Goal: Transaction & Acquisition: Subscribe to service/newsletter

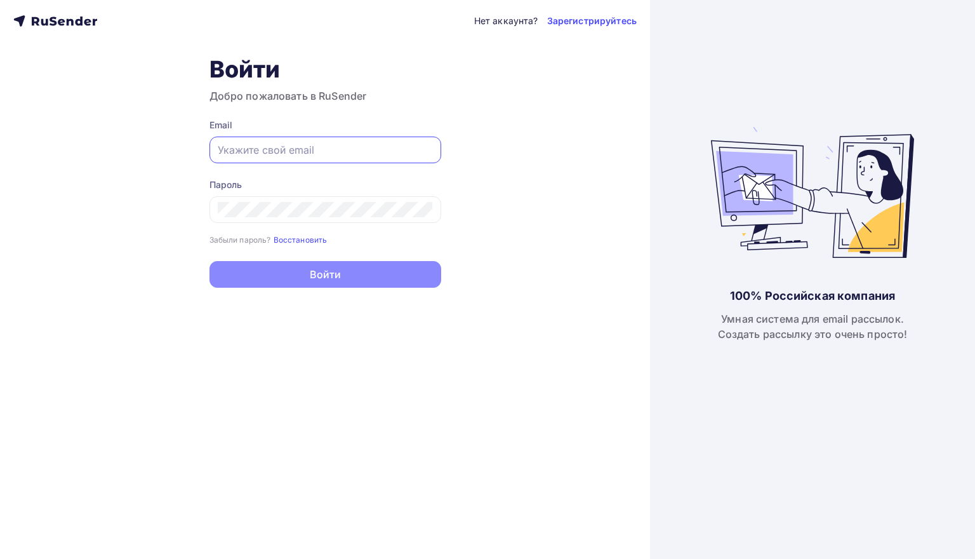
type input "[EMAIL_ADDRESS][DOMAIN_NAME]"
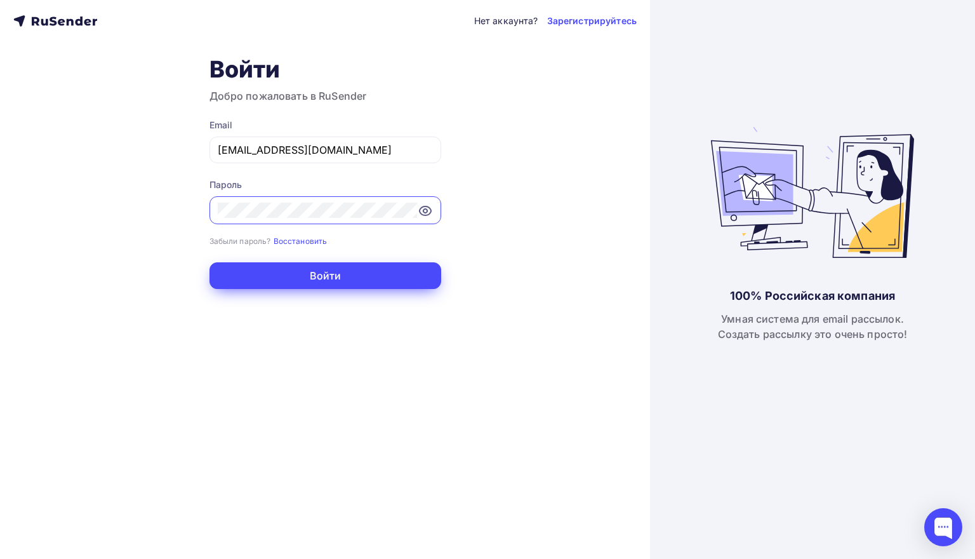
click at [302, 276] on button "Войти" at bounding box center [325, 275] width 232 height 27
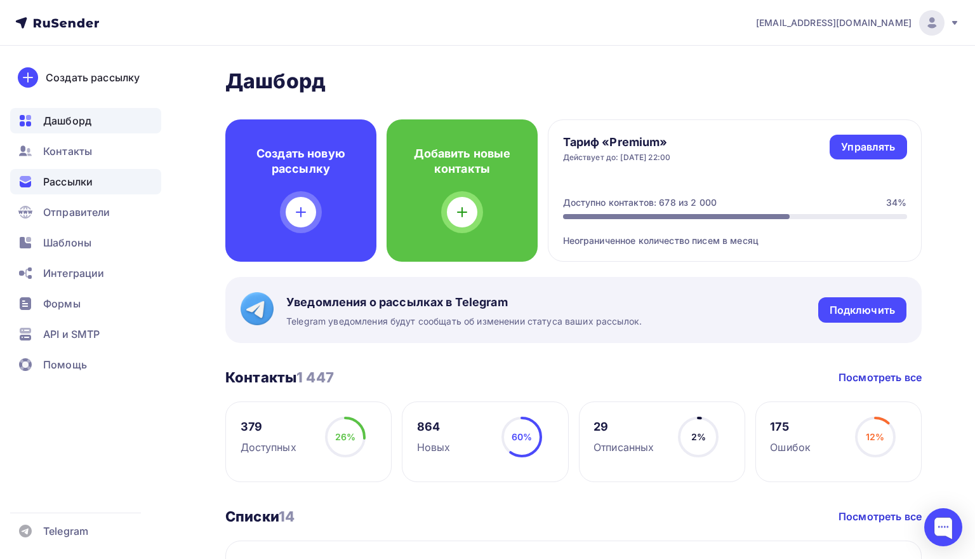
click at [83, 183] on span "Рассылки" at bounding box center [68, 181] width 50 height 15
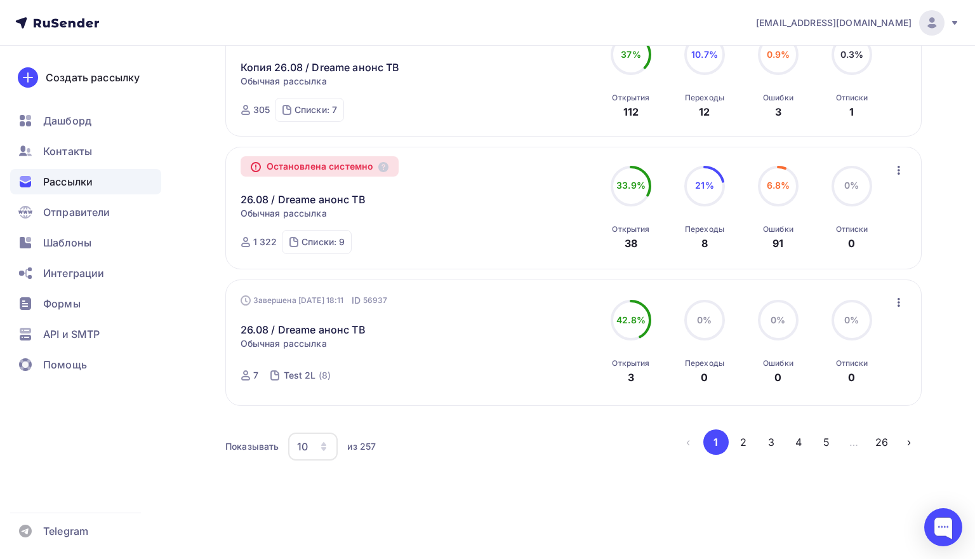
scroll to position [1249, 0]
click at [744, 437] on button "2" at bounding box center [743, 441] width 25 height 25
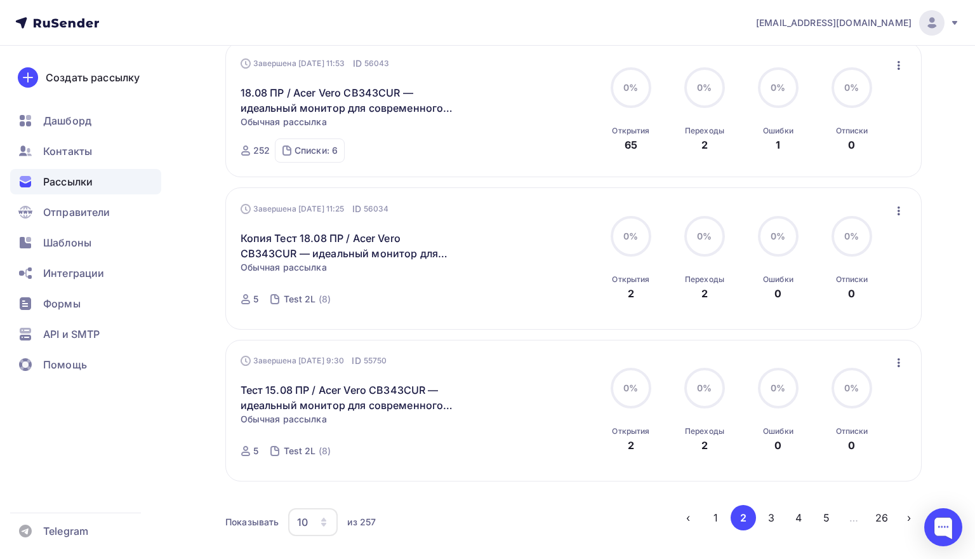
scroll to position [116, 0]
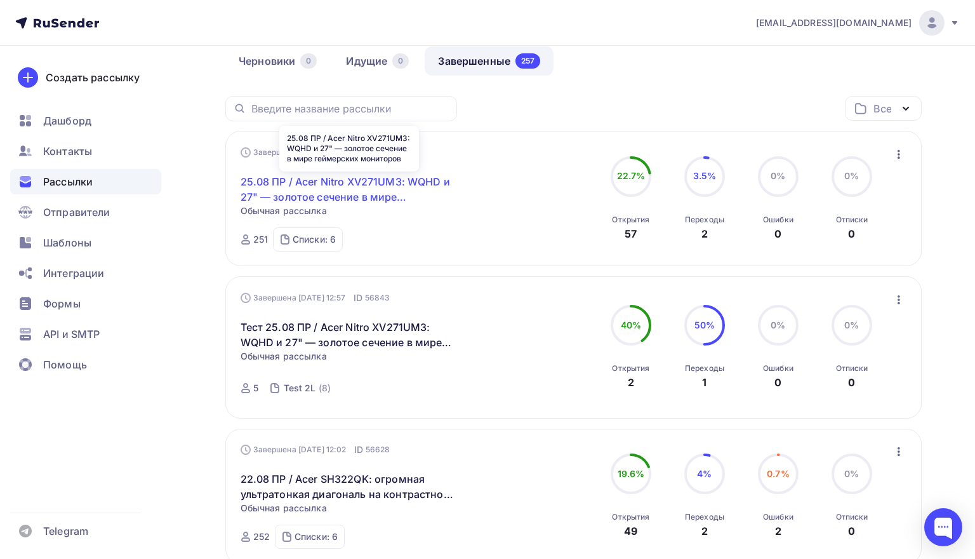
click at [375, 190] on link "25.08 ПР / Acer Nitro XV271UM3: WQHD и 27" — золотое сечение в мире геймерских …" at bounding box center [350, 189] width 218 height 30
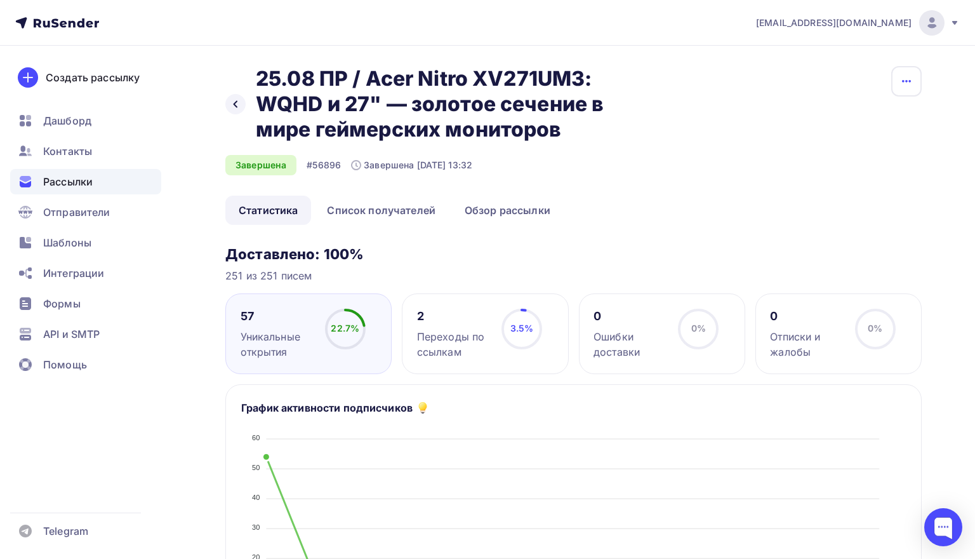
click at [892, 79] on button "button" at bounding box center [906, 81] width 30 height 30
click at [854, 114] on div "Копировать" at bounding box center [858, 121] width 122 height 15
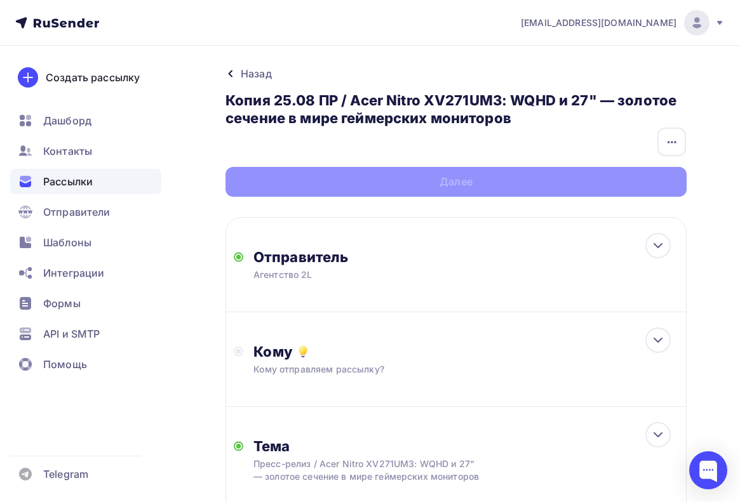
click at [599, 99] on h3 "Копия 25.08 ПР / Acer Nitro XV271UM3: WQHD и 27" — золотое сечение в мире гейме…" at bounding box center [455, 109] width 461 height 36
click at [667, 138] on icon "button" at bounding box center [671, 142] width 15 height 15
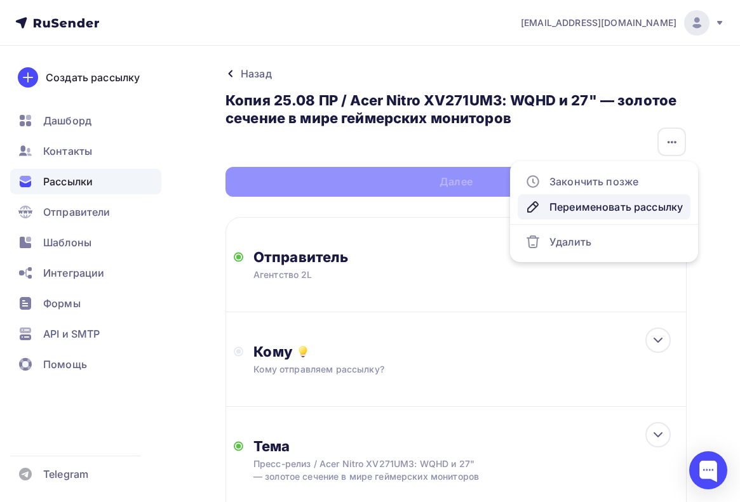
click at [607, 204] on div "Переименовать рассылку" at bounding box center [603, 206] width 157 height 15
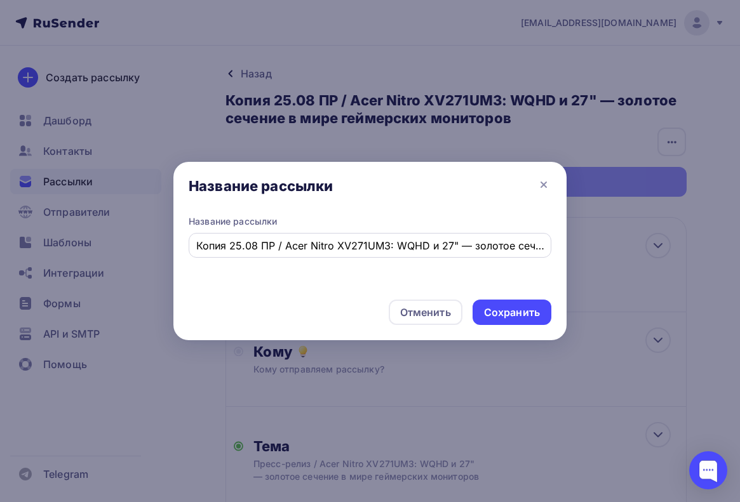
click at [256, 249] on input "Копия 25.08 ПР / Acer Nitro XV271UM3: WQHD и 27" — золотое сечение в мире гейме…" at bounding box center [370, 245] width 348 height 15
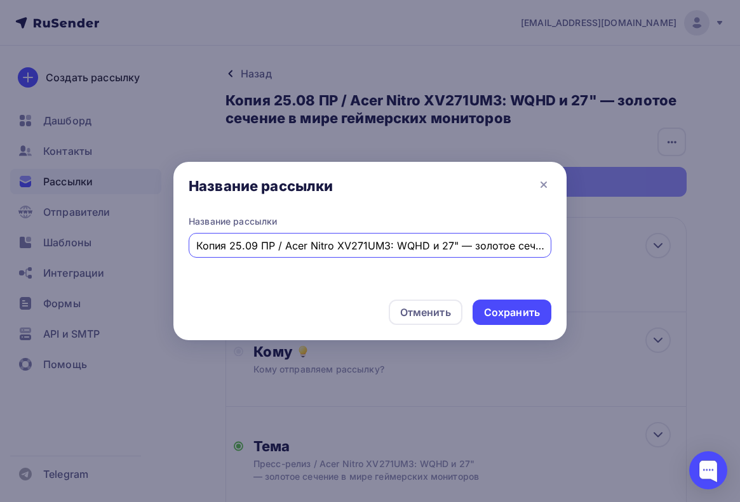
click at [237, 249] on input "Копия 25.09 ПР / Acer Nitro XV271UM3: WQHD и 27" — золотое сечение в мире гейме…" at bounding box center [370, 245] width 348 height 15
drag, startPoint x: 284, startPoint y: 245, endPoint x: 555, endPoint y: 248, distance: 271.7
click at [555, 248] on div "Название рассылки Копия 01.09 ПР / Acer Nitro XV271UM3: WQHD и 27" — золотое се…" at bounding box center [369, 252] width 393 height 74
paste input "CB342CU — профессиональный ультраширокий монитор для работы и творчества"
type input "Копия 01.09 ПР / Acer CB342CU — профессиональный ультраширокий монитор для рабо…"
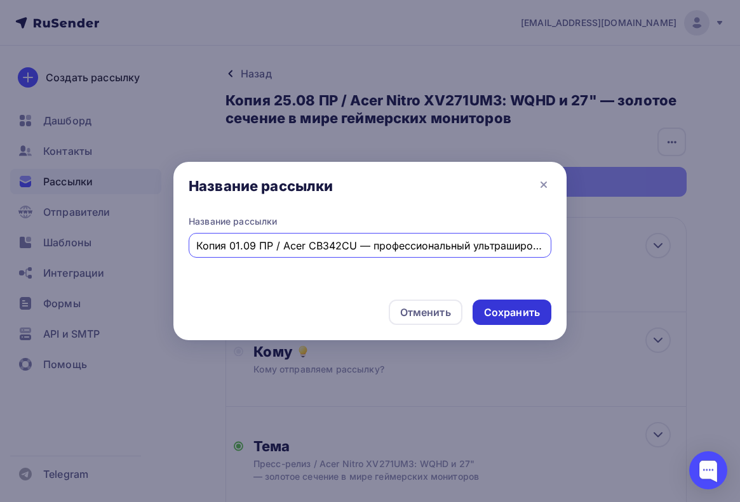
click at [512, 310] on div "Сохранить" at bounding box center [512, 312] width 56 height 15
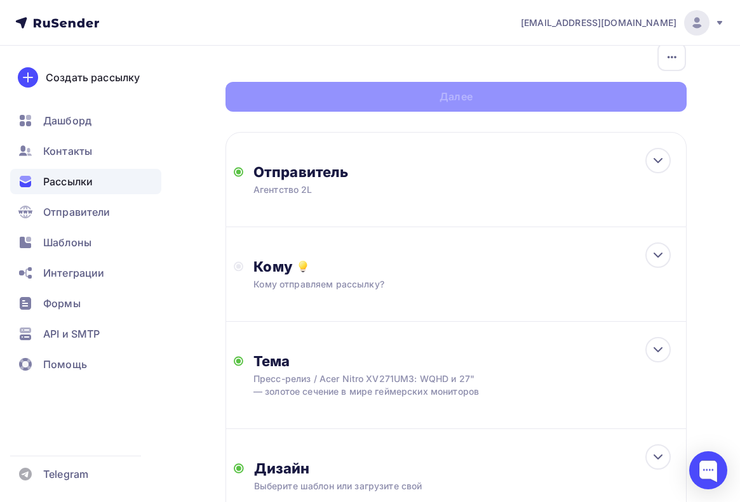
scroll to position [85, 0]
click at [546, 347] on div "Тема Пресс-релиз / Acer Nitro XV271UM3: WQHD и 27" — золотое сечение в мире гей…" at bounding box center [455, 375] width 461 height 107
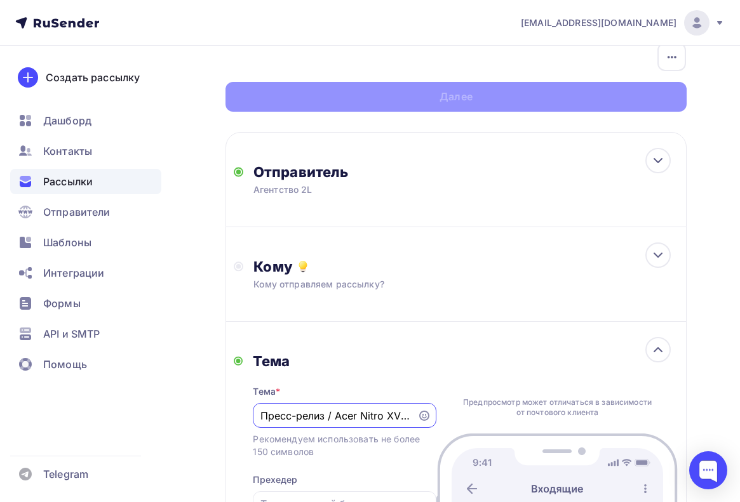
scroll to position [0, 0]
click at [298, 413] on input "Пресс-релиз / Acer Nitro XV271UM3: WQHD и 27" — золотое сечение в мире геймерск…" at bounding box center [335, 415] width 150 height 15
drag, startPoint x: 295, startPoint y: 415, endPoint x: 561, endPoint y: 422, distance: 265.4
click at [561, 422] on div "Тема Тема * Пресс-релиз / Acer Nitro XV271UM3: WQHD и 27" — золотое сечение в м…" at bounding box center [455, 457] width 461 height 270
paste input "CB342CU — профессиональный ультраширокий монитор для работы и творчества"
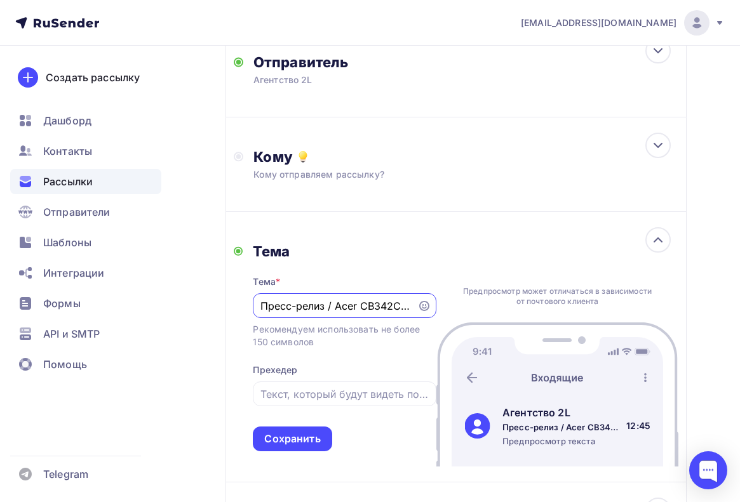
scroll to position [215, 0]
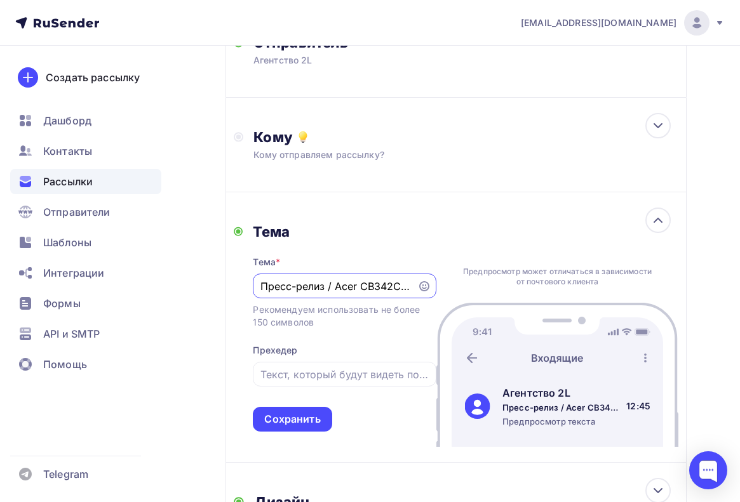
type input "Пресс-релиз / Acer CB342CU — профессиональный ультраширокий монитор для работы …"
click at [296, 408] on div "Тема * Пресс-релиз / Acer CB342CU — профессиональный ультраширокий монитор для …" at bounding box center [344, 336] width 183 height 191
click at [298, 420] on div "Сохранить" at bounding box center [292, 419] width 56 height 15
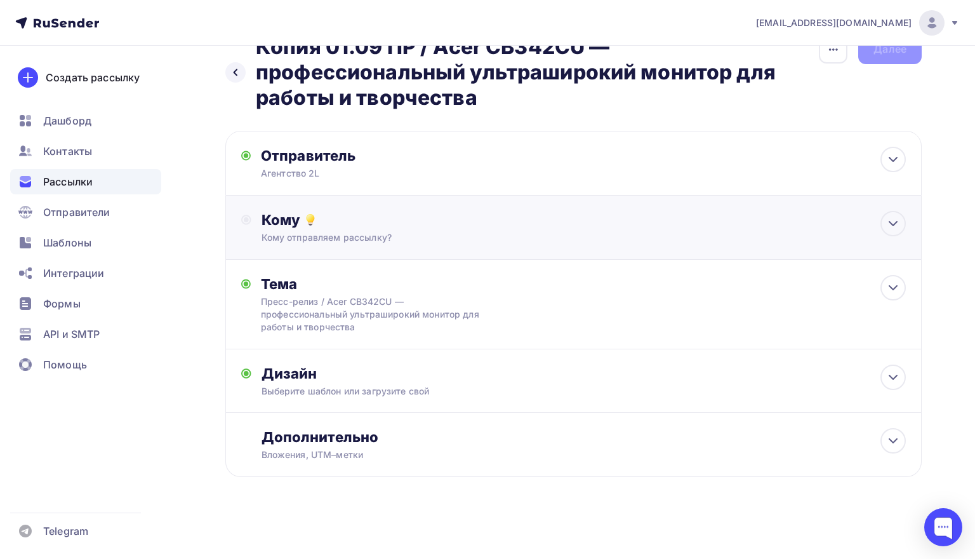
scroll to position [34, 0]
click at [506, 385] on div "Выберите шаблон или загрузите свой" at bounding box center [552, 391] width 580 height 13
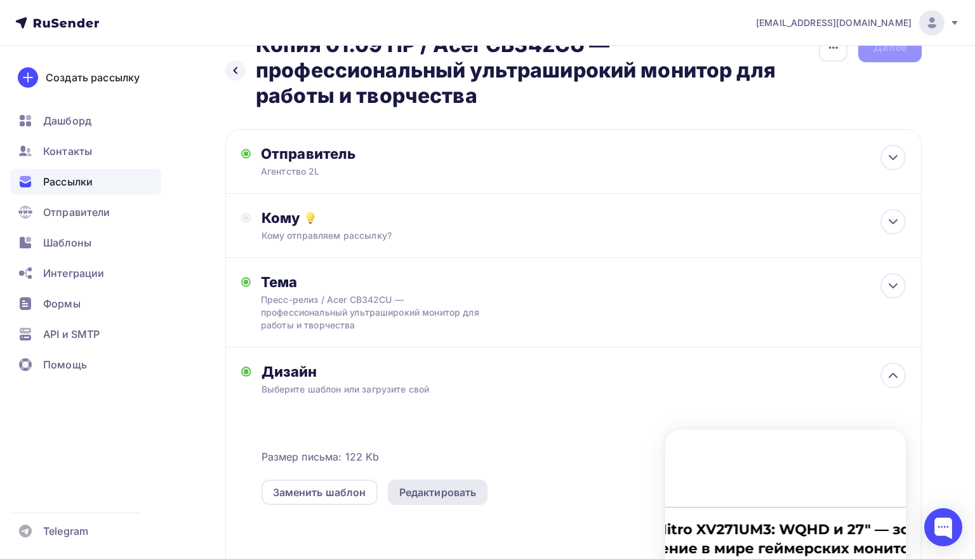
click at [434, 498] on div "Редактировать" at bounding box center [437, 491] width 77 height 15
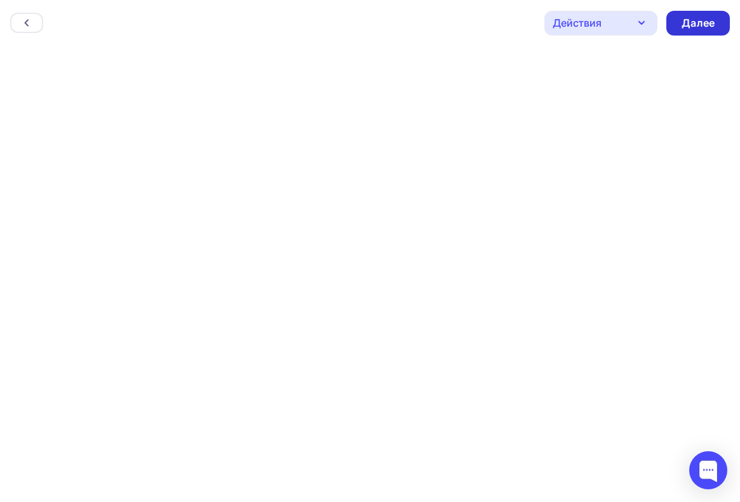
click at [694, 23] on div "Далее" at bounding box center [697, 23] width 33 height 15
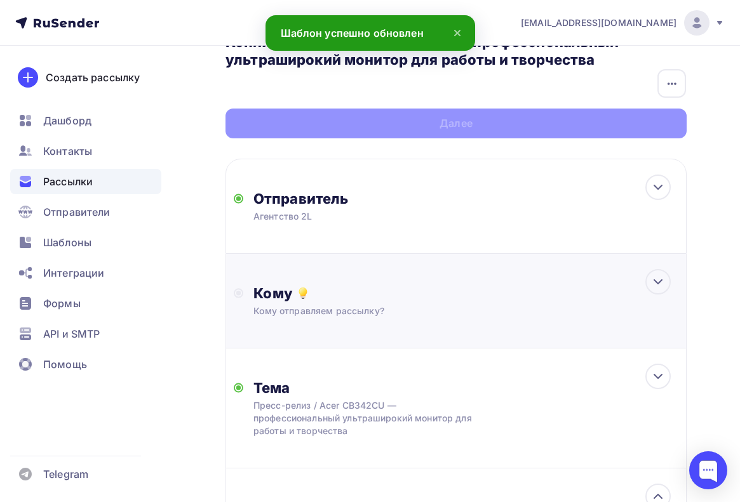
scroll to position [56, 0]
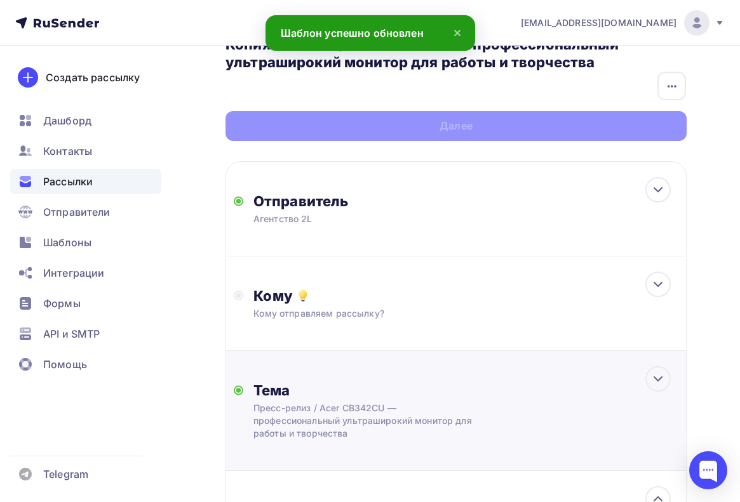
click at [521, 376] on div "Тема Пресс-релиз / Acer CB342CU — профессиональный ультраширокий монитор для ра…" at bounding box center [455, 411] width 461 height 120
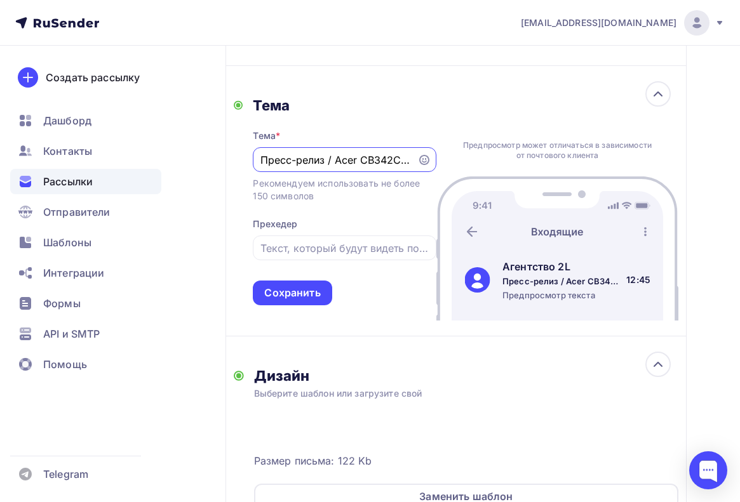
scroll to position [345, 0]
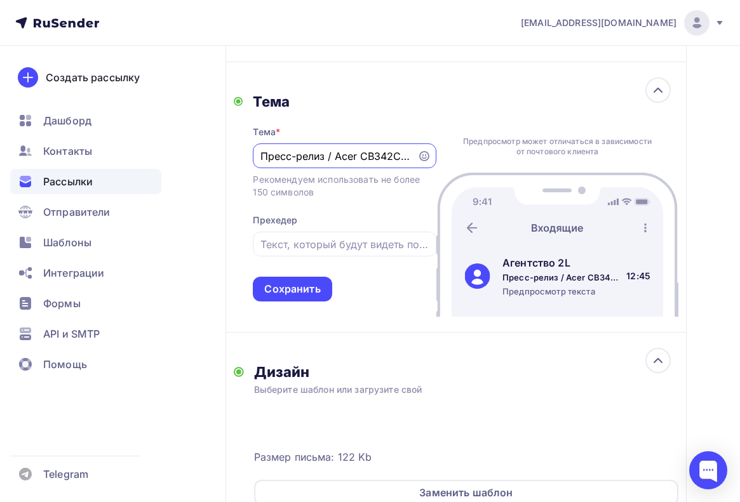
click at [521, 376] on div "Дизайн" at bounding box center [466, 372] width 424 height 18
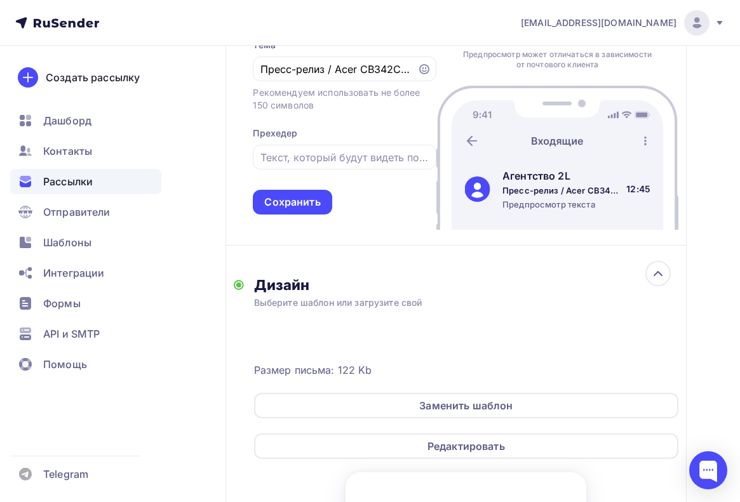
scroll to position [450, 0]
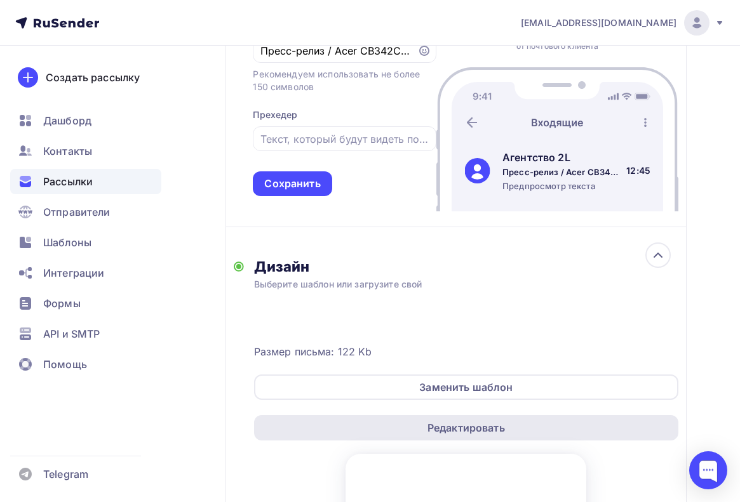
click at [518, 437] on div "Редактировать" at bounding box center [466, 427] width 424 height 25
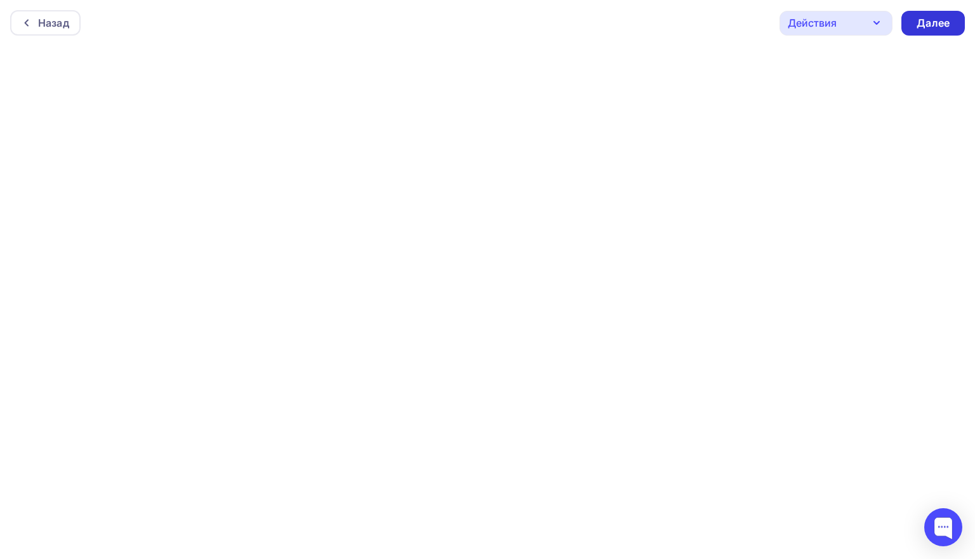
click at [924, 27] on div "Далее" at bounding box center [933, 23] width 33 height 15
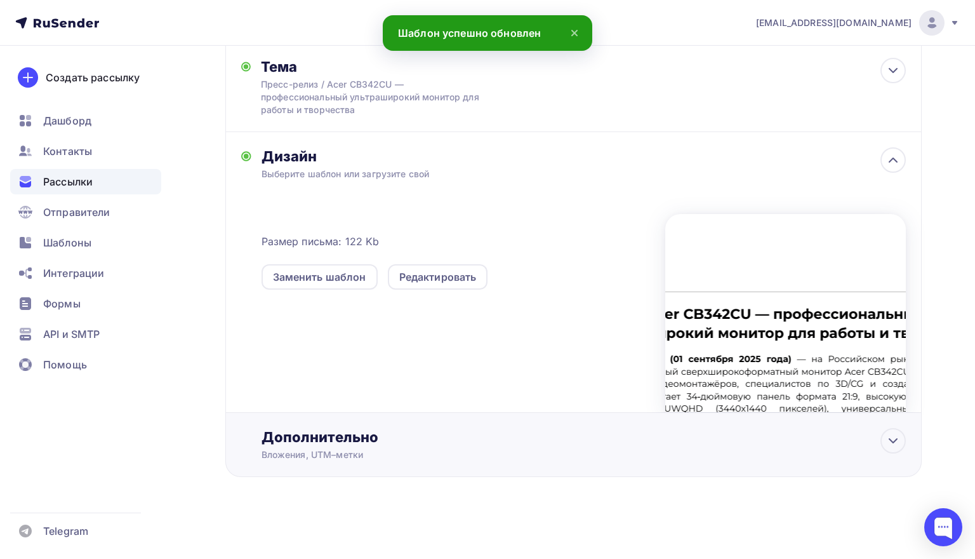
click at [499, 435] on div "Дополнительно" at bounding box center [584, 437] width 644 height 18
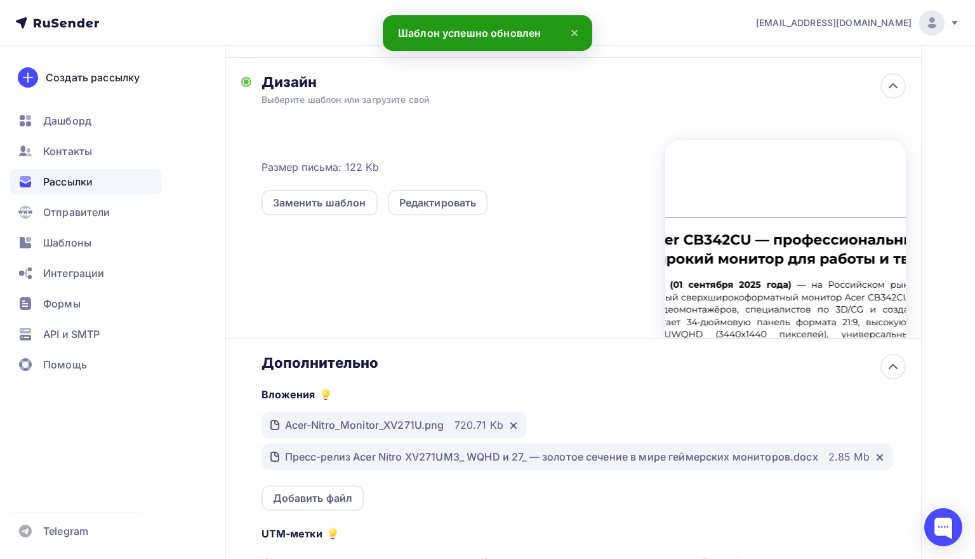
scroll to position [344, 0]
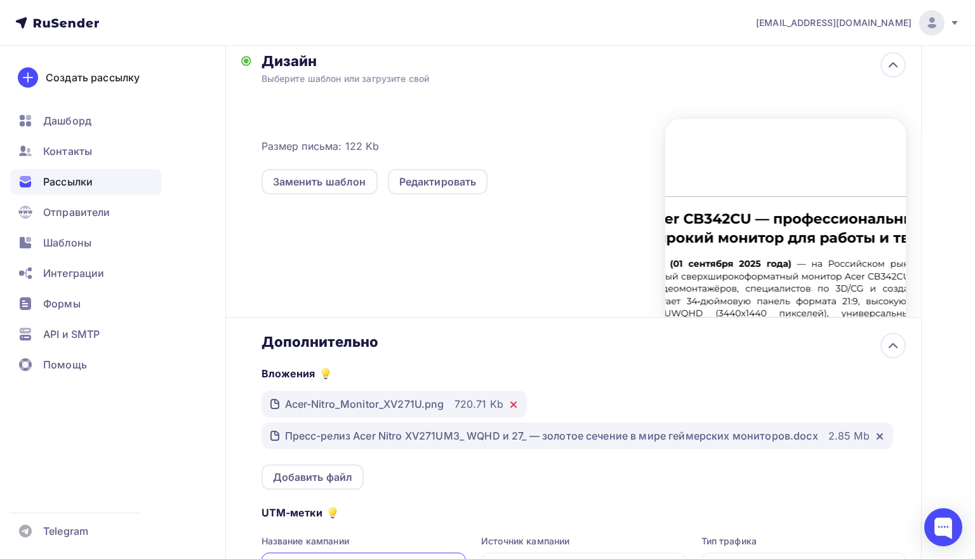
click at [514, 408] on icon at bounding box center [513, 404] width 10 height 10
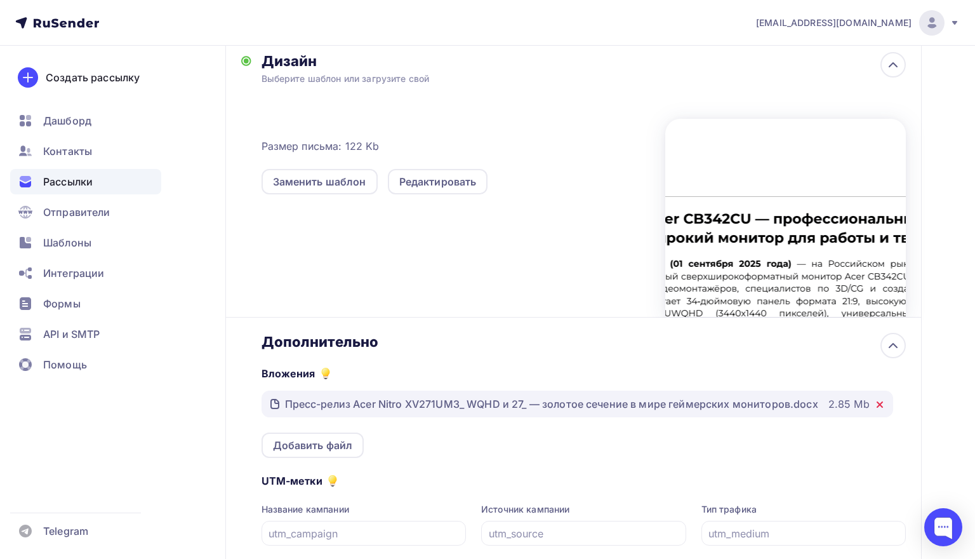
click at [883, 406] on icon at bounding box center [880, 404] width 10 height 10
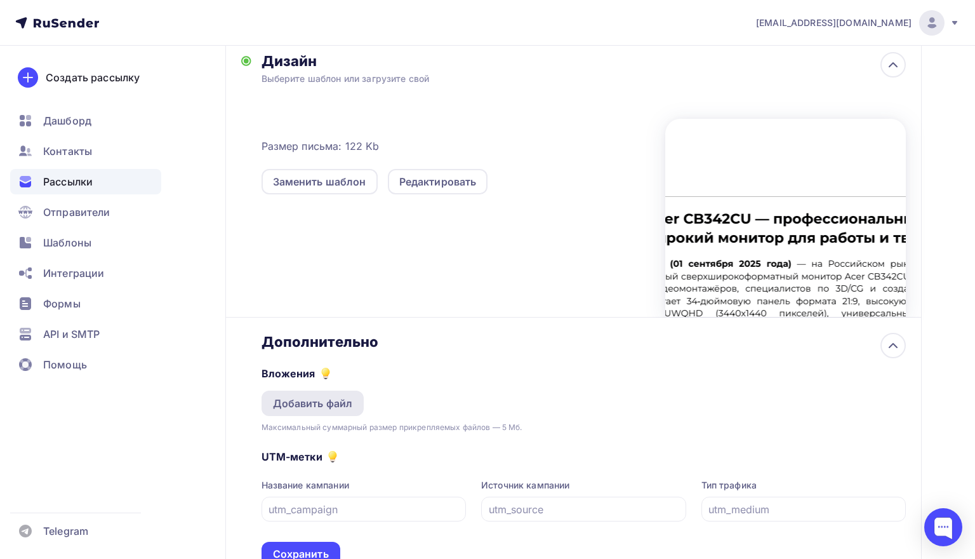
click at [331, 408] on div "Добавить файл" at bounding box center [313, 402] width 80 height 15
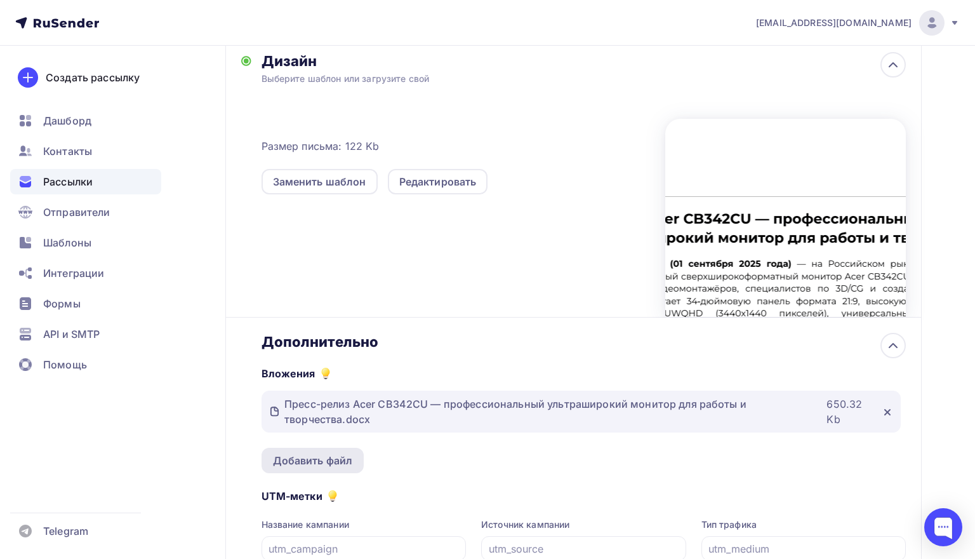
click at [334, 454] on div "Добавить файл" at bounding box center [313, 460] width 103 height 25
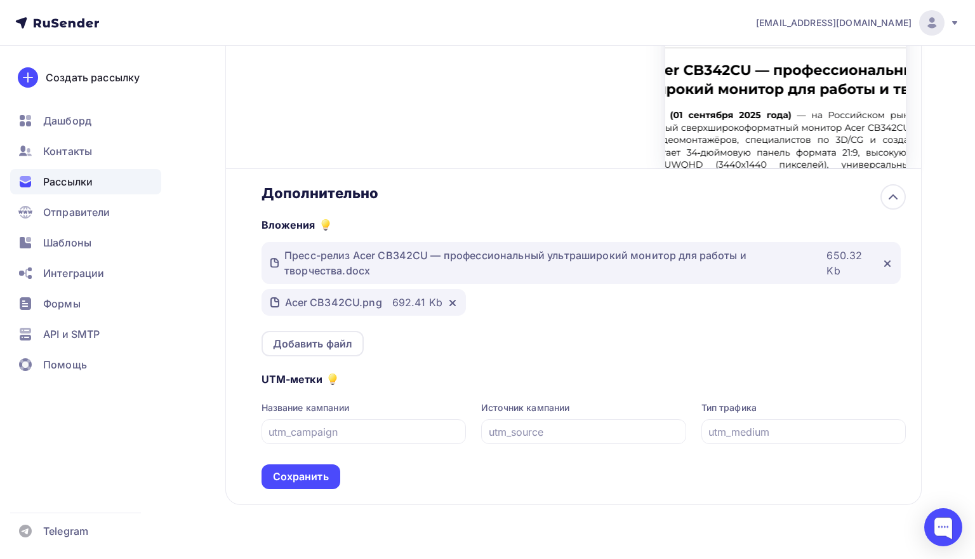
scroll to position [494, 0]
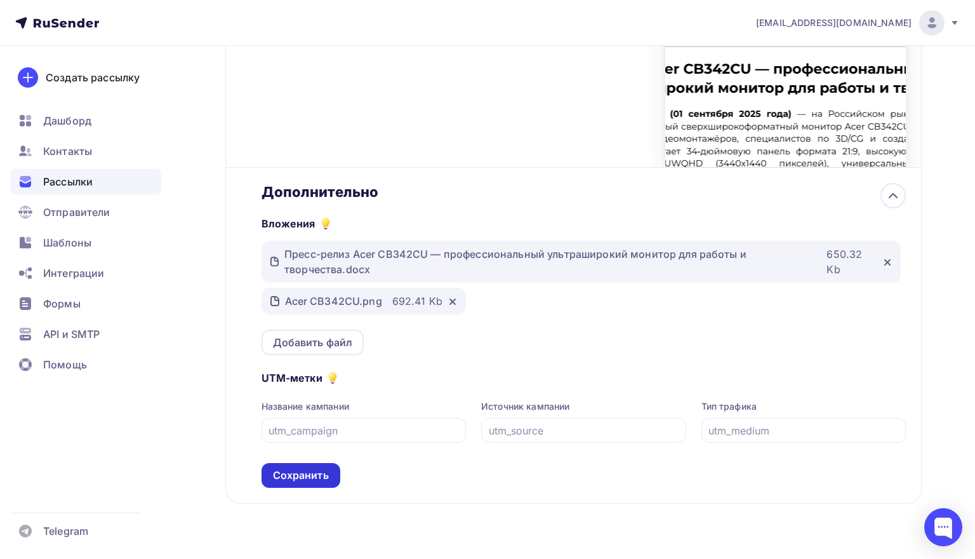
click at [319, 475] on div "Сохранить" at bounding box center [301, 475] width 56 height 15
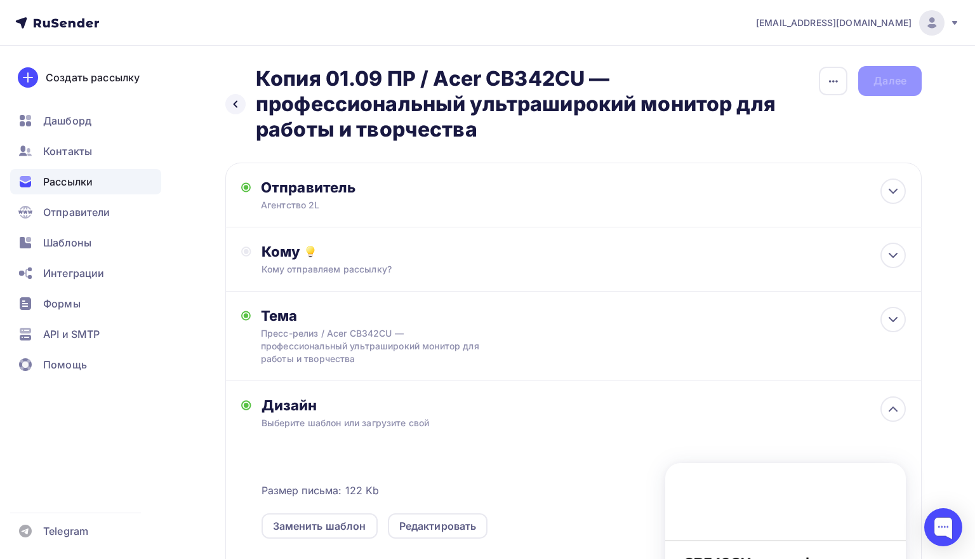
scroll to position [0, 0]
click at [524, 263] on div "Кому отправляем рассылку?" at bounding box center [552, 269] width 580 height 13
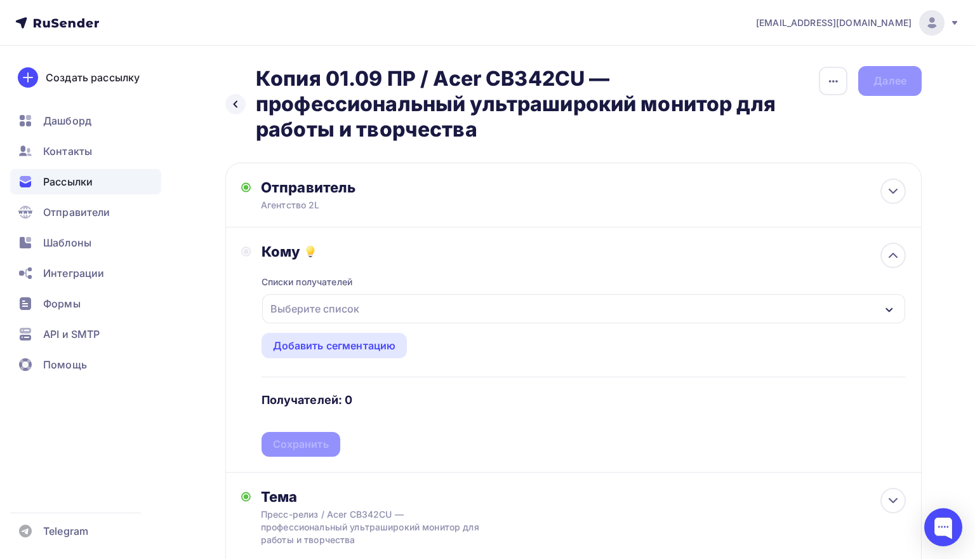
click at [411, 314] on div "Выберите список" at bounding box center [583, 308] width 643 height 29
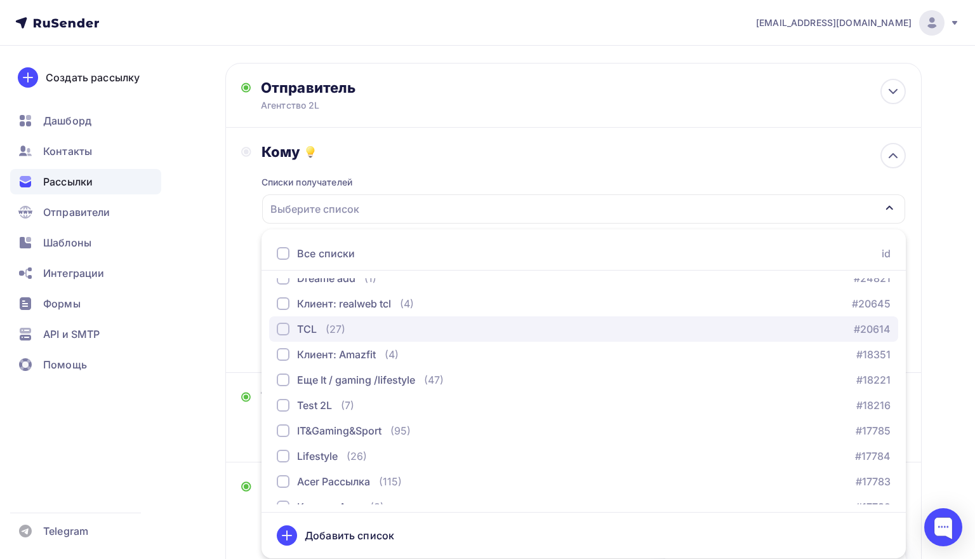
scroll to position [66, 0]
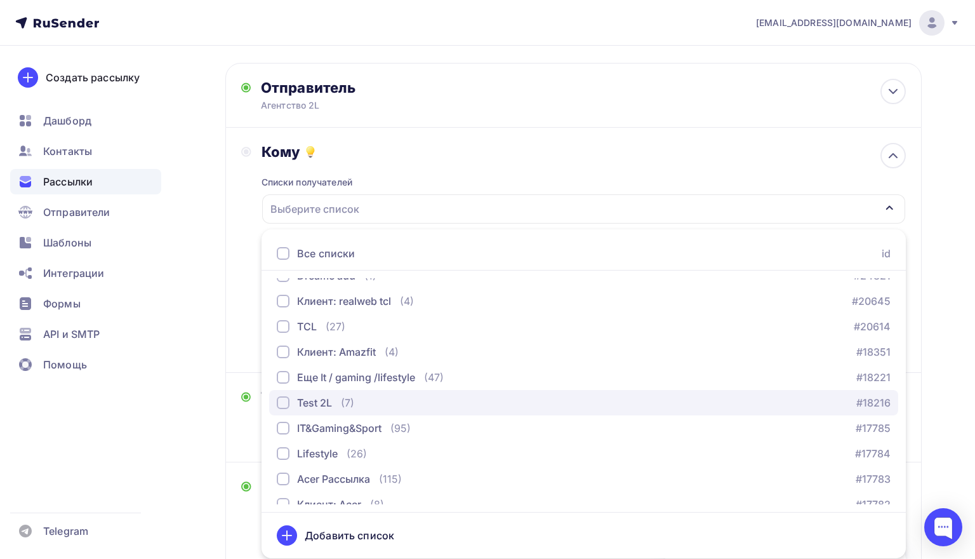
click at [355, 406] on div "Test 2L (7) #18216" at bounding box center [584, 402] width 614 height 15
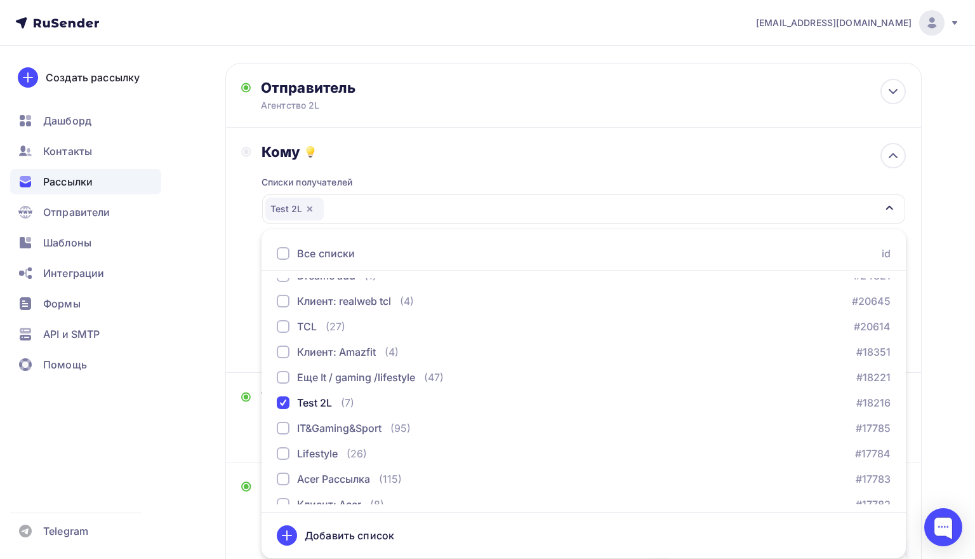
click at [215, 389] on div "Назад Копия 01.09 ПР / Acer CB342CU — профессиональный ультраширокий монитор дл…" at bounding box center [487, 417] width 975 height 943
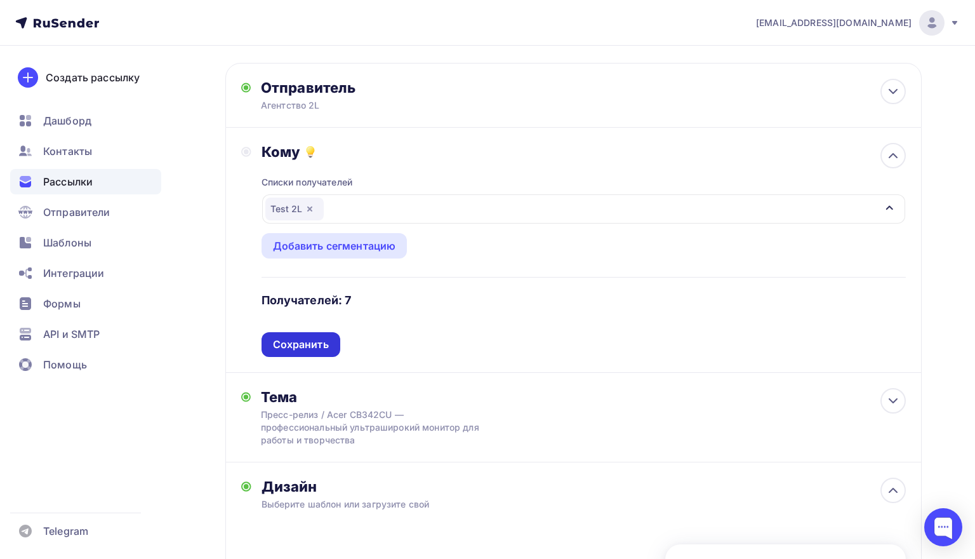
click at [311, 343] on div "Сохранить" at bounding box center [301, 344] width 56 height 15
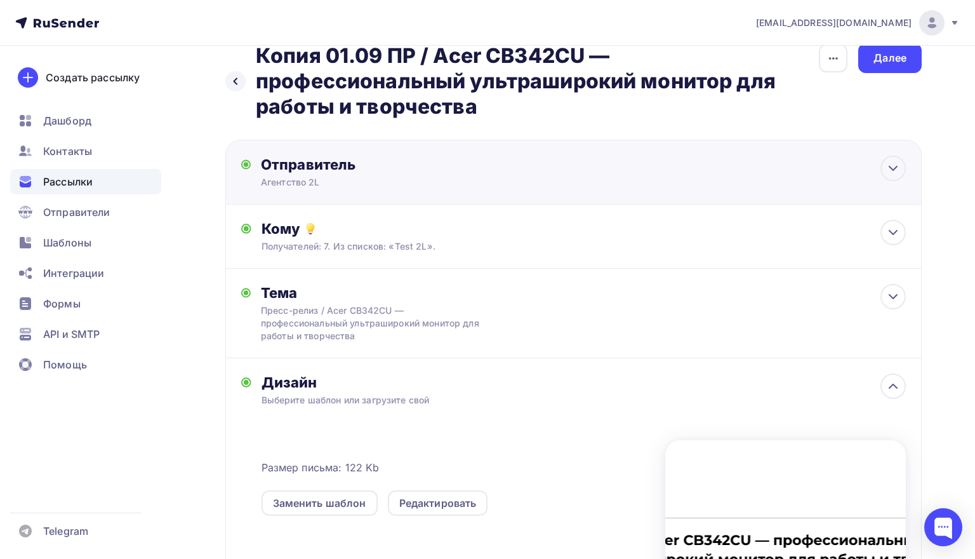
scroll to position [25, 0]
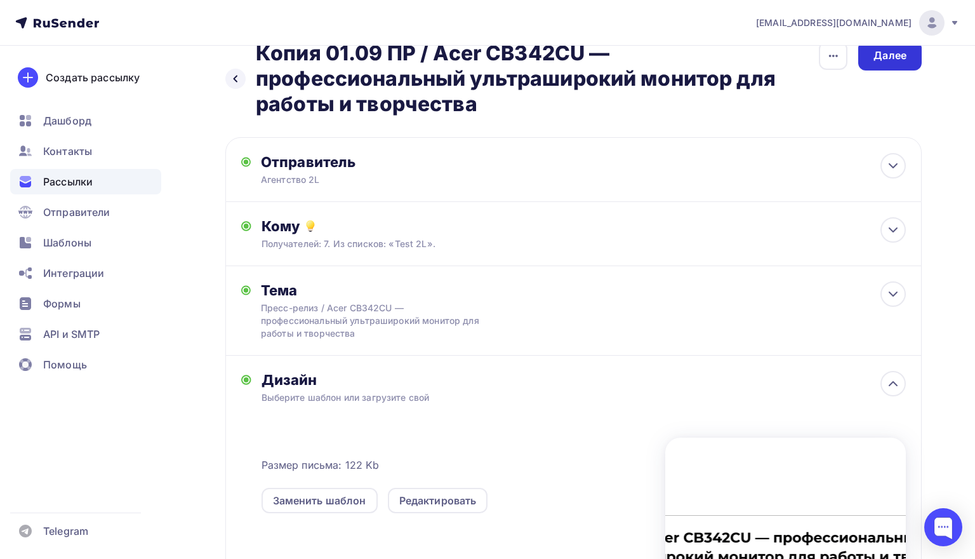
click at [877, 60] on div "Далее" at bounding box center [889, 55] width 33 height 15
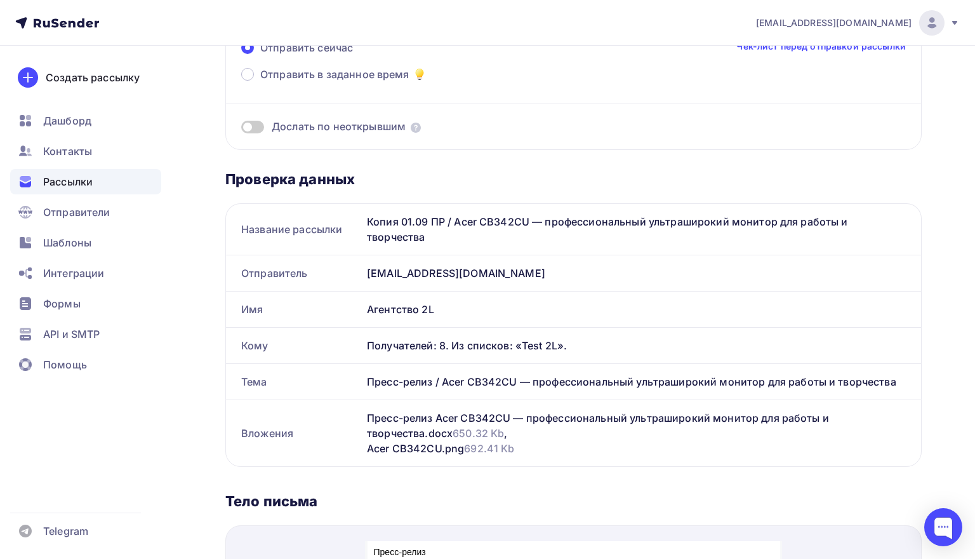
scroll to position [131, 0]
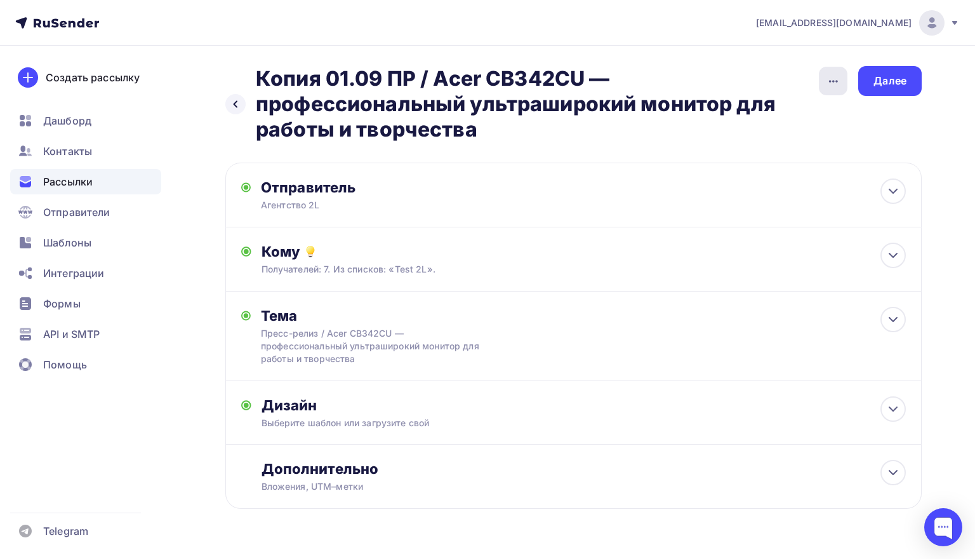
click at [837, 80] on icon "button" at bounding box center [833, 81] width 15 height 15
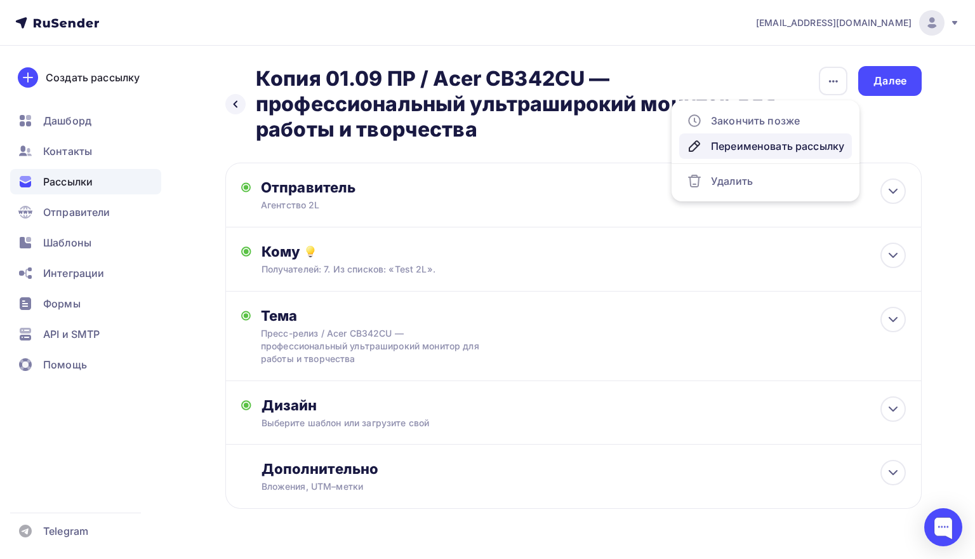
click at [738, 143] on div "Переименовать рассылку" at bounding box center [765, 145] width 157 height 15
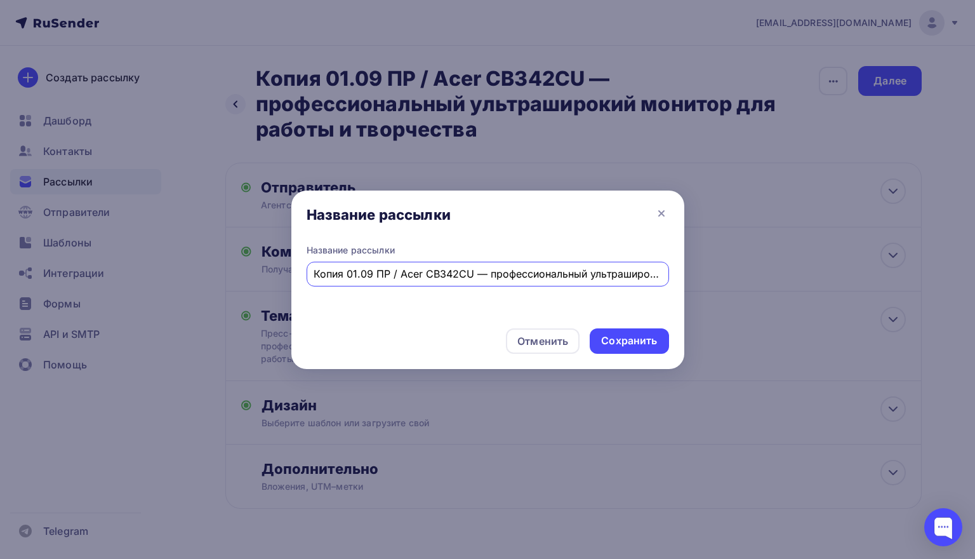
drag, startPoint x: 342, startPoint y: 272, endPoint x: 286, endPoint y: 272, distance: 55.9
click at [286, 272] on div "Название рассылки Название рассылки Копия 01.09 ПР / Acer CB342CU — профессиона…" at bounding box center [487, 279] width 975 height 559
type input "Тест 01.09 ПР / Acer CB342CU — профессиональный ультраширокий монитор для работ…"
click at [631, 337] on div "Сохранить" at bounding box center [629, 340] width 56 height 15
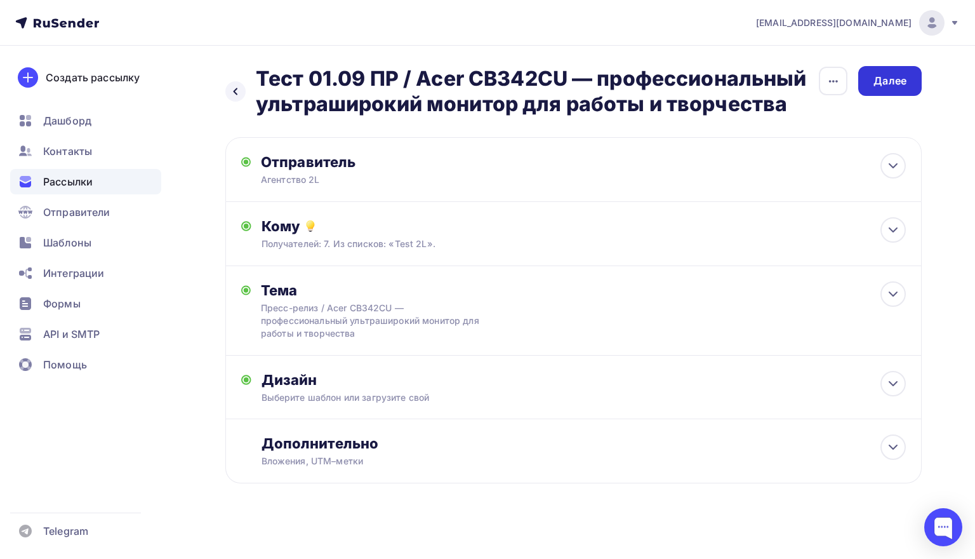
click at [876, 86] on div "Далее" at bounding box center [889, 81] width 33 height 15
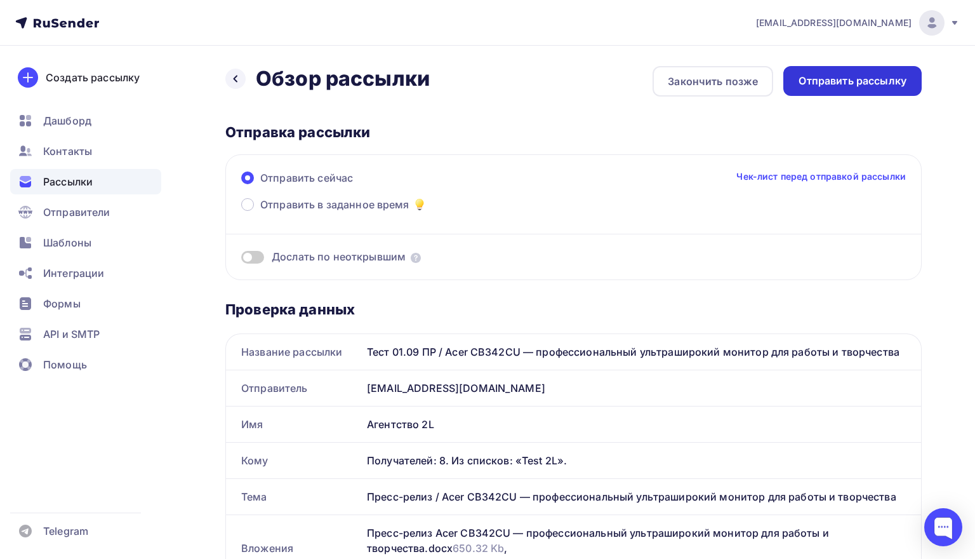
click at [844, 86] on div "Отправить рассылку" at bounding box center [853, 81] width 108 height 15
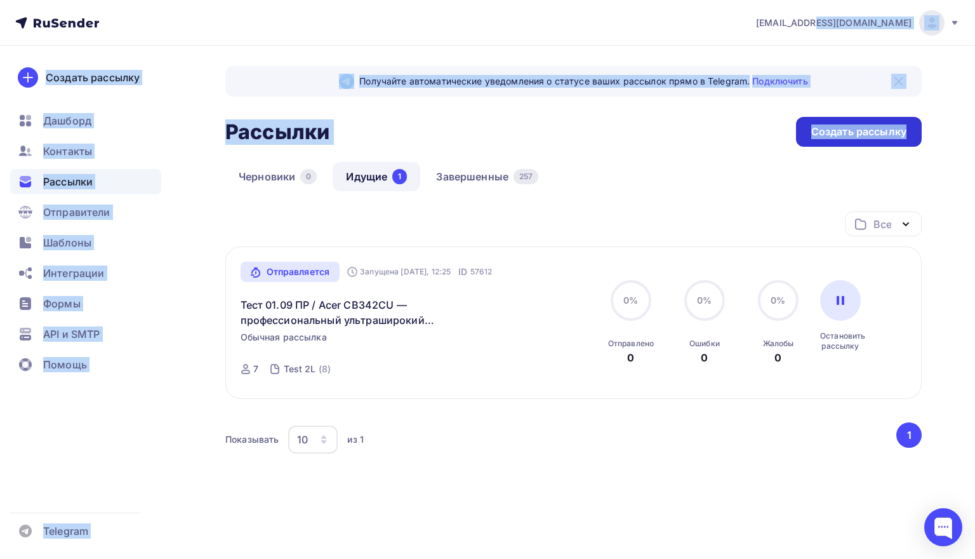
click at [919, 144] on div "mo@2l-pr.ru Аккаунт Тарифы Выйти Создать рассылку Дашборд Контакты Рассылки Отп…" at bounding box center [487, 291] width 975 height 583
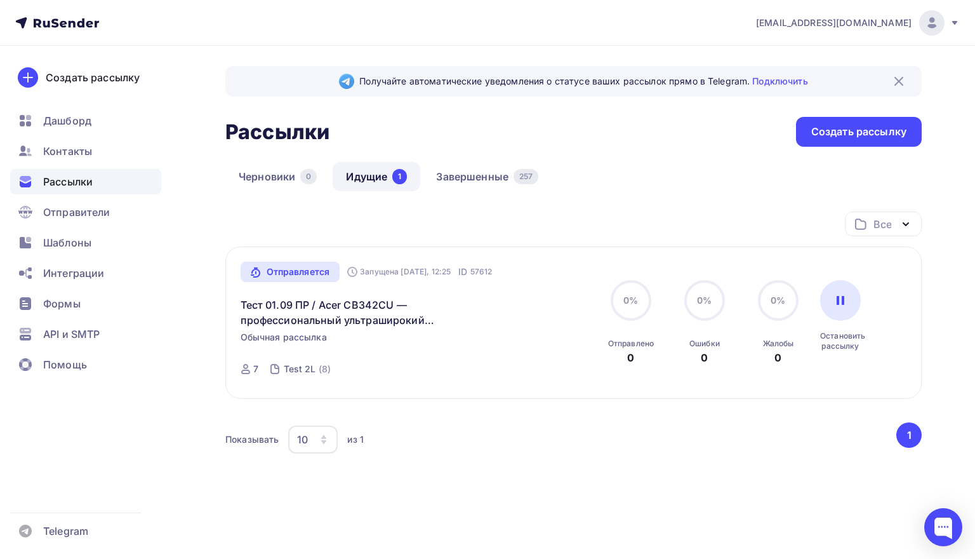
click at [802, 427] on div "Показывать 10 10 20 50 100 из 1" at bounding box center [559, 439] width 669 height 29
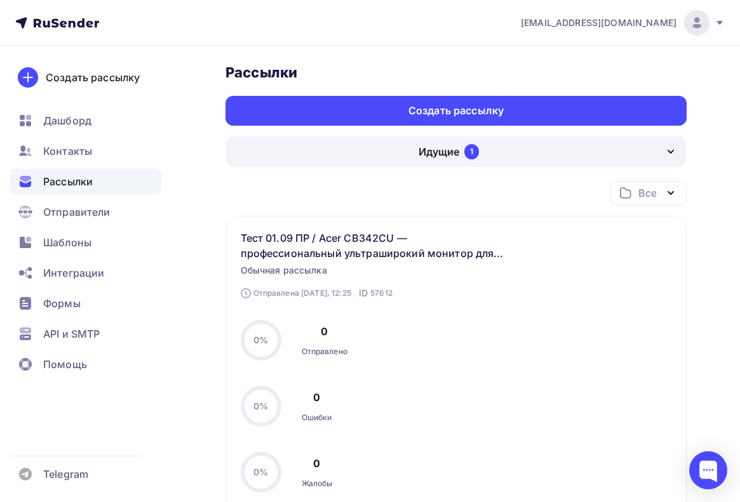
scroll to position [67, 0]
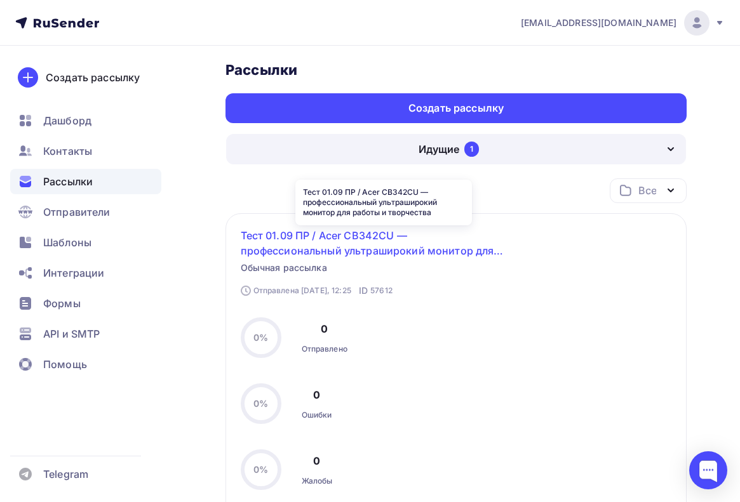
click at [464, 248] on link "Тест 01.09 ПР / Acer CB342CU — профессиональный ультраширокий монитор для работ…" at bounding box center [384, 243] width 286 height 30
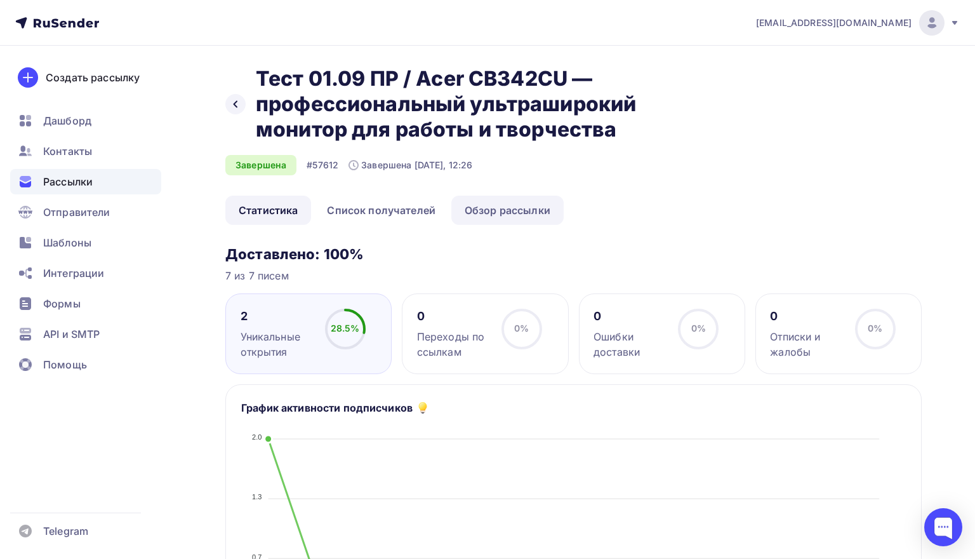
click at [541, 204] on link "Обзор рассылки" at bounding box center [507, 210] width 112 height 29
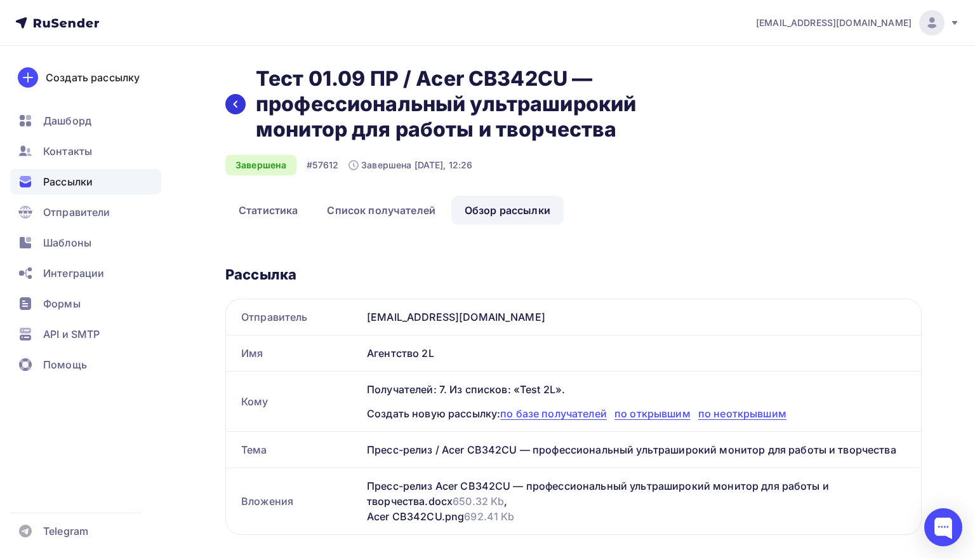
click at [235, 110] on div at bounding box center [235, 104] width 20 height 20
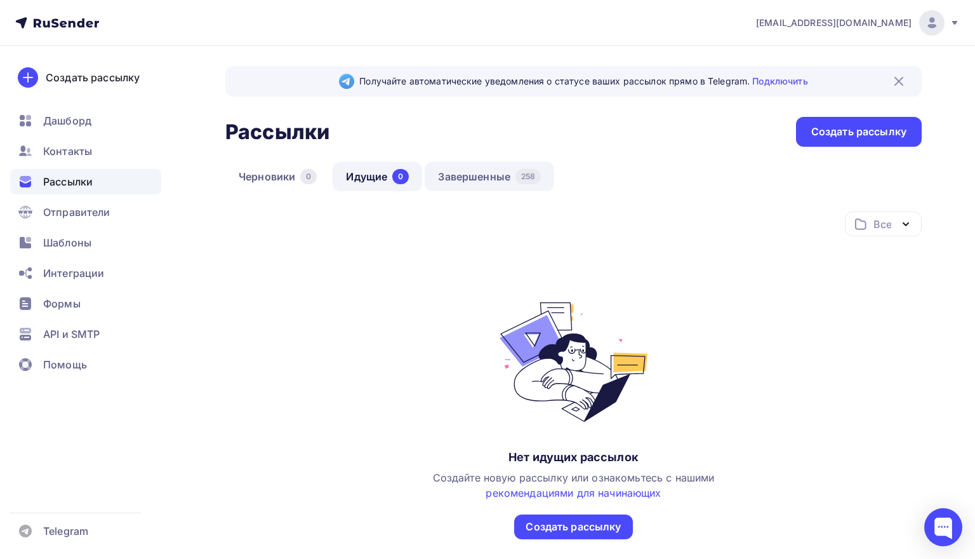
click at [479, 190] on link "Завершенные 258" at bounding box center [489, 176] width 129 height 29
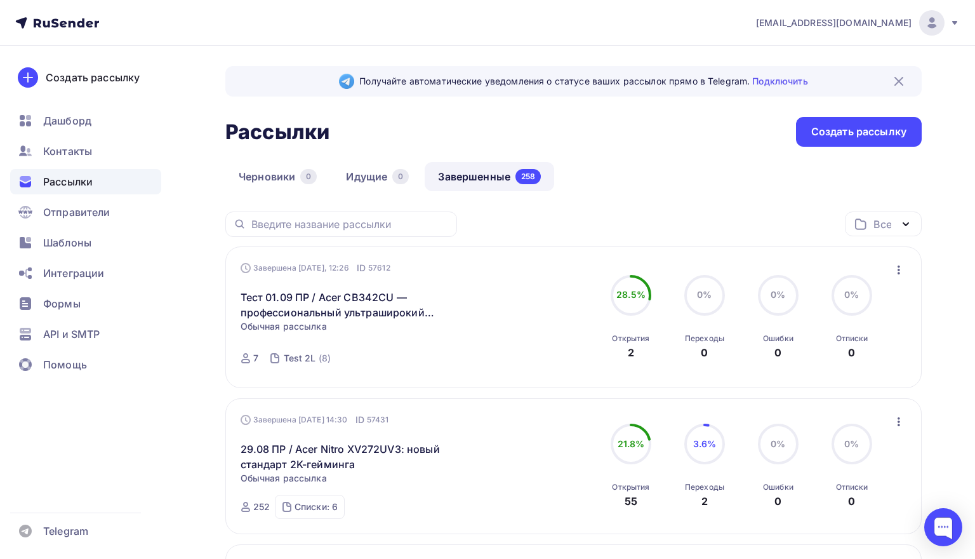
click at [901, 269] on icon "button" at bounding box center [898, 269] width 15 height 15
click at [842, 350] on div "Копировать в новую" at bounding box center [840, 353] width 130 height 15
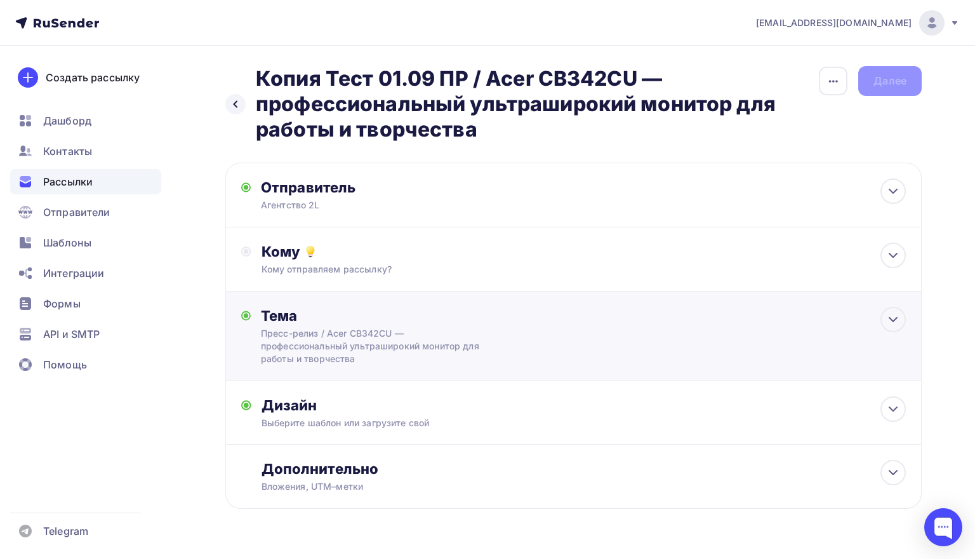
click at [536, 343] on div "Тема Пресс-релиз / Acer CB342CU — профессиональный ультраширокий монитор для ра…" at bounding box center [573, 336] width 696 height 90
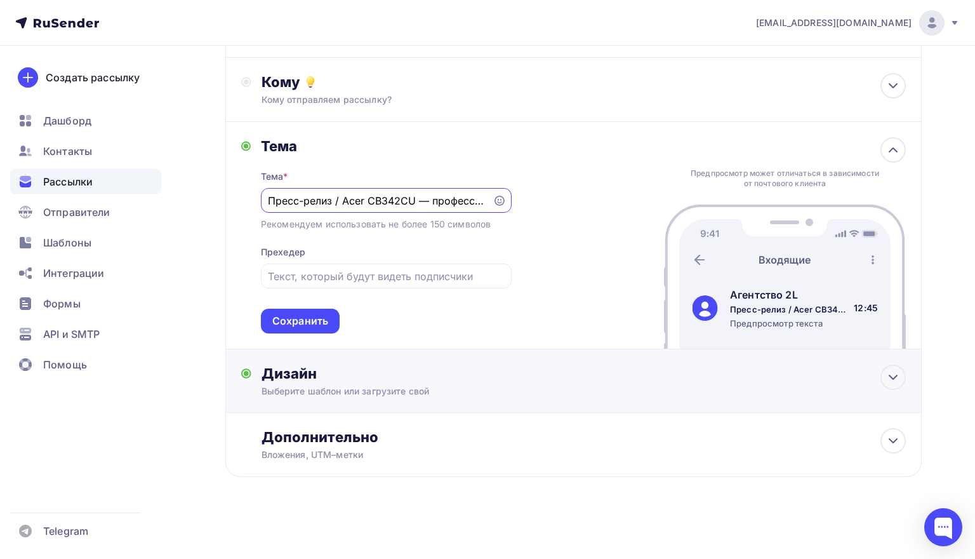
scroll to position [173, 0]
click at [497, 378] on div "Дизайн" at bounding box center [584, 373] width 644 height 18
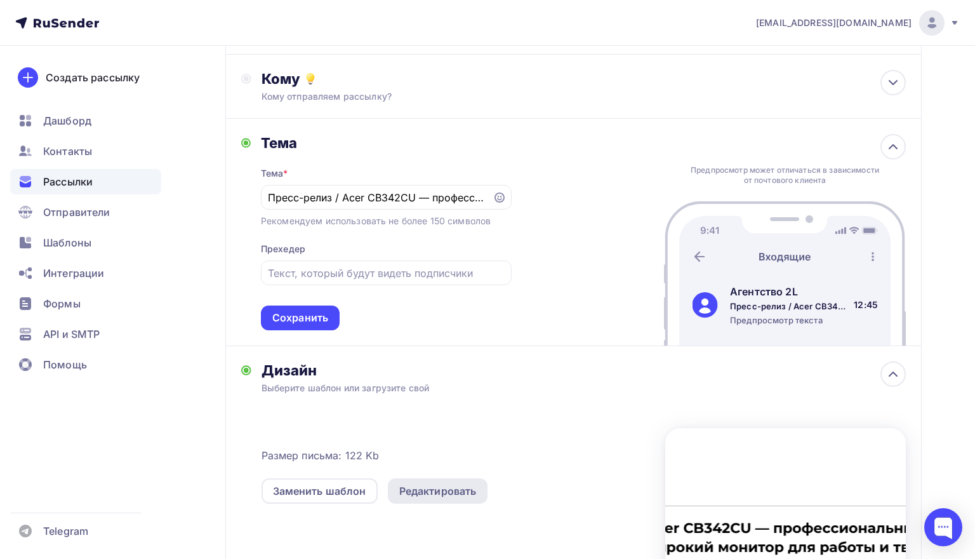
click at [419, 493] on div "Редактировать" at bounding box center [437, 490] width 77 height 15
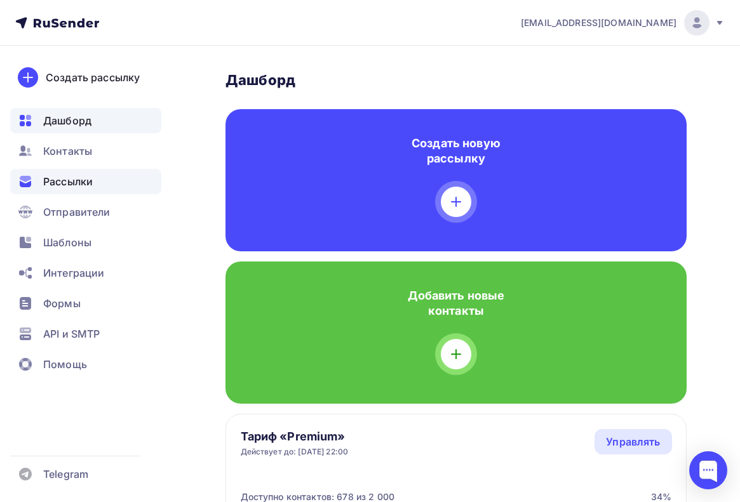
click at [85, 187] on span "Рассылки" at bounding box center [68, 181] width 50 height 15
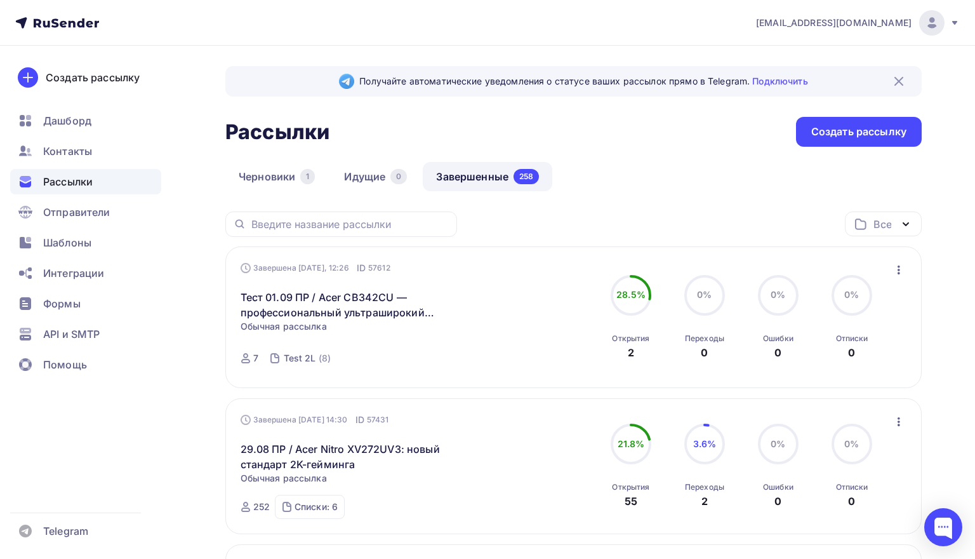
click at [739, 272] on icon "button" at bounding box center [898, 269] width 15 height 15
click at [739, 353] on div "Копировать в новую" at bounding box center [840, 353] width 130 height 15
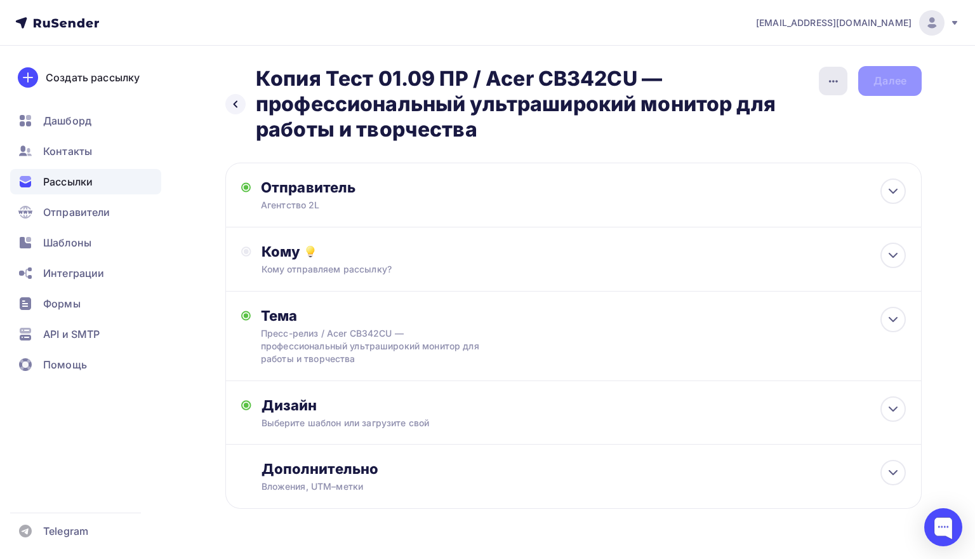
click at [739, 89] on div "button" at bounding box center [833, 81] width 29 height 29
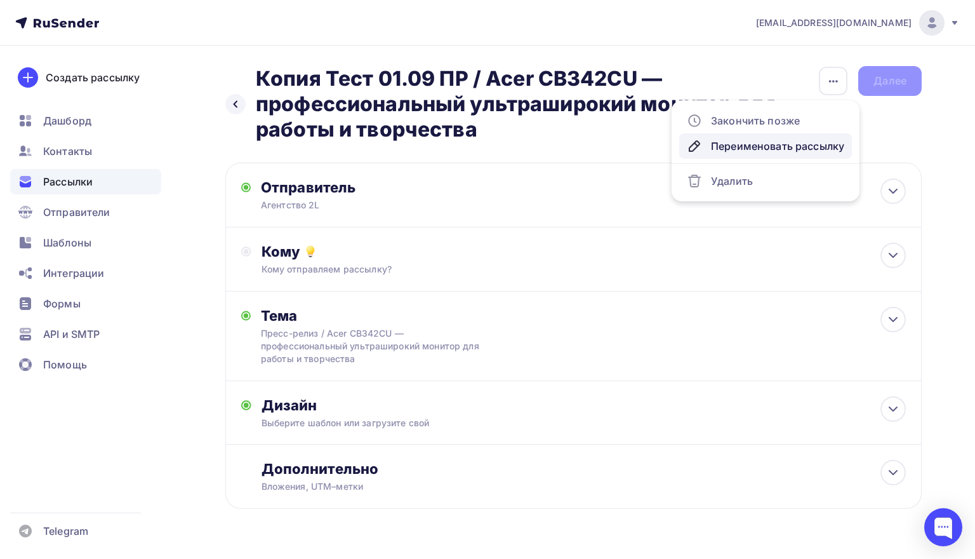
click at [739, 152] on div "Переименовать рассылку" at bounding box center [765, 145] width 157 height 15
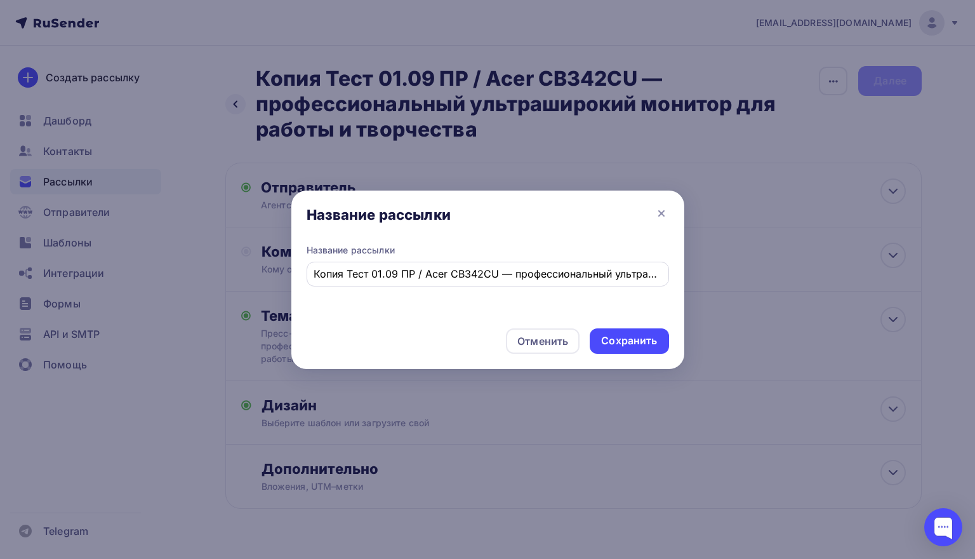
click at [373, 271] on input "Копия Тест 01.09 ПР / Acer CB342CU — профессиональный ультраширокий монитор для…" at bounding box center [488, 273] width 348 height 15
drag, startPoint x: 348, startPoint y: 273, endPoint x: 288, endPoint y: 269, distance: 61.1
click at [288, 269] on div "Название рассылки Название рассылки Копия Тест 2 01.09 ПР / Acer CB342CU — проф…" at bounding box center [487, 279] width 975 height 559
type input "Тест 2 01.09 ПР / Acer CB342CU — профессиональный ультраширокий монитор для раб…"
click at [617, 335] on div "Сохранить" at bounding box center [629, 340] width 56 height 15
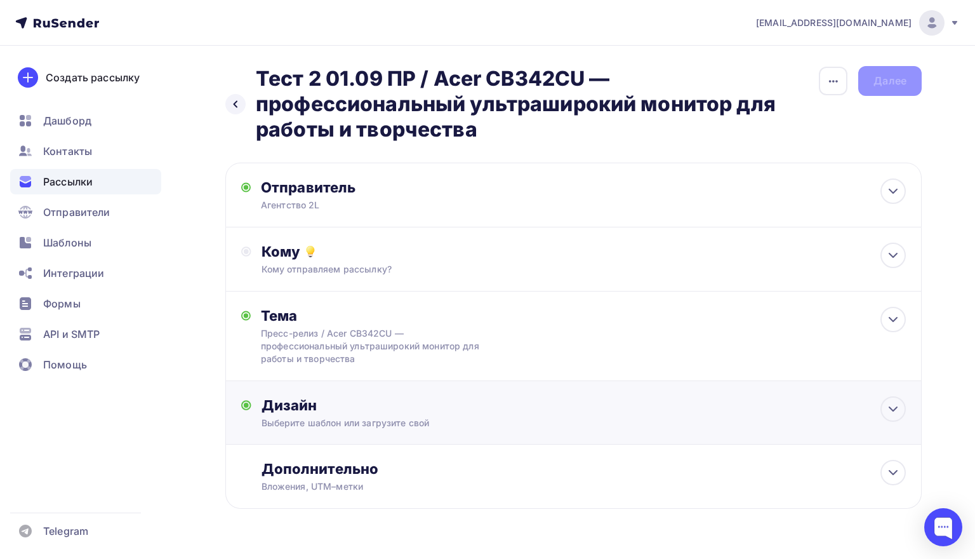
click at [617, 428] on div "Выберите шаблон или загрузите свой" at bounding box center [552, 422] width 580 height 13
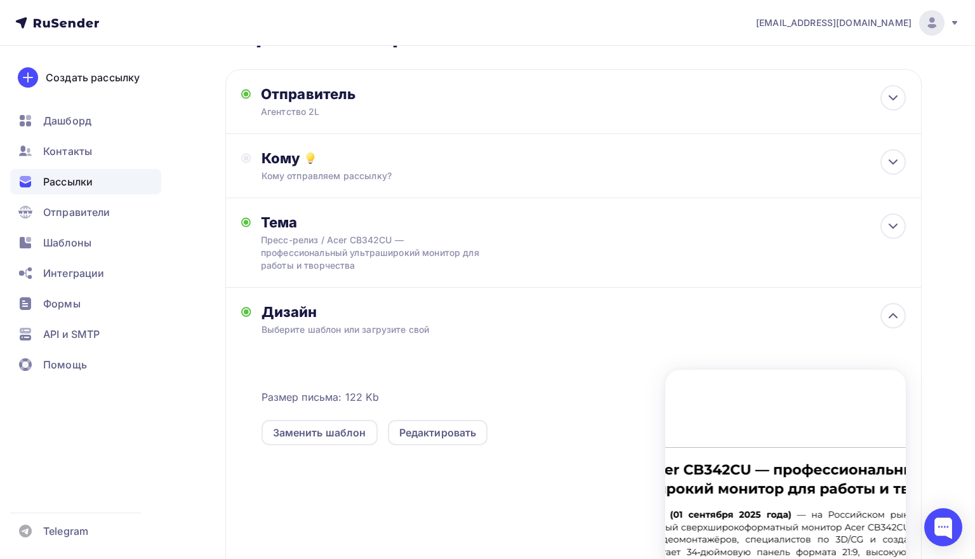
scroll to position [101, 0]
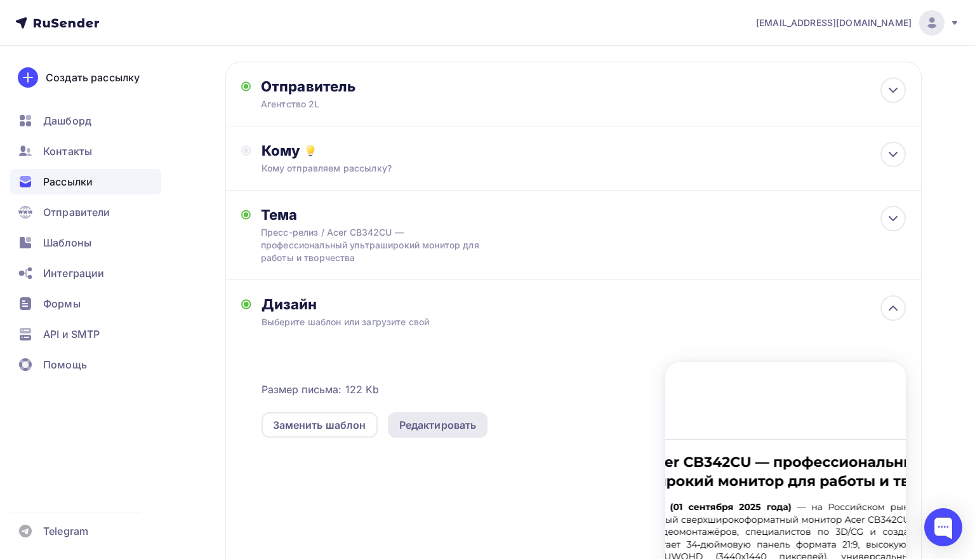
click at [451, 420] on div "Редактировать" at bounding box center [437, 424] width 77 height 15
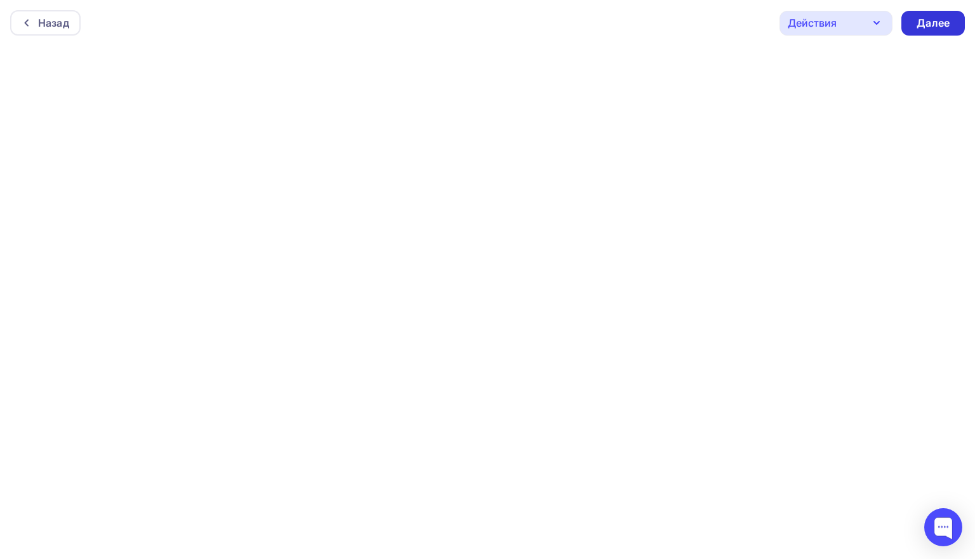
click at [739, 21] on div "Далее" at bounding box center [933, 23] width 33 height 15
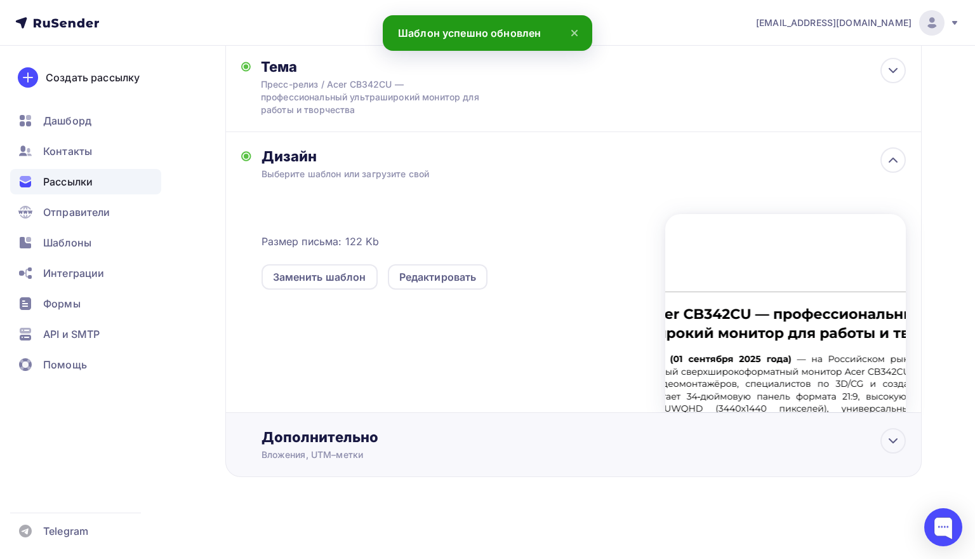
click at [573, 439] on div "Дополнительно" at bounding box center [584, 437] width 644 height 18
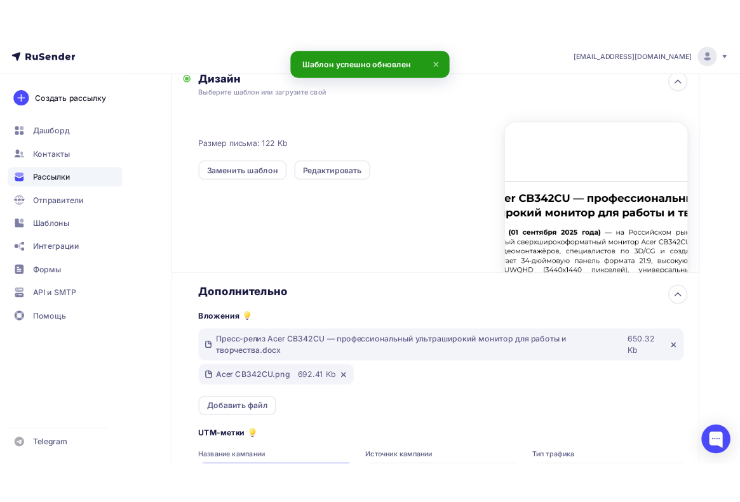
scroll to position [355, 0]
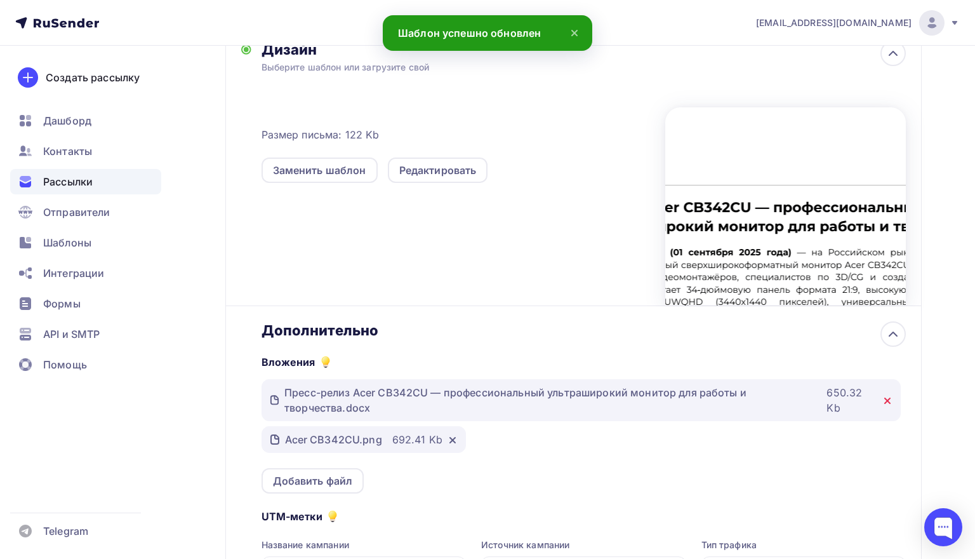
click at [739, 403] on icon at bounding box center [887, 400] width 10 height 10
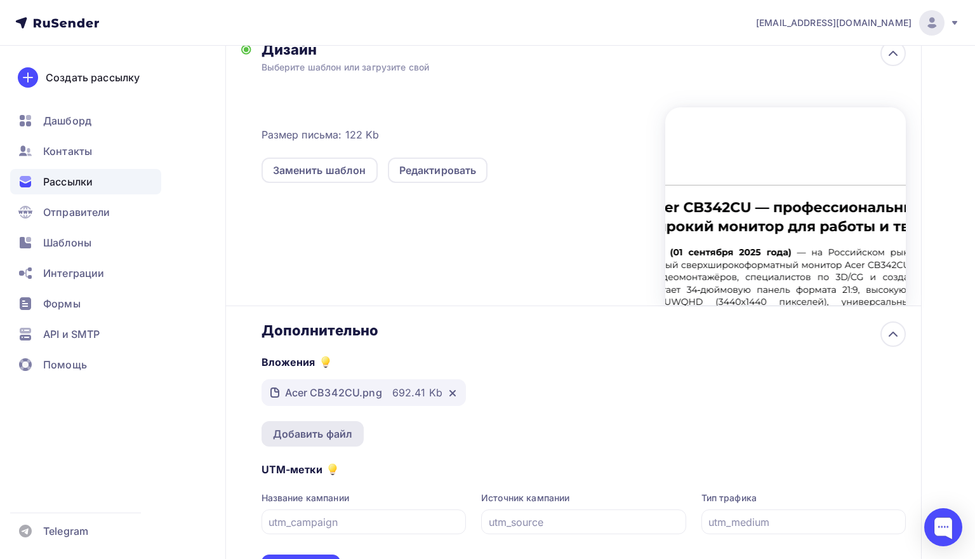
click at [325, 441] on div "Добавить файл" at bounding box center [313, 433] width 80 height 15
click at [320, 430] on div "Добавить файл" at bounding box center [313, 433] width 80 height 15
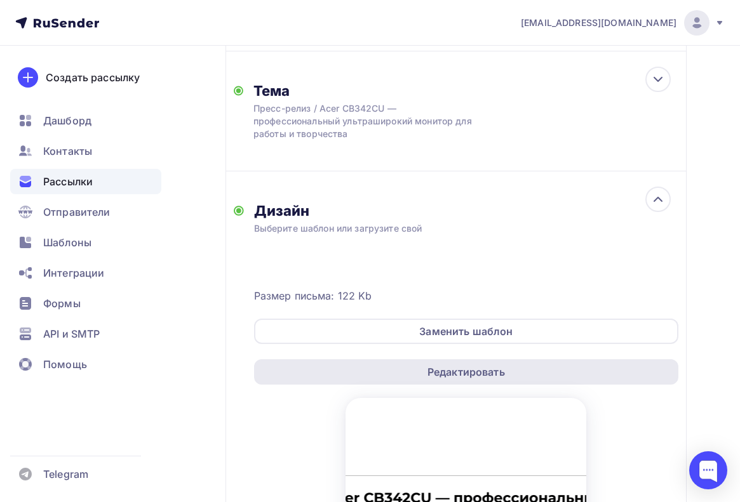
click at [401, 376] on div "Редактировать" at bounding box center [466, 371] width 424 height 25
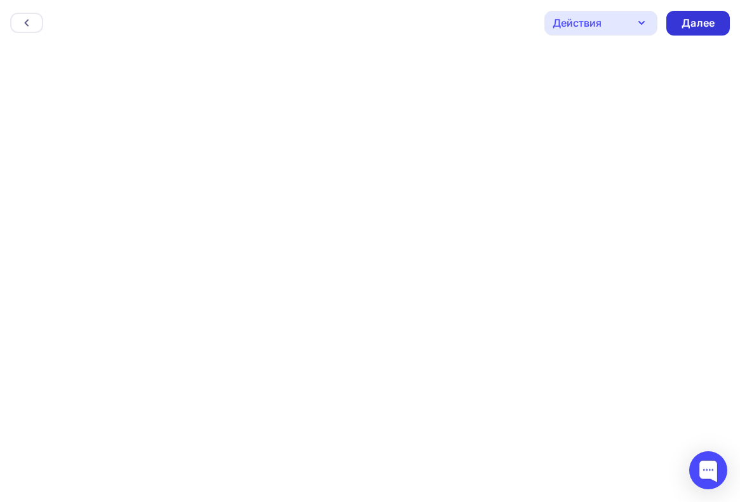
click at [694, 27] on div "Далее" at bounding box center [697, 23] width 33 height 15
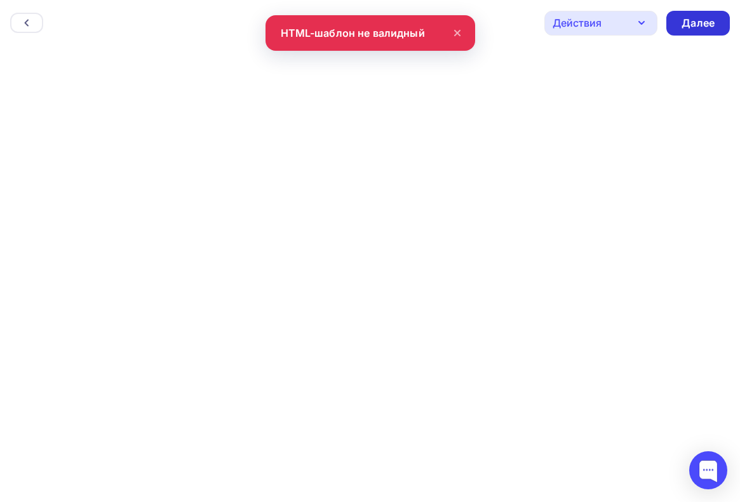
click at [687, 27] on div "Далее" at bounding box center [697, 23] width 33 height 15
click at [38, 18] on div at bounding box center [26, 23] width 33 height 20
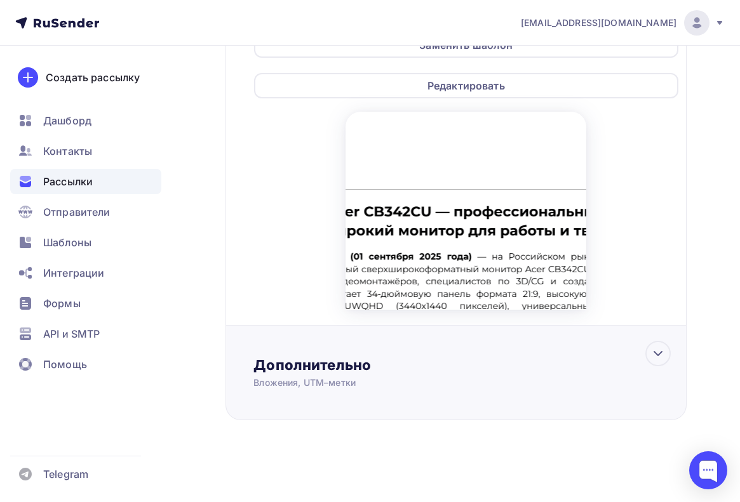
click at [453, 372] on div "Дополнительно" at bounding box center [465, 365] width 425 height 18
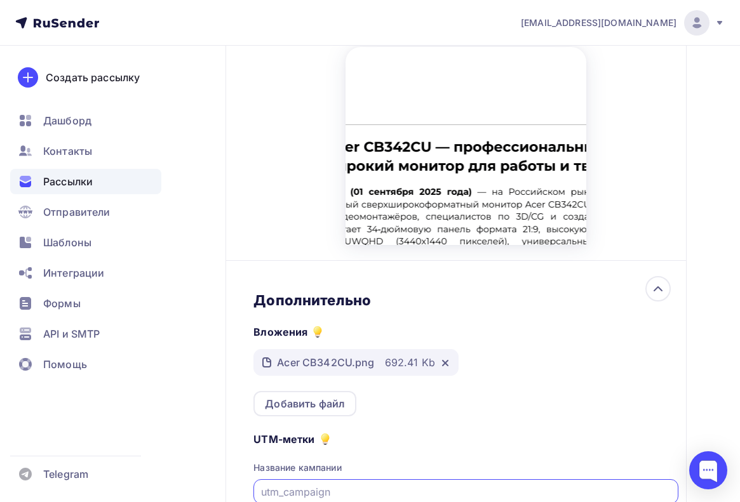
scroll to position [734, 0]
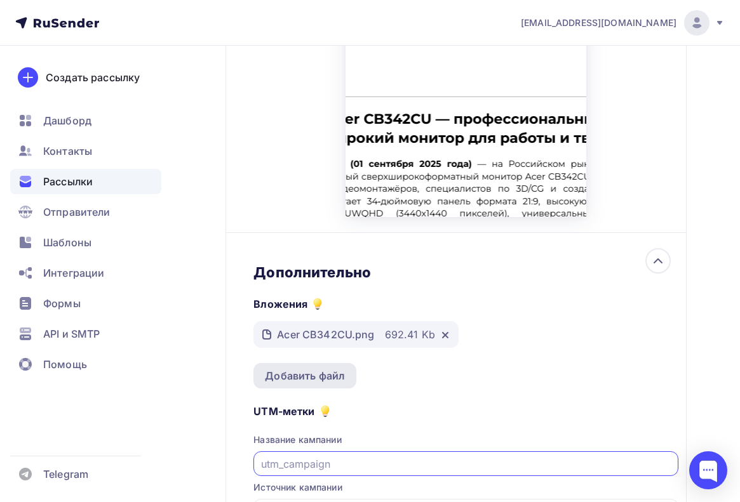
click at [314, 376] on div "Добавить файл" at bounding box center [305, 375] width 80 height 15
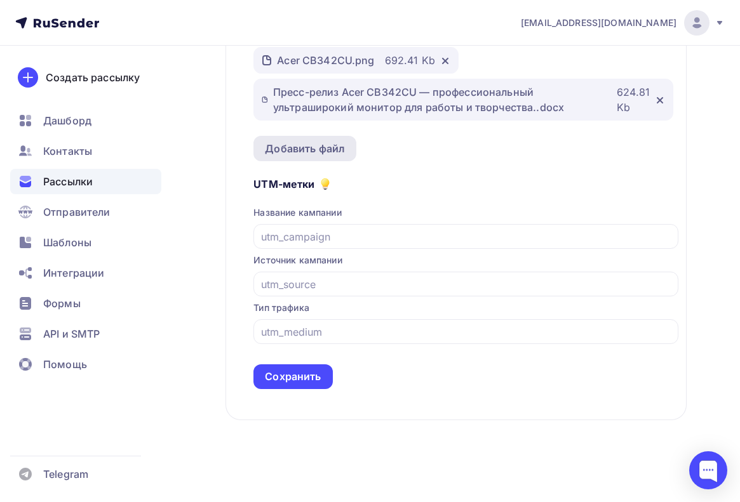
scroll to position [1014, 0]
click at [315, 371] on div "Сохранить" at bounding box center [293, 376] width 56 height 15
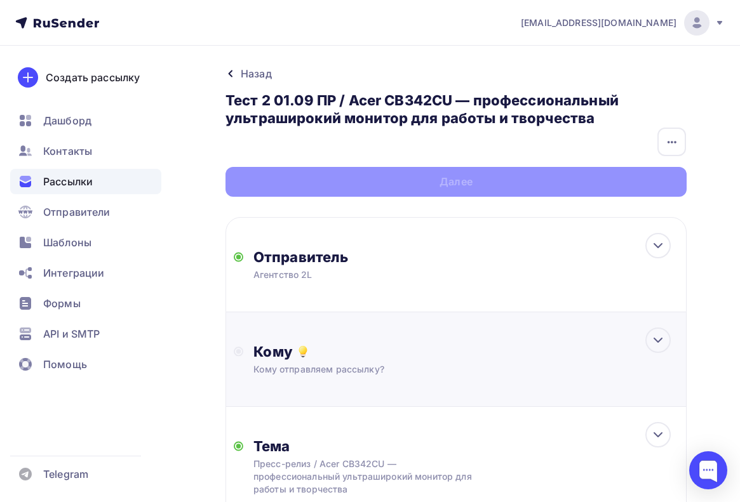
scroll to position [0, 0]
click at [394, 355] on div "Кому" at bounding box center [465, 352] width 425 height 18
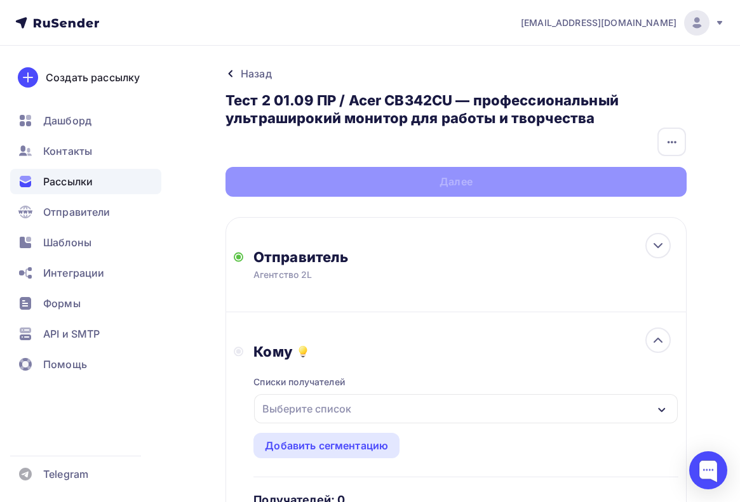
click at [339, 415] on div "Выберите список" at bounding box center [306, 408] width 99 height 23
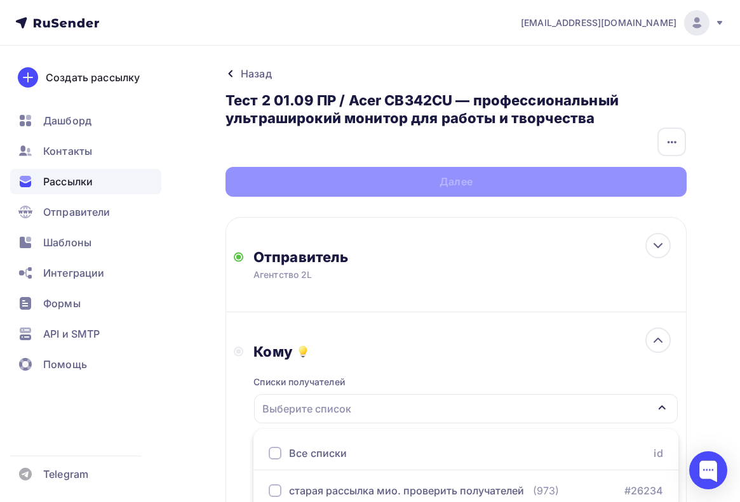
scroll to position [256, 0]
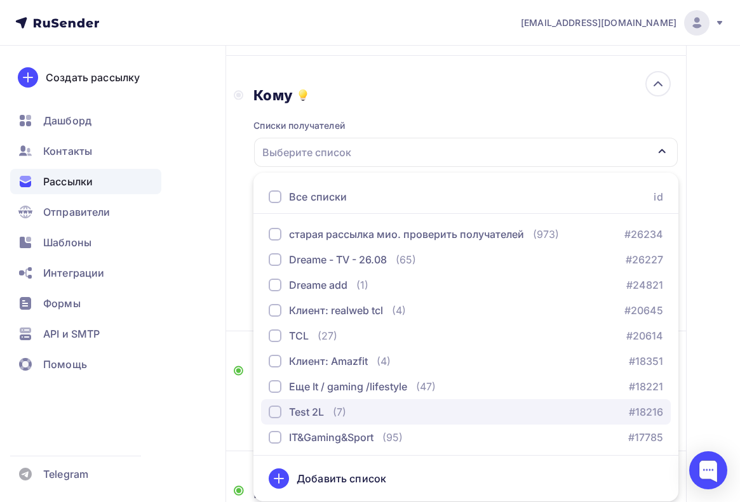
click at [329, 411] on div "Test 2L (7)" at bounding box center [307, 411] width 77 height 15
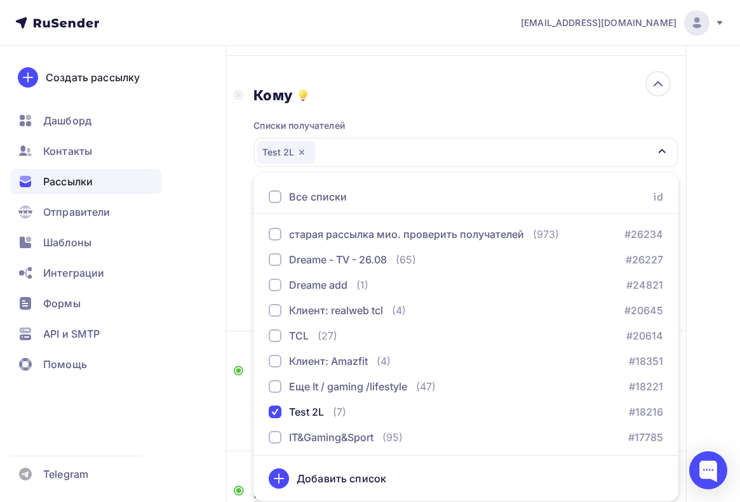
click at [153, 404] on div "Создать рассылку Дашборд Контакты Рассылки Отправители Шаблоны Интеграции Формы…" at bounding box center [85, 274] width 171 height 456
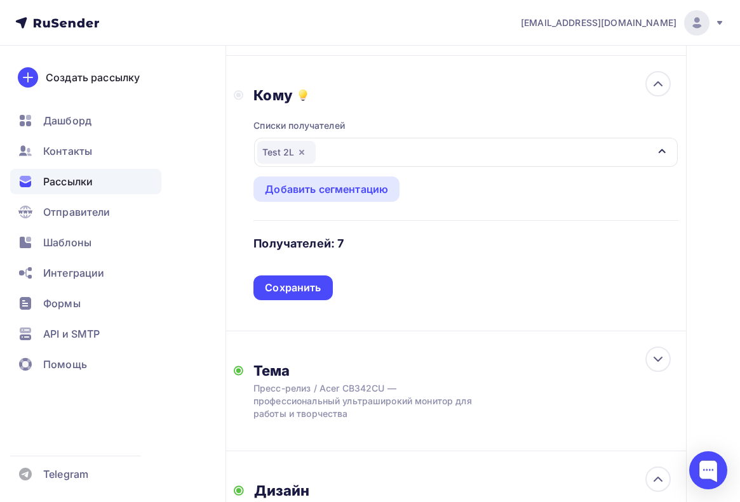
click at [302, 284] on div "Сохранить" at bounding box center [293, 288] width 56 height 15
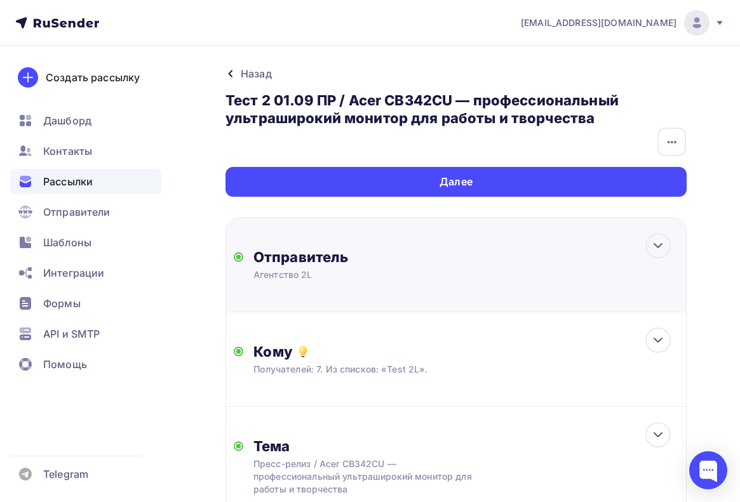
scroll to position [0, 0]
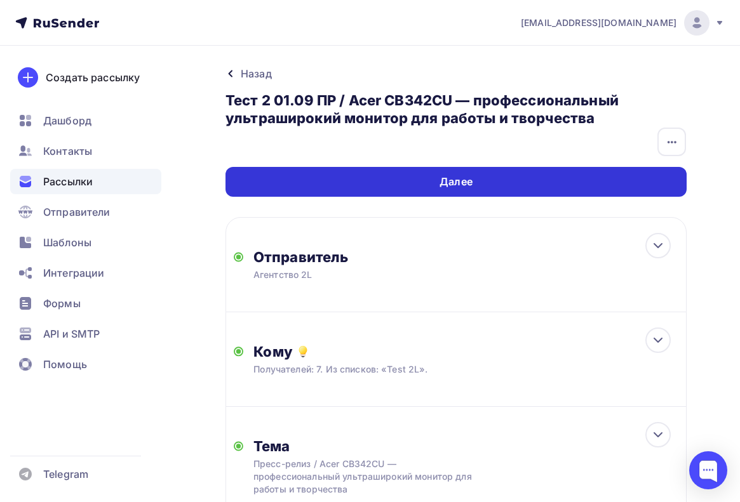
click at [515, 182] on div "Далее" at bounding box center [455, 182] width 461 height 30
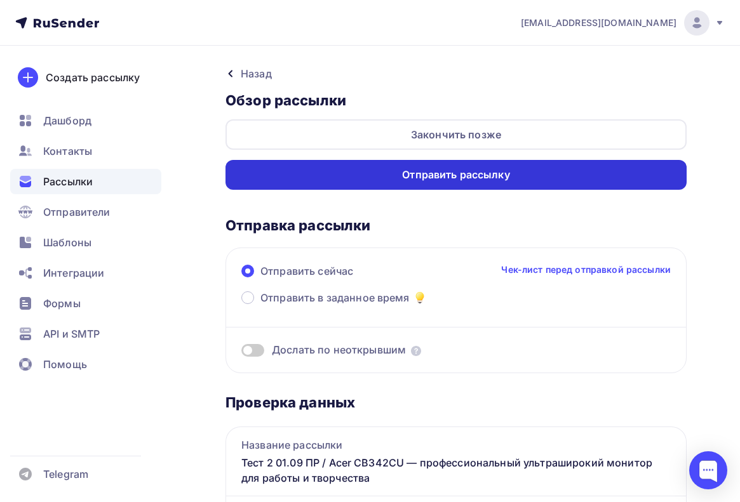
click at [608, 177] on div "Отправить рассылку" at bounding box center [455, 175] width 461 height 30
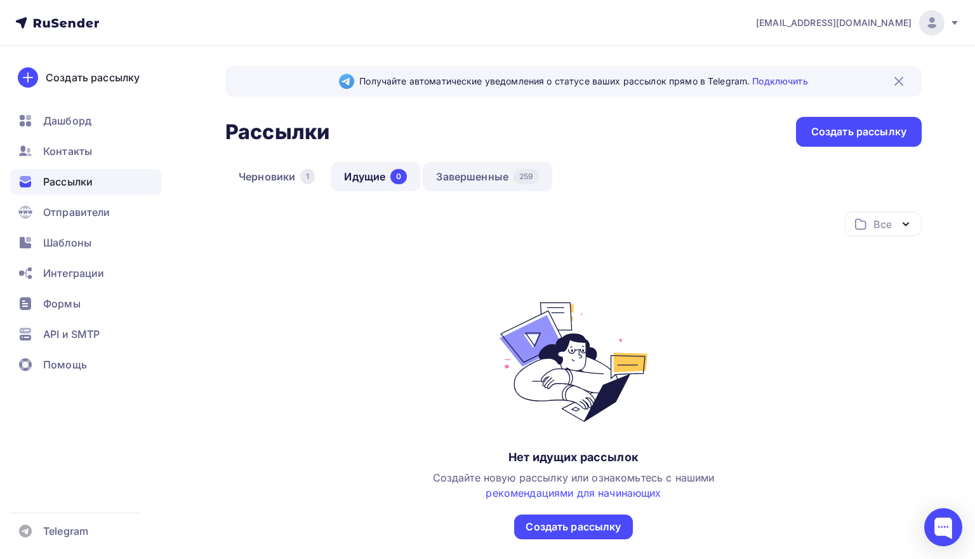
click at [450, 168] on link "Завершенные 259" at bounding box center [487, 176] width 129 height 29
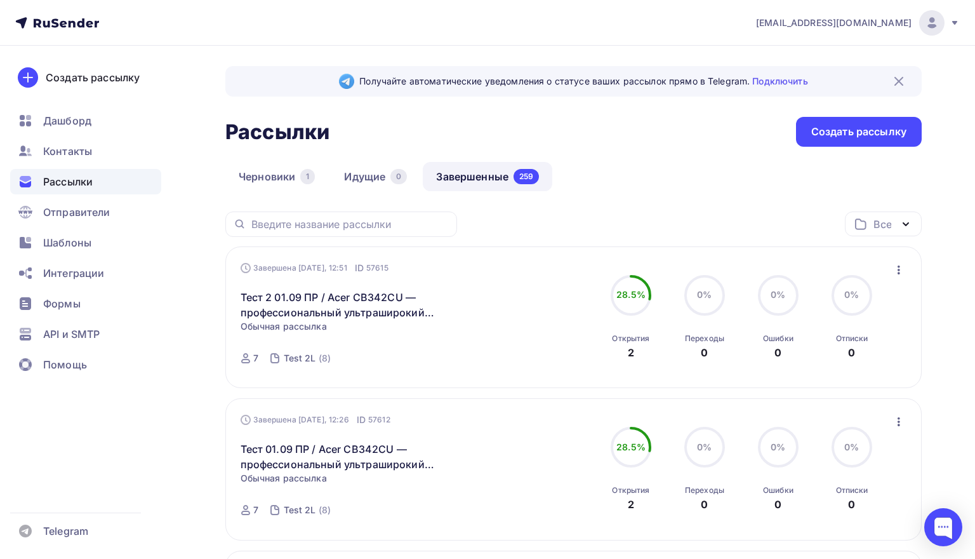
click at [896, 269] on icon "button" at bounding box center [898, 269] width 15 height 15
click at [855, 352] on div "Копировать в новую" at bounding box center [840, 353] width 130 height 15
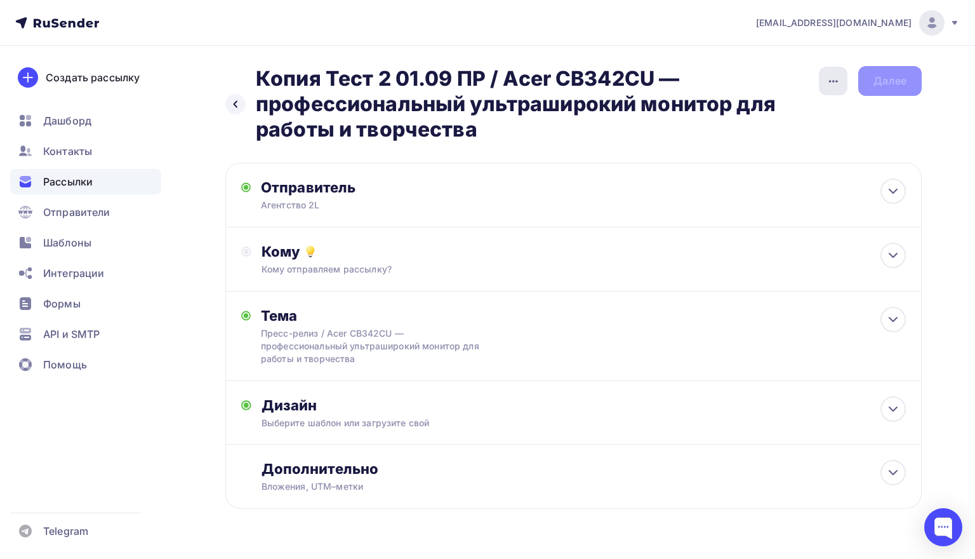
click at [836, 83] on icon "button" at bounding box center [833, 81] width 15 height 15
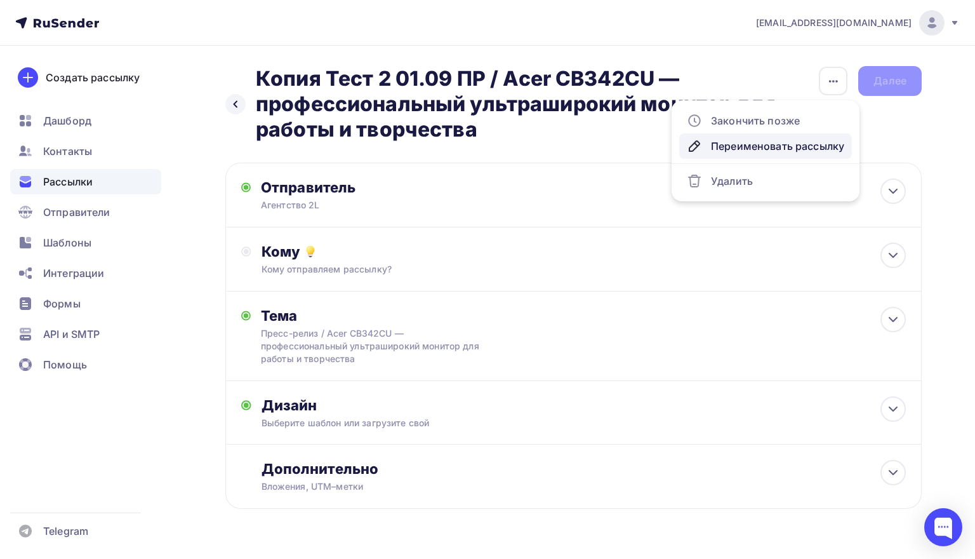
click at [783, 143] on div "Переименовать рассылку" at bounding box center [765, 145] width 157 height 15
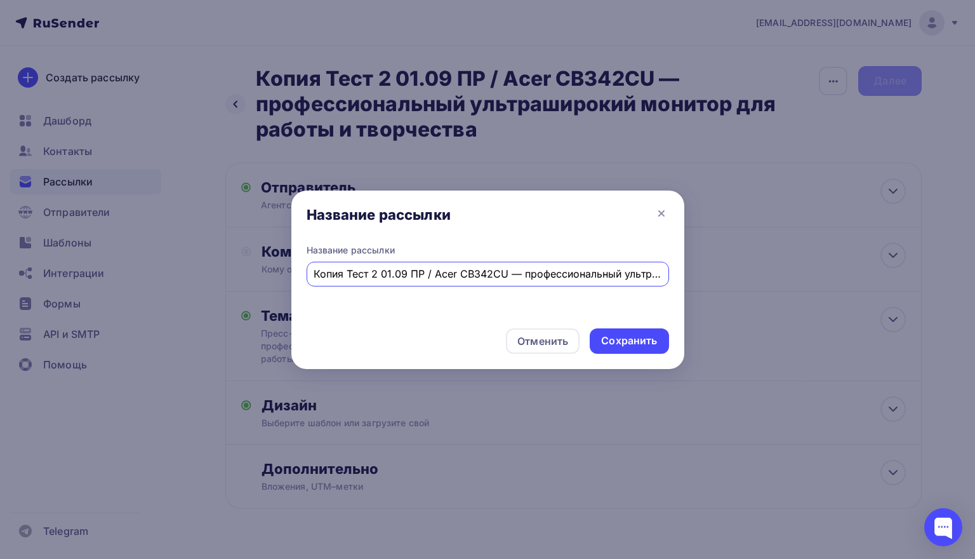
drag, startPoint x: 381, startPoint y: 274, endPoint x: 258, endPoint y: 274, distance: 123.1
click at [258, 274] on div "Название рассылки Название рассылки Копия Тест 2 01.09 ПР / Acer CB342CU — проф…" at bounding box center [487, 279] width 975 height 559
type input "01.09 ПР / Acer CB342CU — профессиональный ультраширокий монитор для работы и т…"
click at [630, 333] on div "Сохранить" at bounding box center [629, 340] width 56 height 15
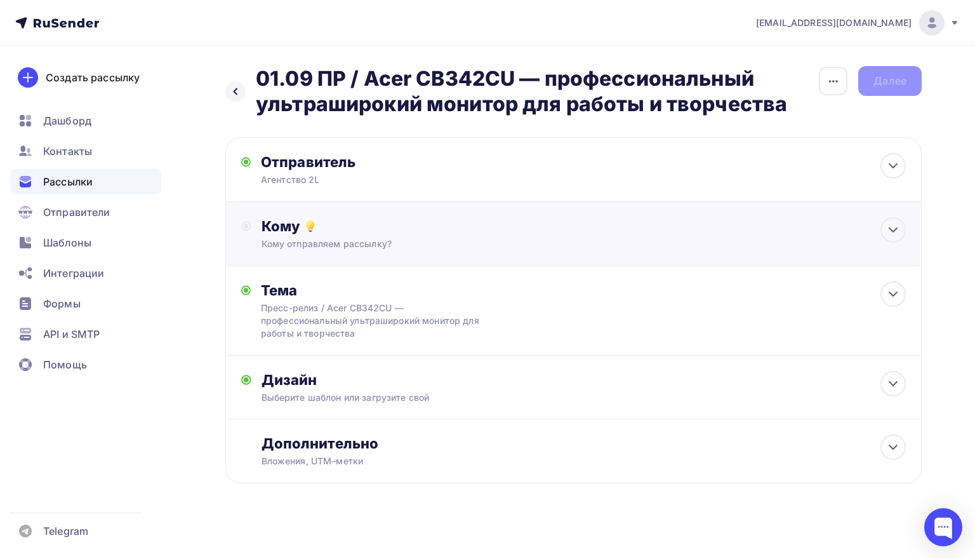
click at [705, 251] on div "Кому Кому отправляем рассылку? Списки получателей Выберите список Все списки id…" at bounding box center [573, 234] width 696 height 64
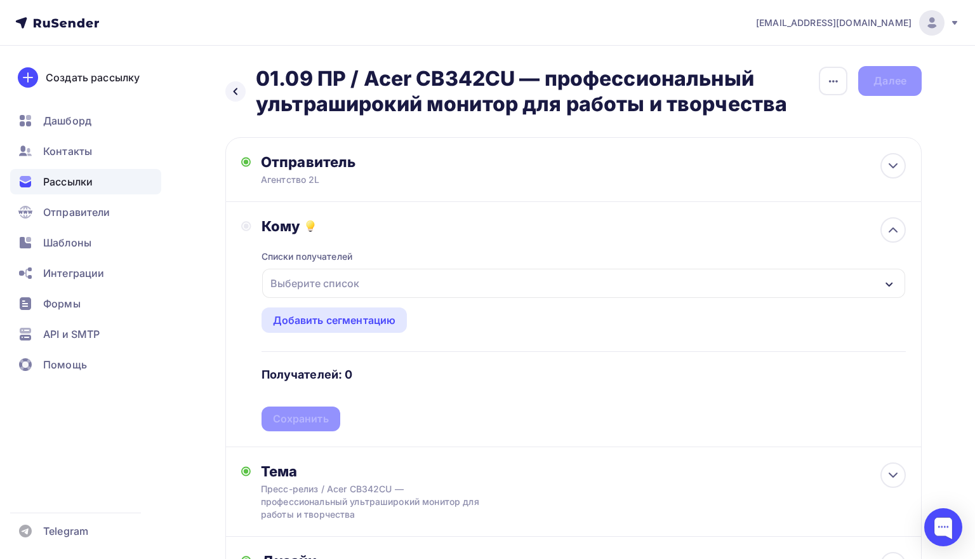
click at [430, 288] on div "Выберите список" at bounding box center [583, 283] width 643 height 29
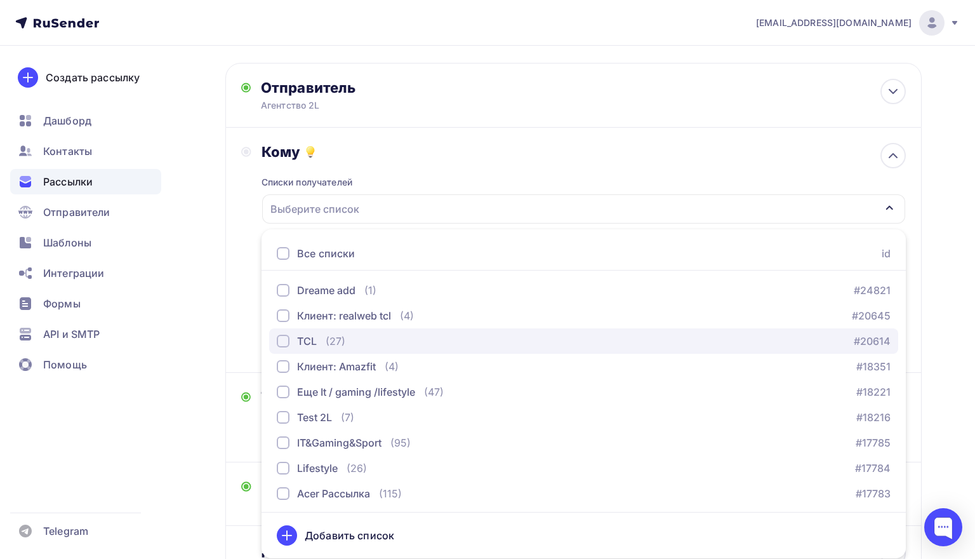
scroll to position [51, 0]
click at [442, 337] on div "TCL (27) #20614" at bounding box center [584, 340] width 614 height 15
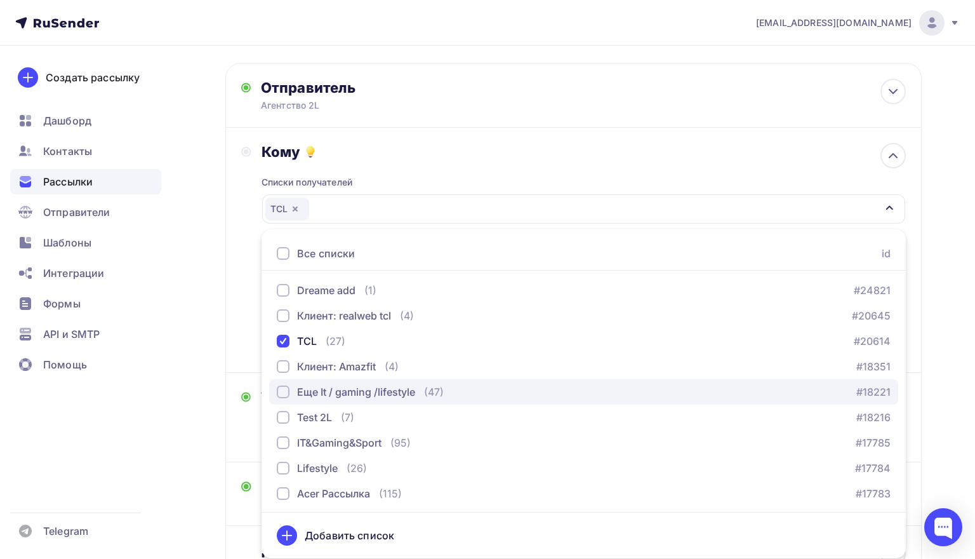
click at [430, 386] on div "(47)" at bounding box center [434, 391] width 20 height 15
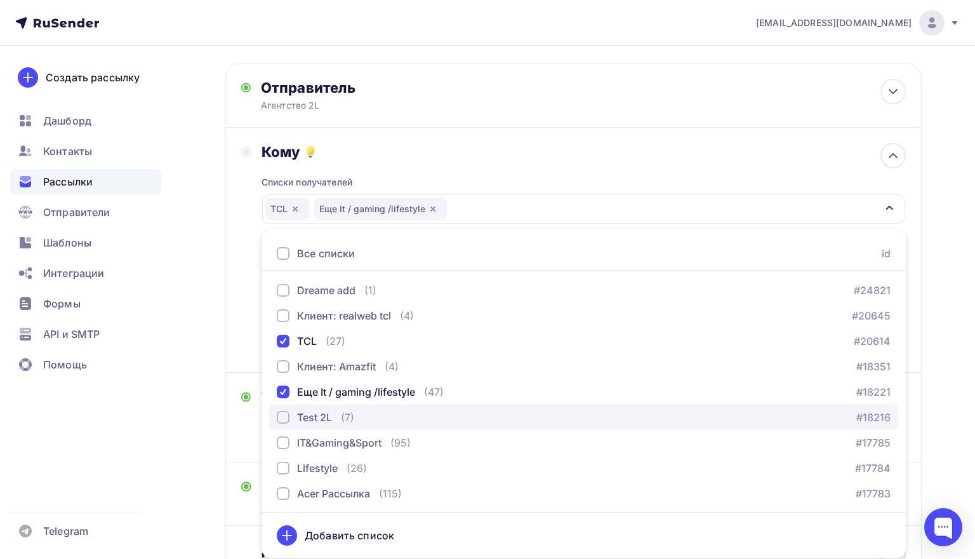
click at [370, 412] on div "Test 2L (7) #18216" at bounding box center [584, 416] width 614 height 15
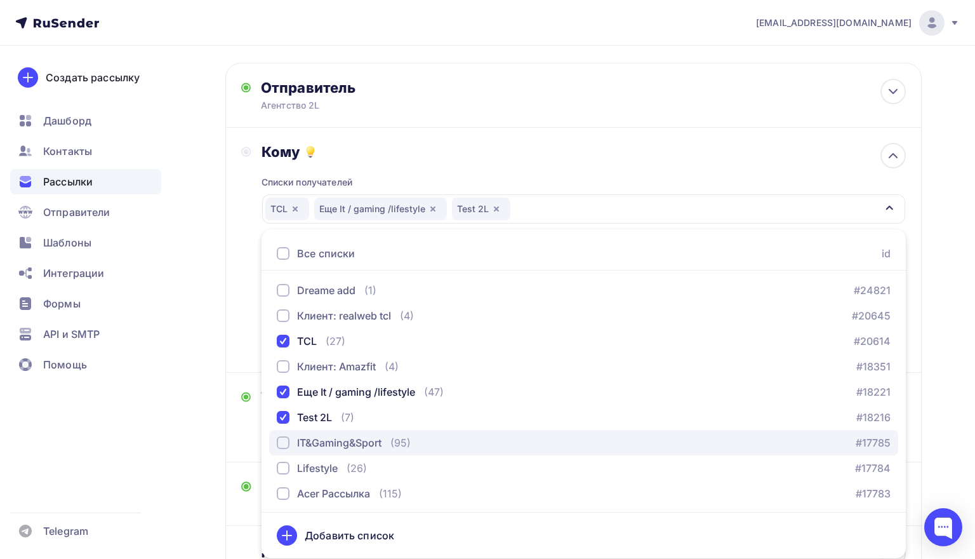
click at [366, 444] on div "IT&Gaming&Sport" at bounding box center [339, 442] width 84 height 15
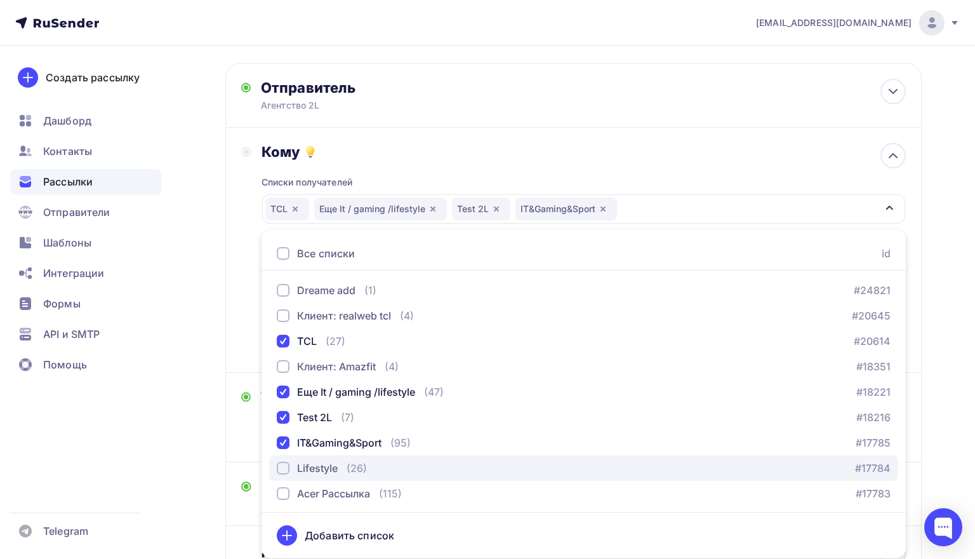
click at [362, 468] on div "(26)" at bounding box center [357, 467] width 20 height 15
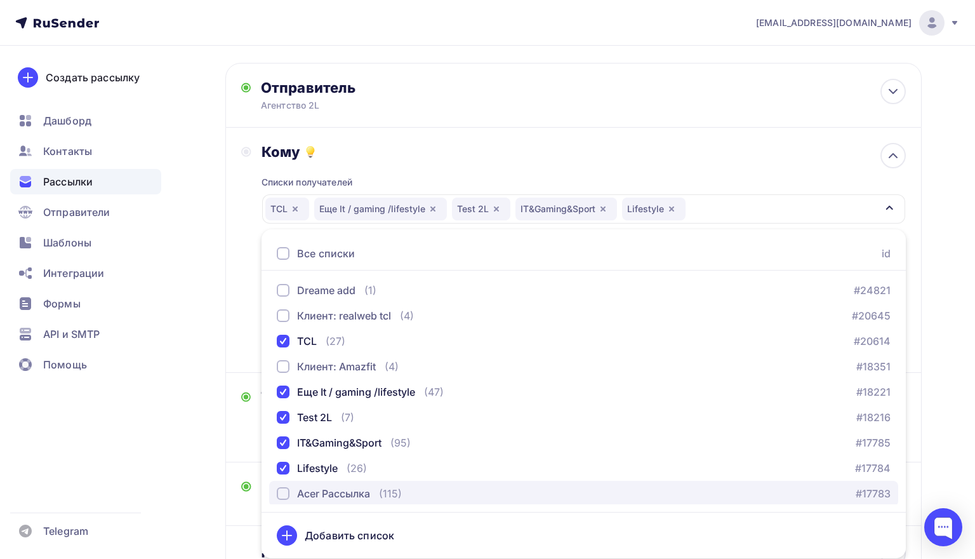
click at [366, 492] on div "Acer Рассылка" at bounding box center [333, 493] width 73 height 15
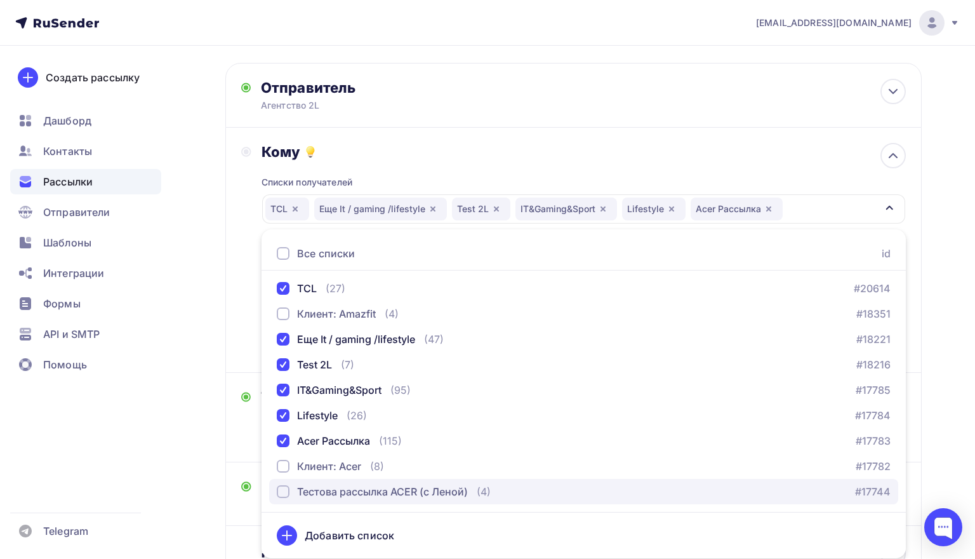
scroll to position [104, 0]
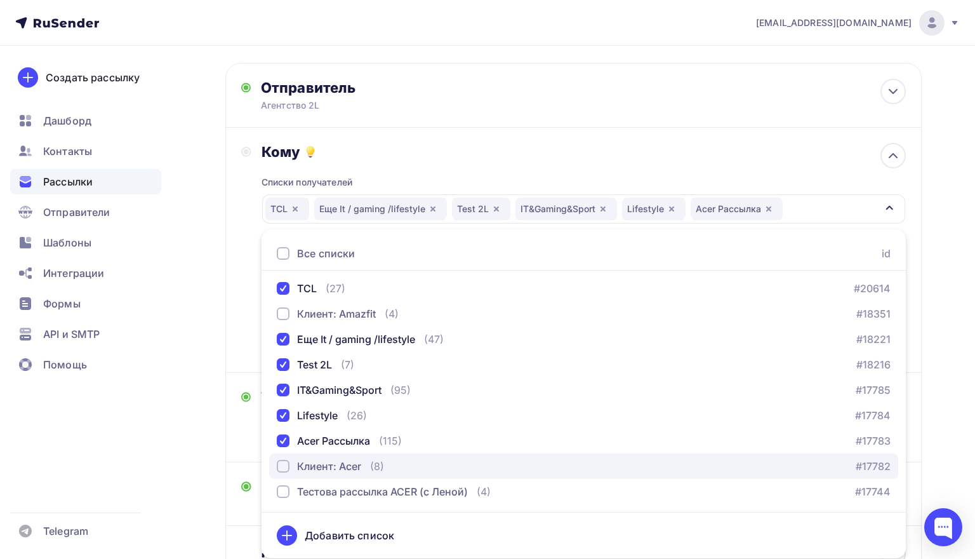
click at [375, 474] on button "Клиент: Acer (8) #17782" at bounding box center [583, 465] width 629 height 25
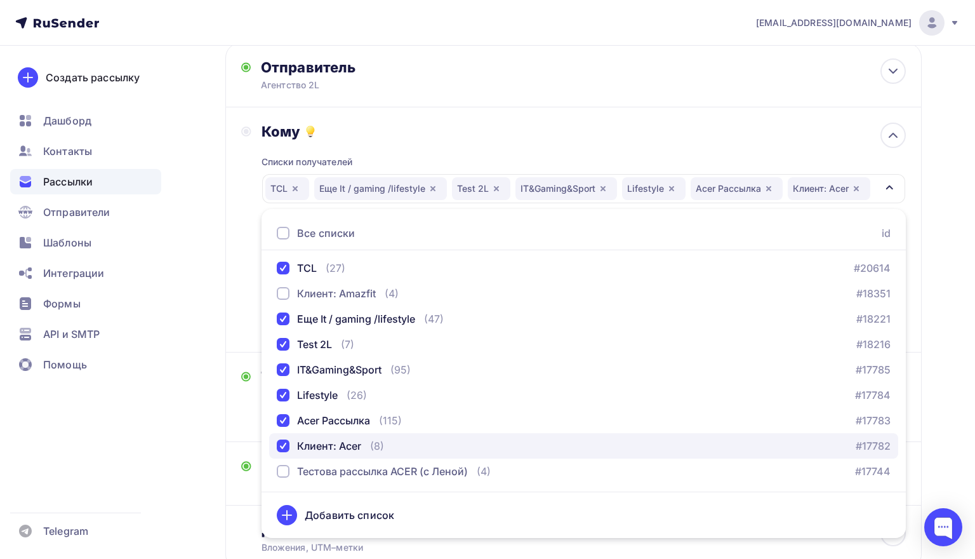
scroll to position [95, 0]
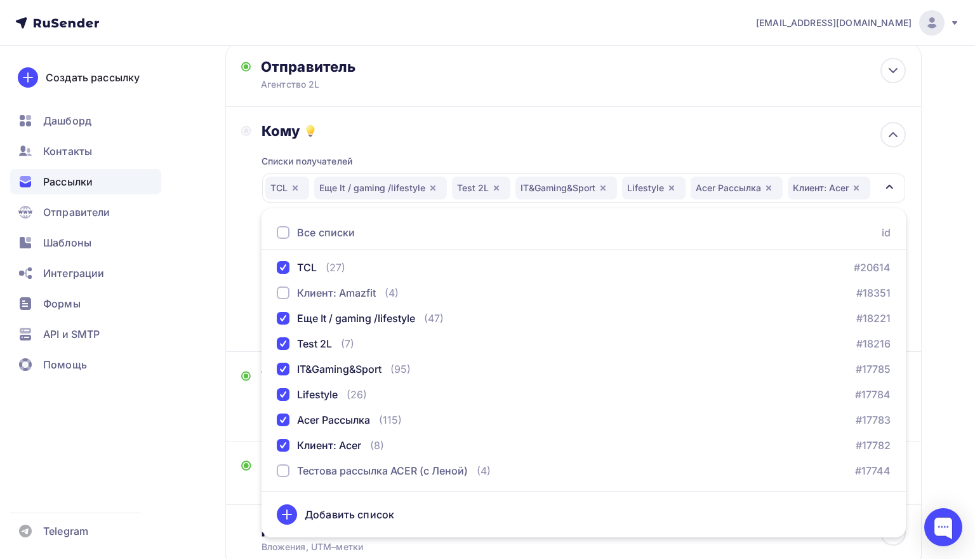
click at [175, 353] on div "Назад 01.09 ПР / Acer CB342CU — профессиональный ультраширокий монитор для рабо…" at bounding box center [487, 300] width 975 height 700
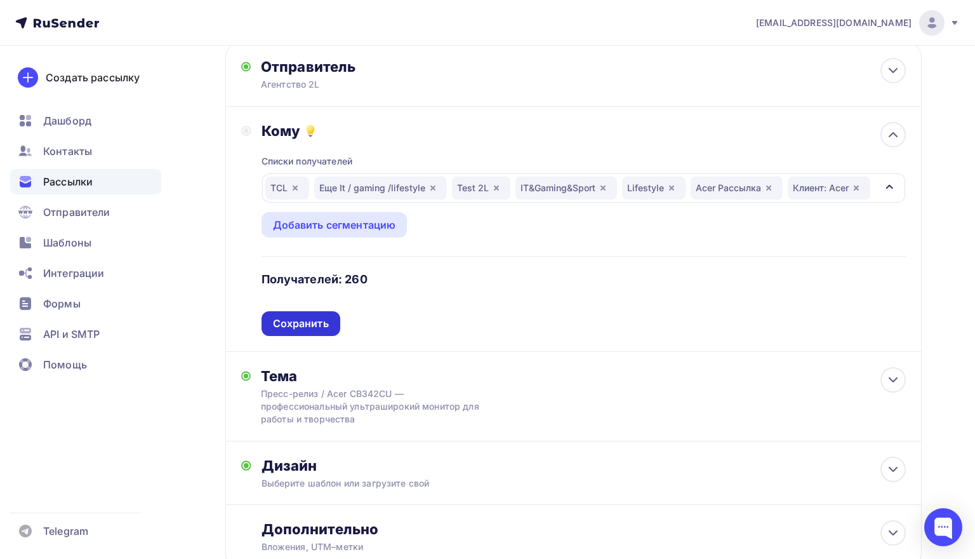
click at [304, 324] on div "Сохранить" at bounding box center [301, 323] width 56 height 15
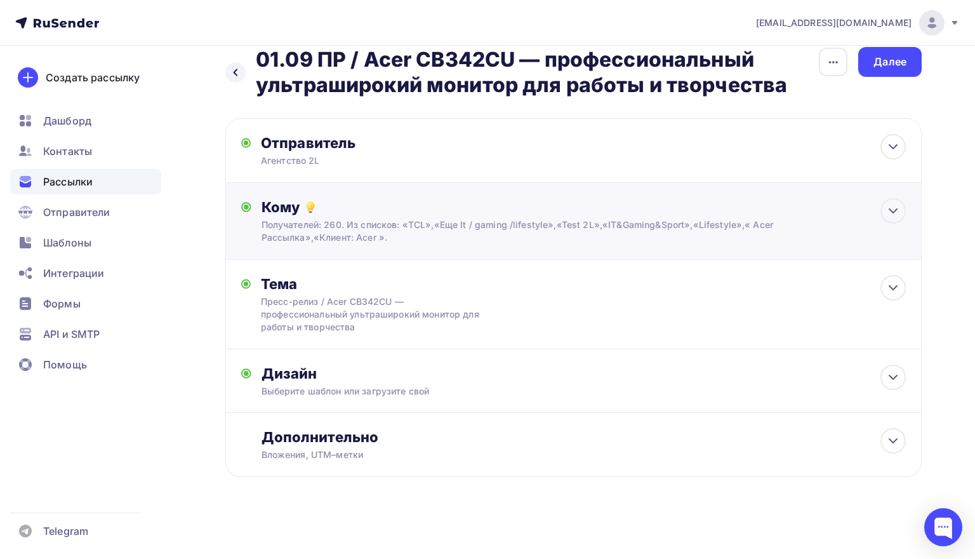
scroll to position [21, 0]
click at [895, 62] on div "Далее" at bounding box center [889, 62] width 33 height 15
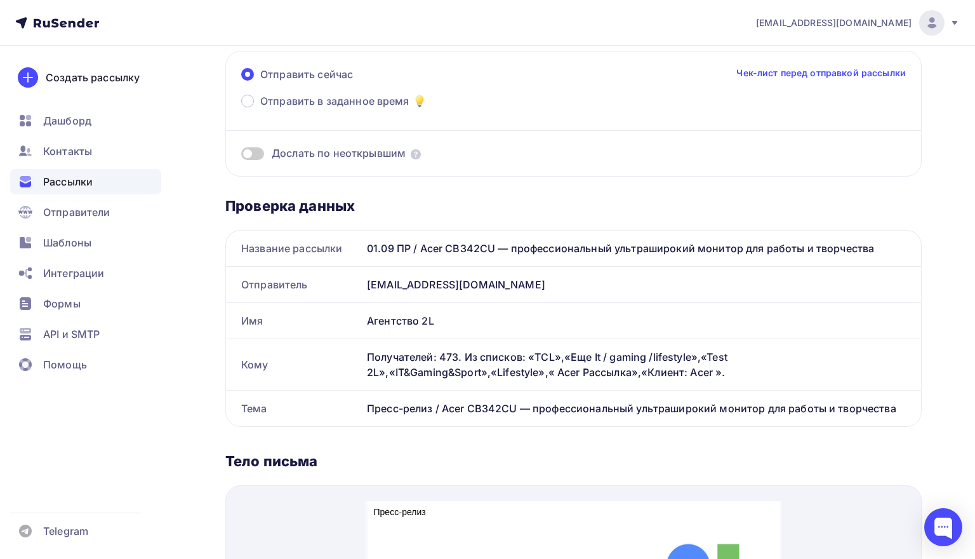
scroll to position [104, 0]
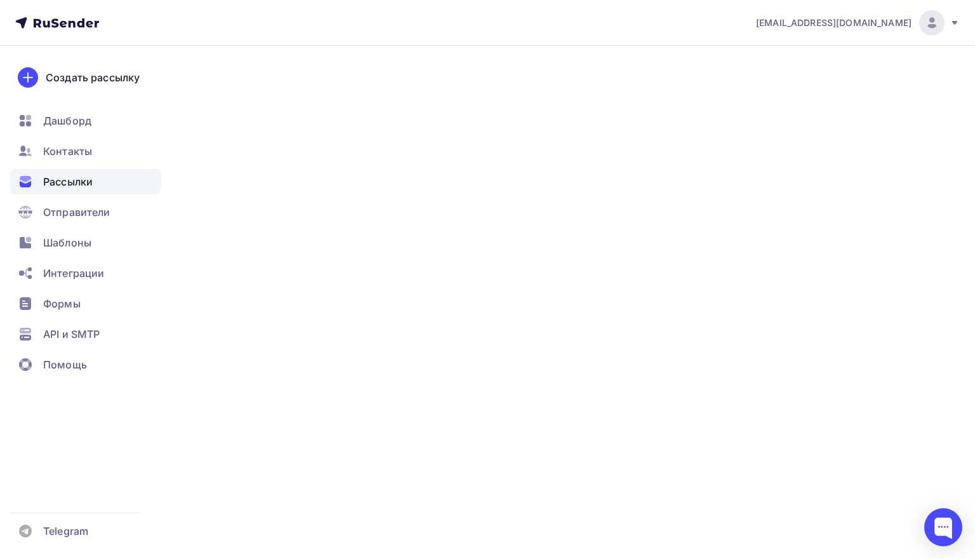
click at [517, 456] on div "Назад Новая рассылка Новая рассылка Закончить позже Переименовать рассылку Удал…" at bounding box center [573, 265] width 696 height 399
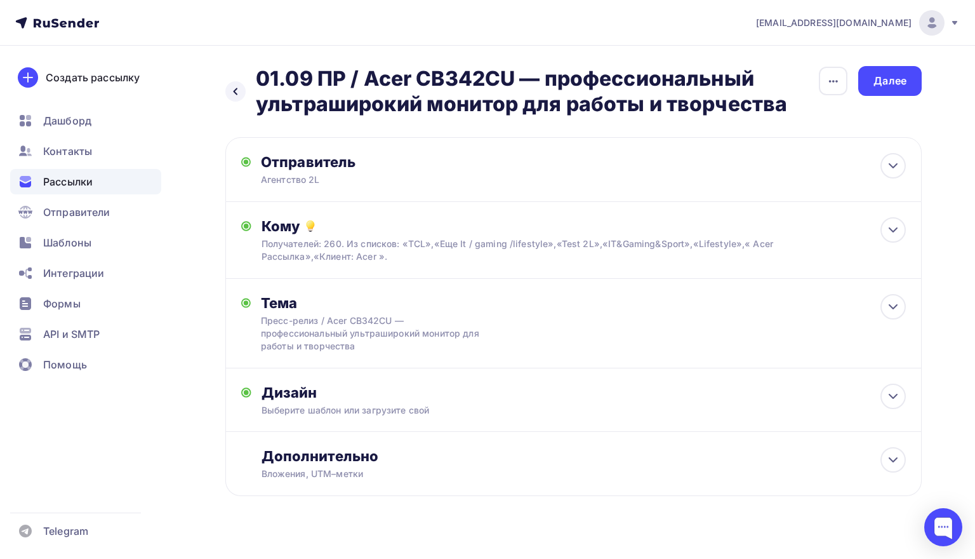
click at [517, 456] on div "Дополнительно" at bounding box center [584, 456] width 644 height 18
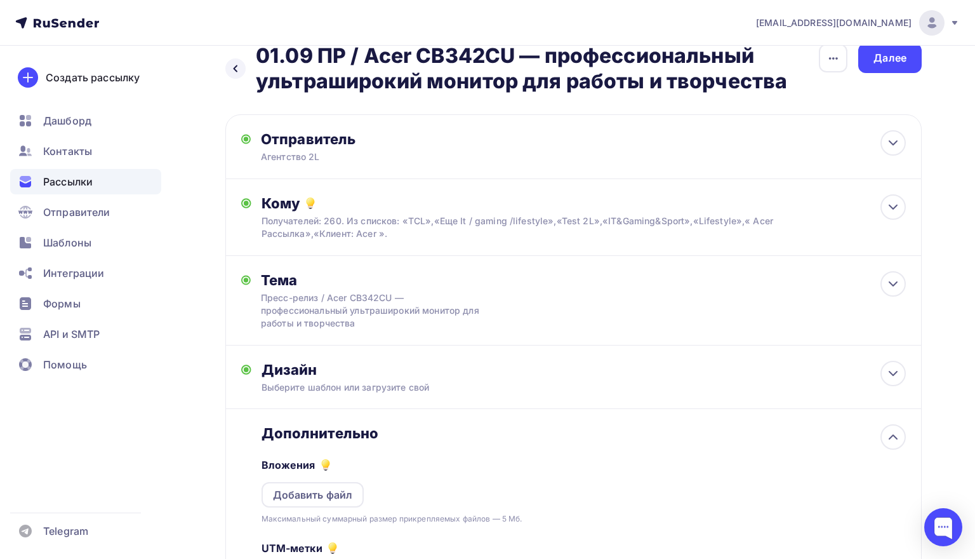
scroll to position [23, 0]
click at [328, 496] on div "Добавить файл" at bounding box center [313, 493] width 80 height 15
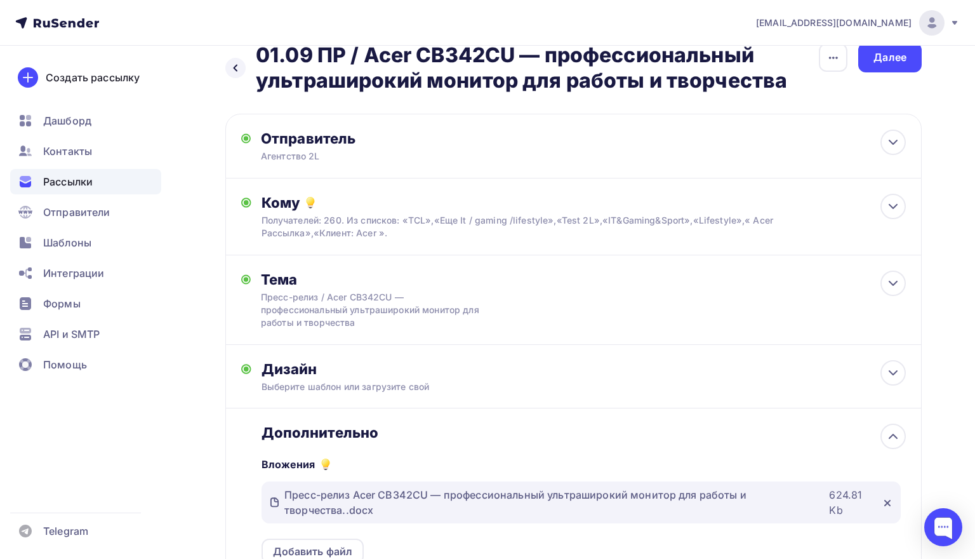
scroll to position [55, 0]
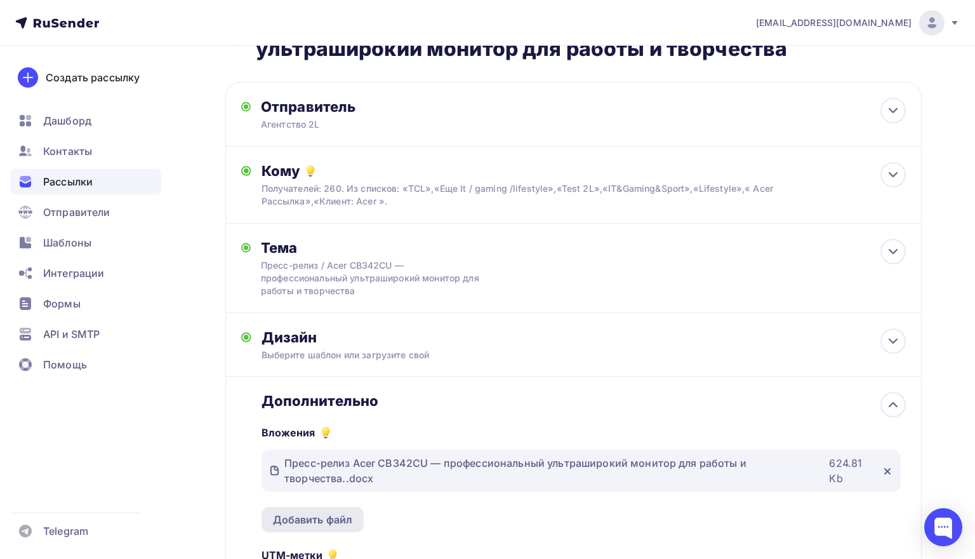
click at [326, 530] on div "Добавить файл" at bounding box center [313, 519] width 103 height 25
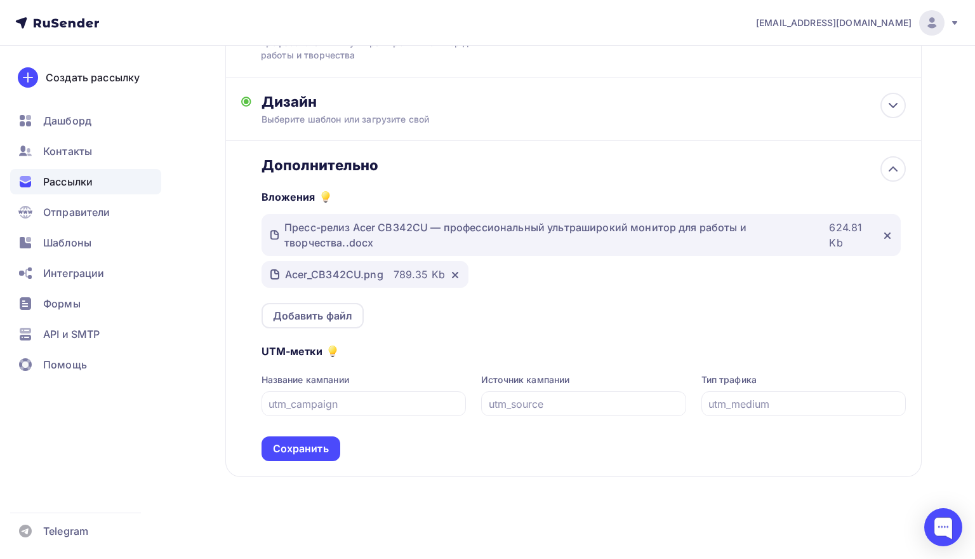
scroll to position [295, 0]
click at [397, 270] on div "789.35 Kb" at bounding box center [419, 274] width 51 height 15
click at [371, 267] on div "Acer_CB342CU.png" at bounding box center [334, 274] width 98 height 15
click at [454, 273] on icon at bounding box center [455, 274] width 5 height 5
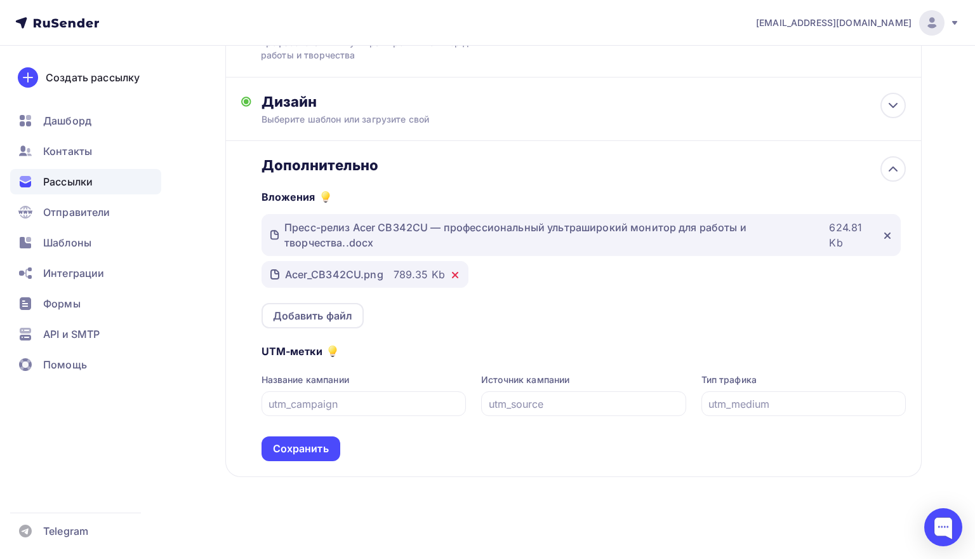
scroll to position [262, 0]
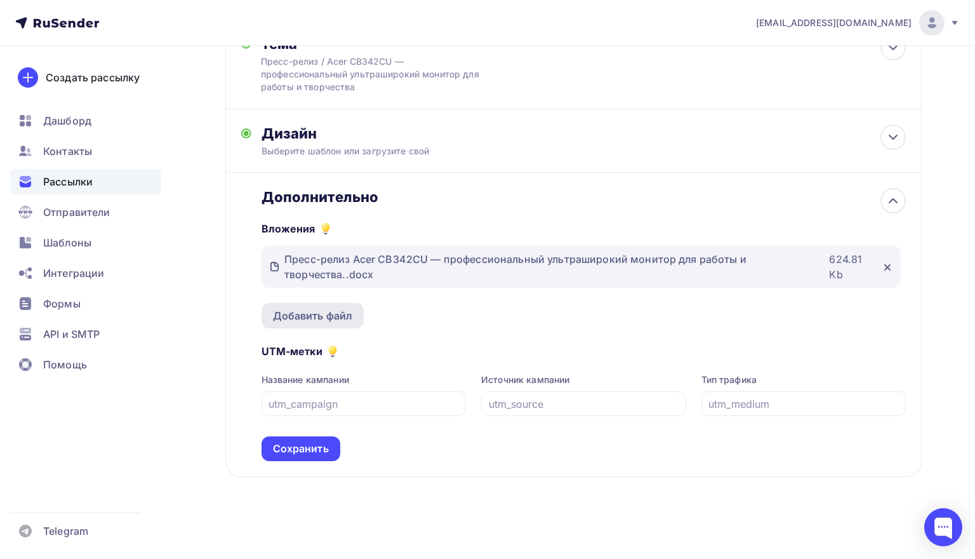
click at [335, 311] on div "Добавить файл" at bounding box center [313, 315] width 80 height 15
click at [328, 311] on div "Добавить файл" at bounding box center [313, 315] width 80 height 15
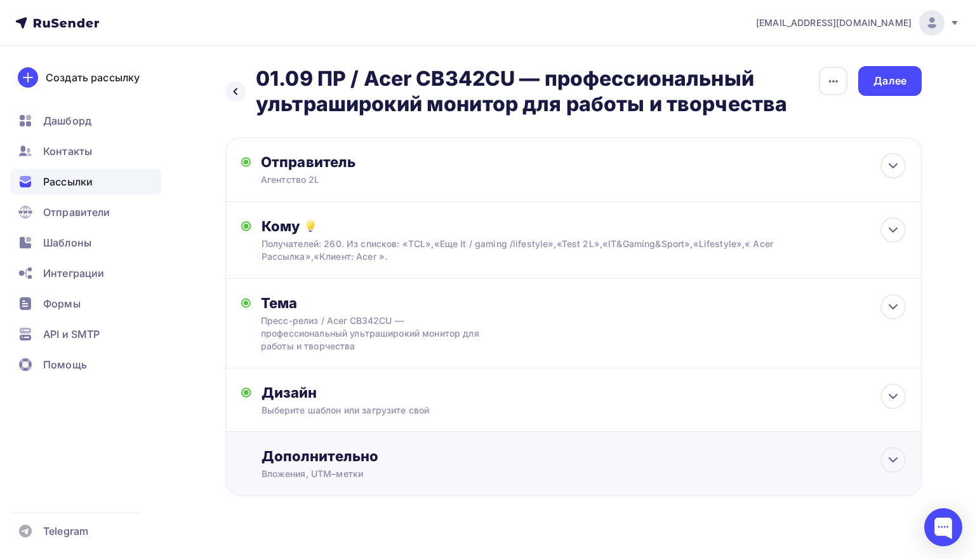
click at [534, 443] on div "Дополнительно Вложения, UTM–метки Вложения Добавить файл Максимальный суммарный…" at bounding box center [573, 464] width 696 height 64
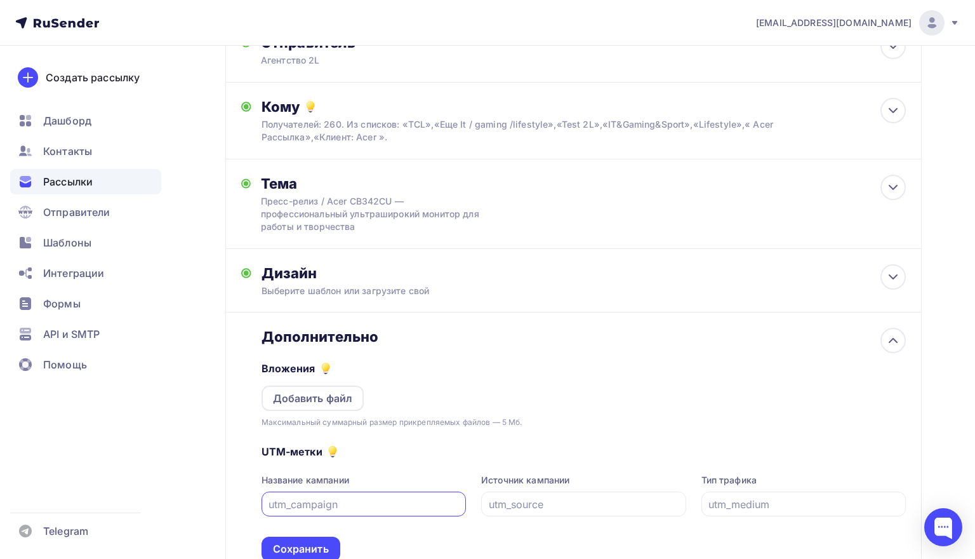
scroll to position [133, 0]
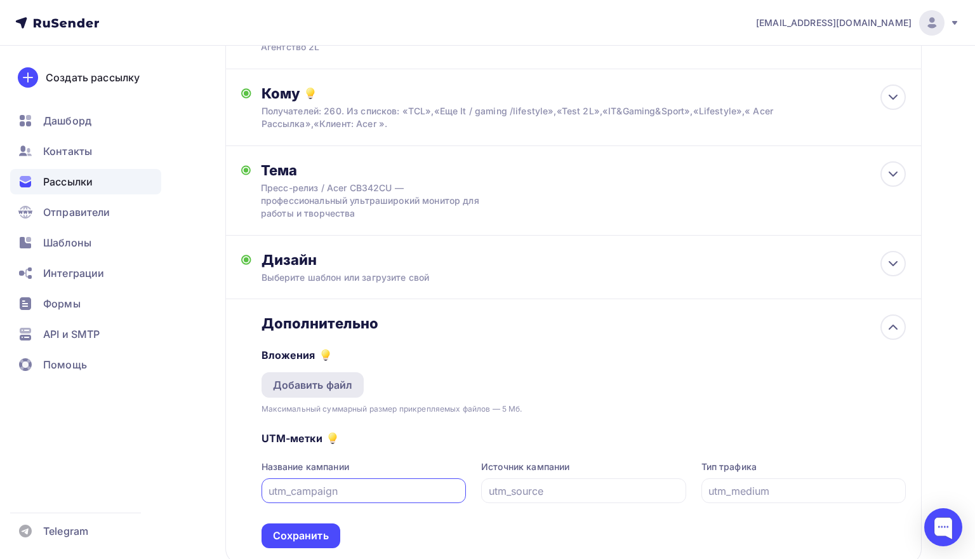
click at [359, 382] on div "Добавить файл" at bounding box center [313, 384] width 103 height 25
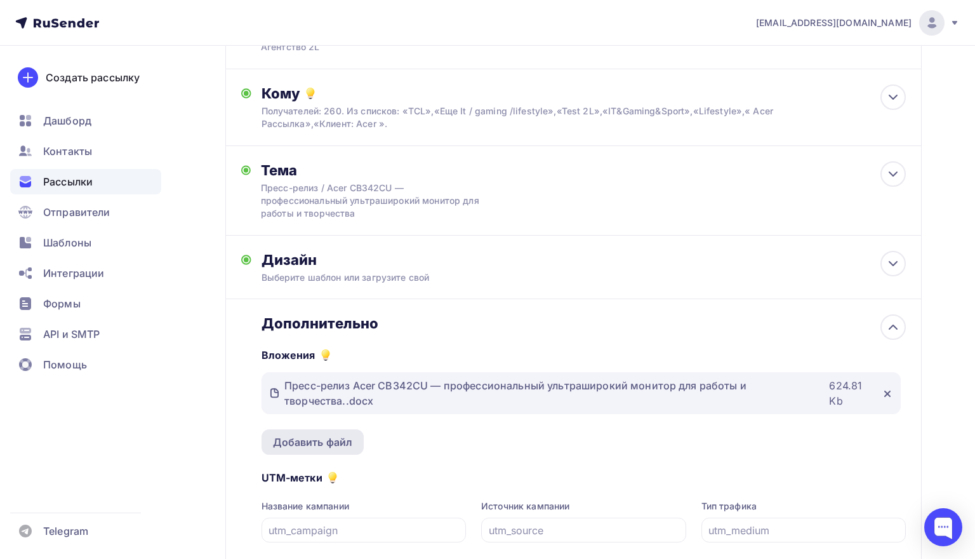
click at [342, 440] on div "Добавить файл" at bounding box center [313, 441] width 80 height 15
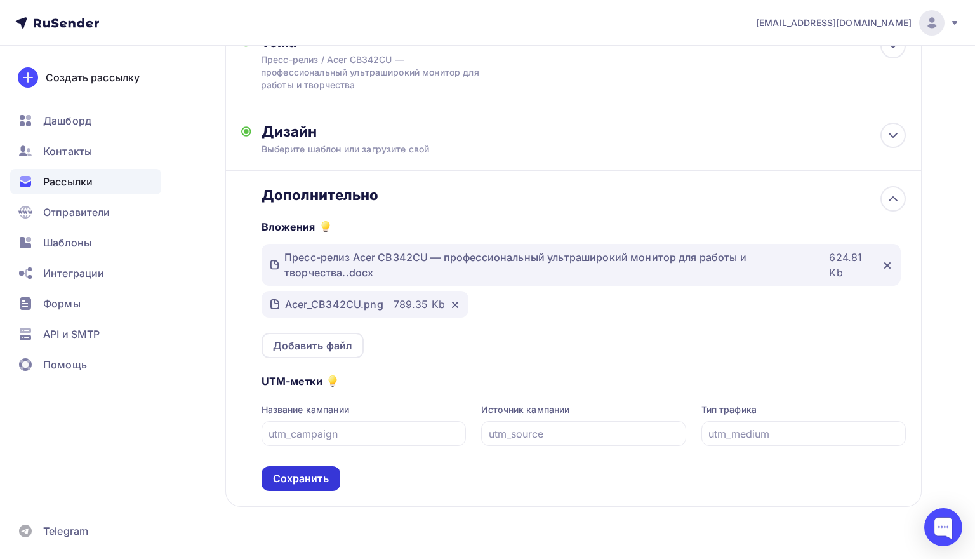
click at [319, 480] on div "Сохранить" at bounding box center [301, 478] width 56 height 15
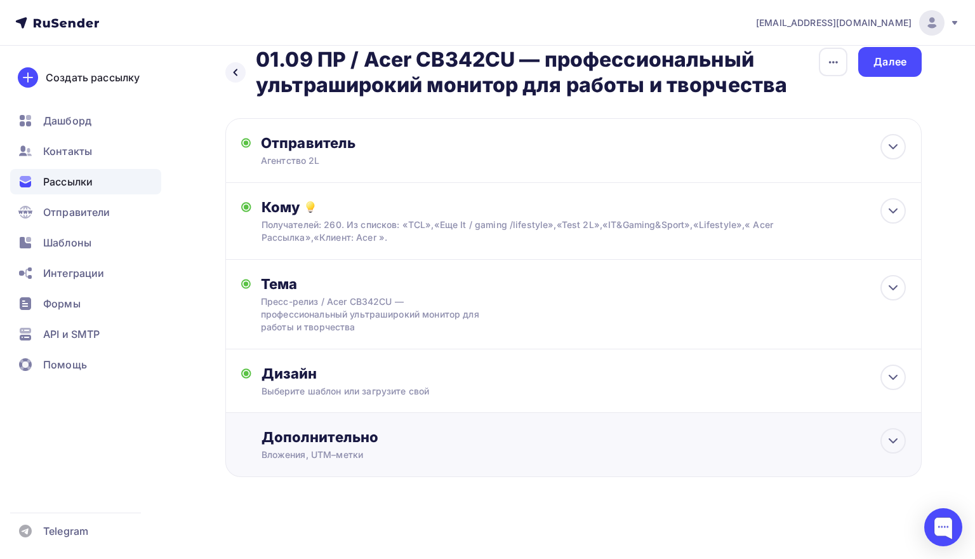
scroll to position [21, 0]
click at [879, 63] on div "Далее" at bounding box center [889, 62] width 33 height 15
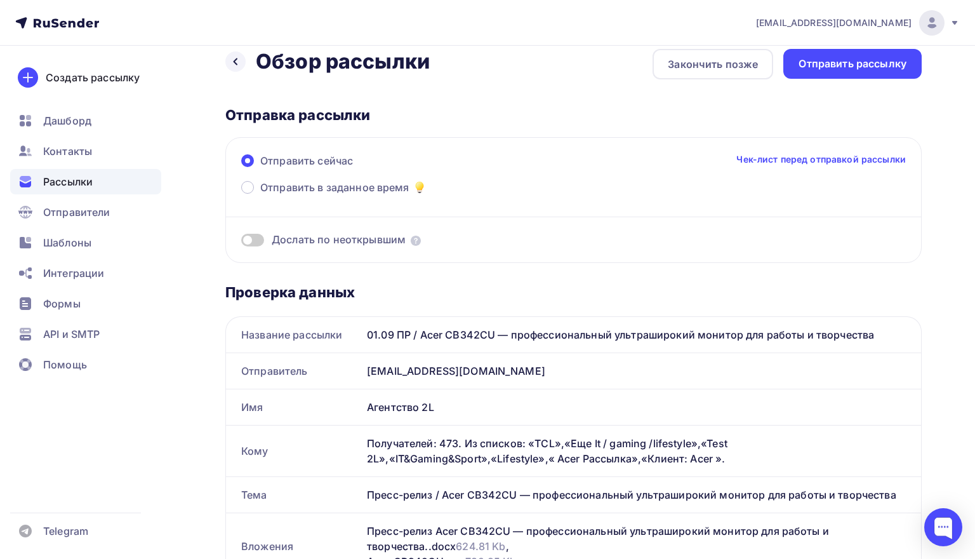
scroll to position [15, 0]
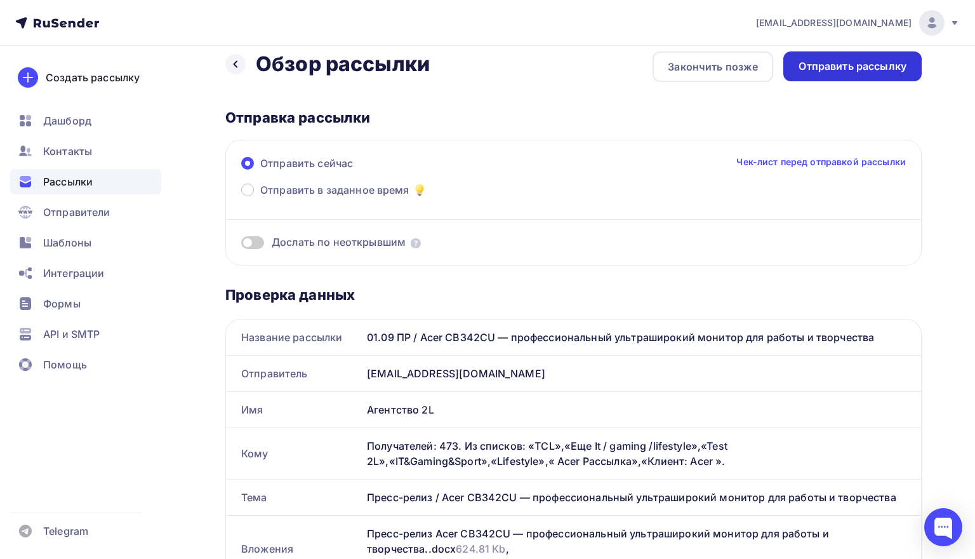
click at [865, 70] on div "Отправить рассылку" at bounding box center [853, 66] width 108 height 15
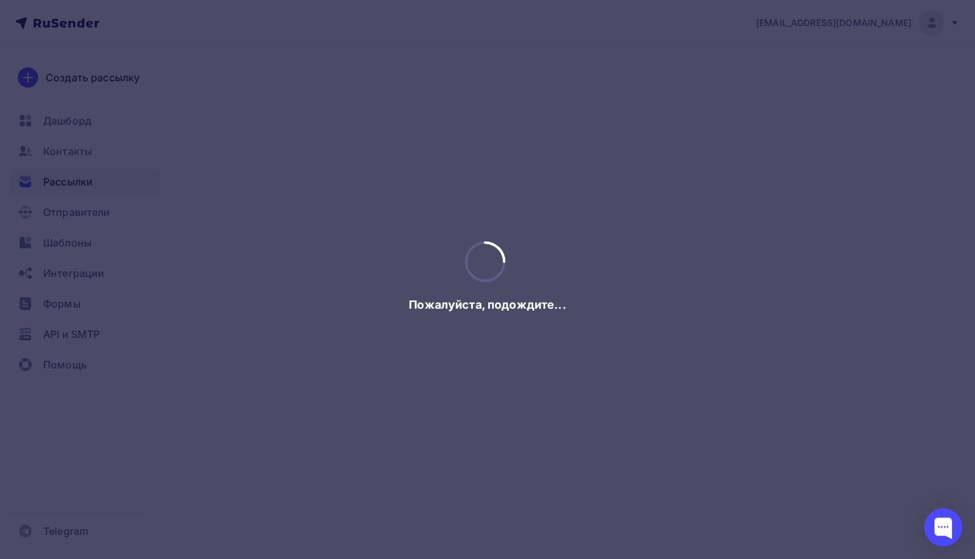
scroll to position [0, 0]
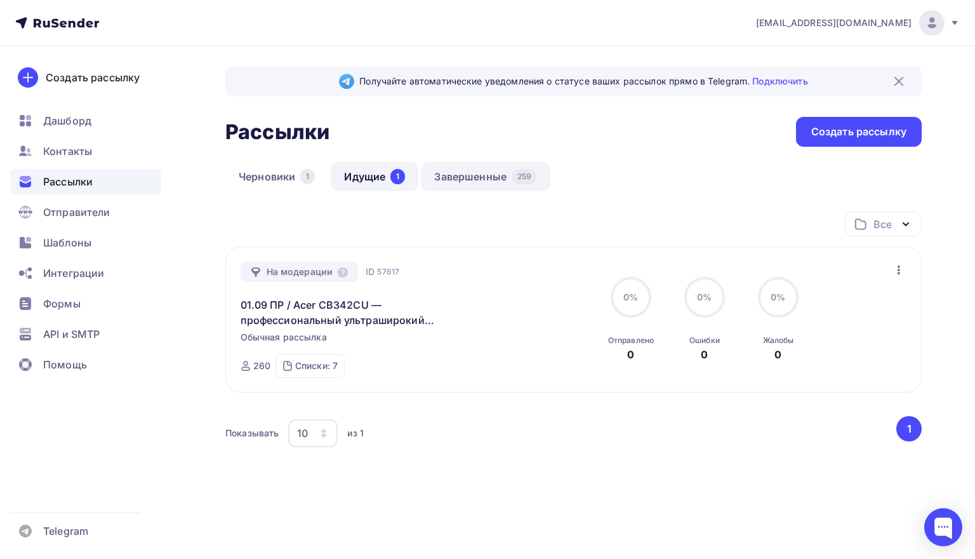
click at [492, 171] on link "Завершенные 259" at bounding box center [485, 176] width 129 height 29
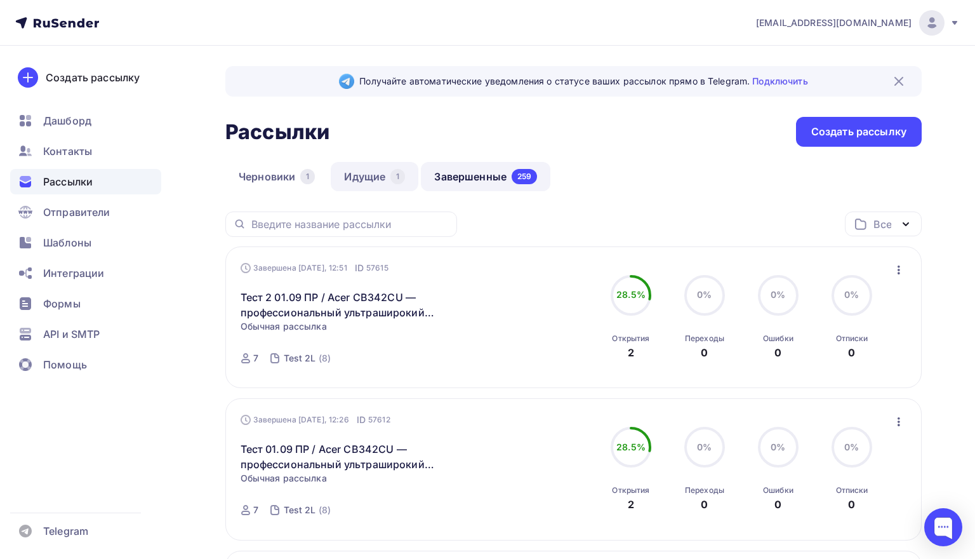
click at [395, 180] on div "1" at bounding box center [397, 176] width 15 height 15
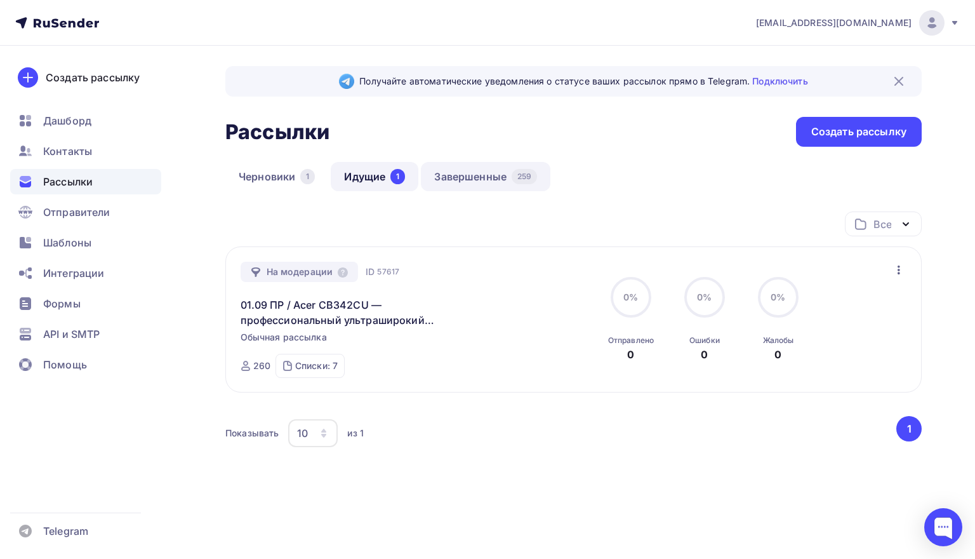
click at [480, 178] on link "Завершенные 259" at bounding box center [485, 176] width 129 height 29
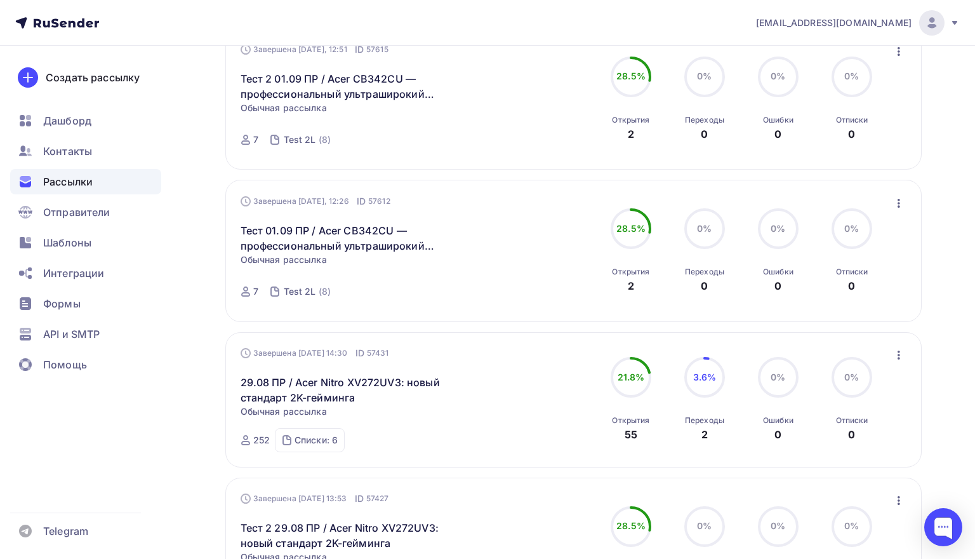
scroll to position [220, 0]
click at [320, 440] on div "Списки: 6" at bounding box center [316, 438] width 43 height 13
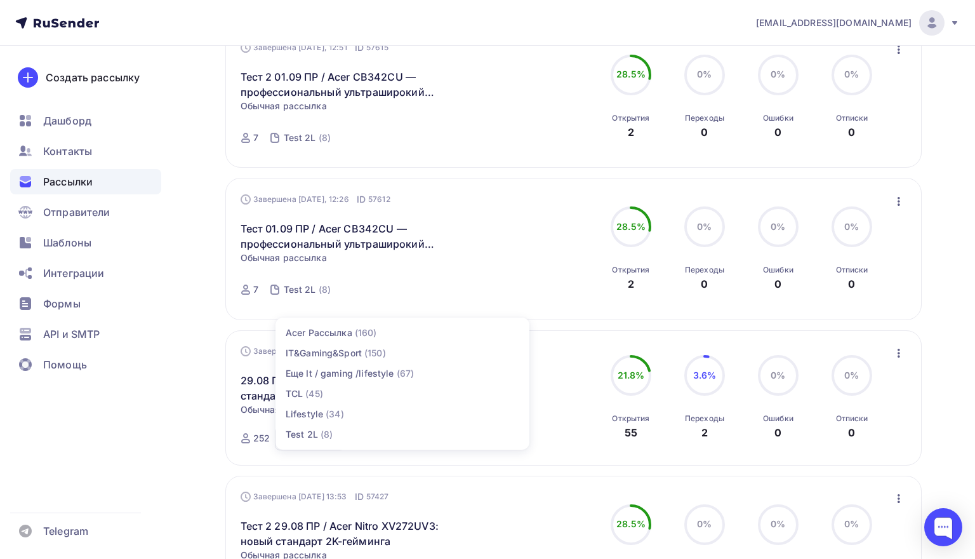
click at [430, 293] on div "Завершена Сегодня, 12:26 ID 57612 Тест 01.09 ПР / Acer CB342CU — профессиональн…" at bounding box center [385, 249] width 289 height 112
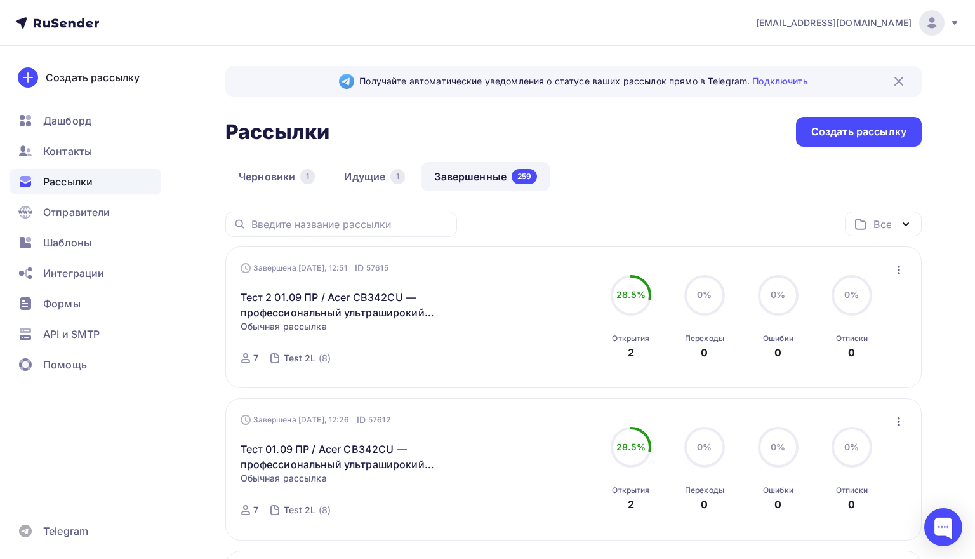
scroll to position [0, 0]
click at [400, 176] on div "1" at bounding box center [397, 176] width 15 height 15
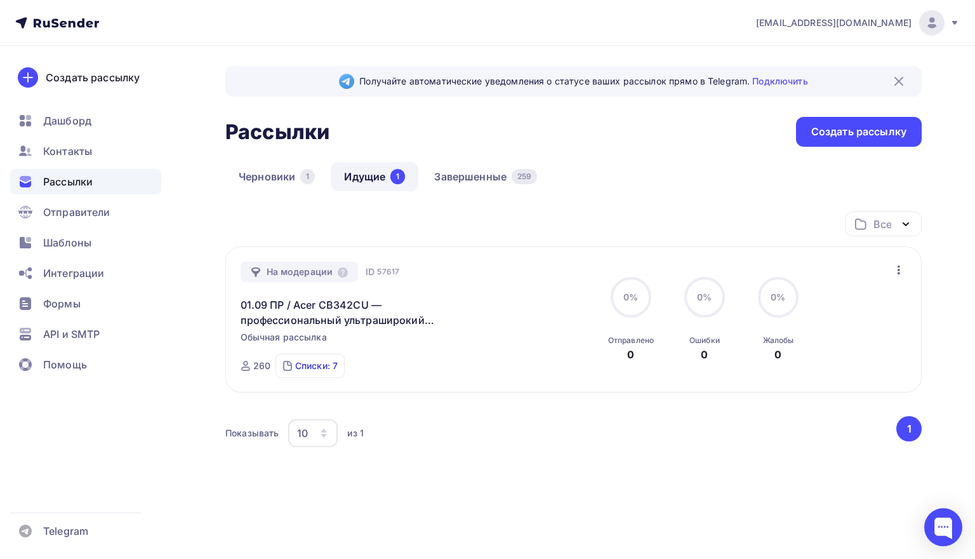
click at [322, 369] on div "Списки: 7" at bounding box center [316, 365] width 43 height 13
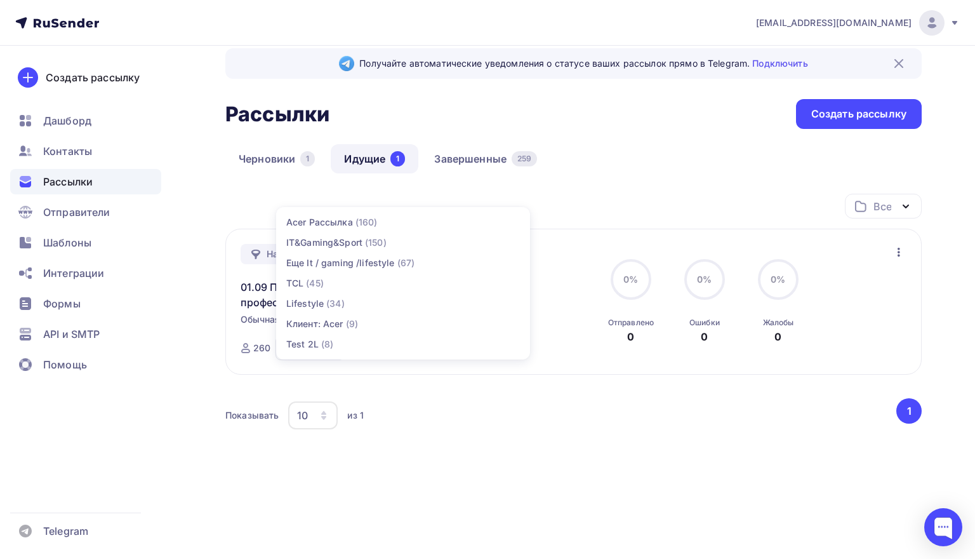
scroll to position [19, 0]
click at [440, 452] on div "Все Все папки Acer (39) Dreame (12) TCL (6) Amazfit (6) TCL tests (10) ACer tes…" at bounding box center [573, 335] width 696 height 283
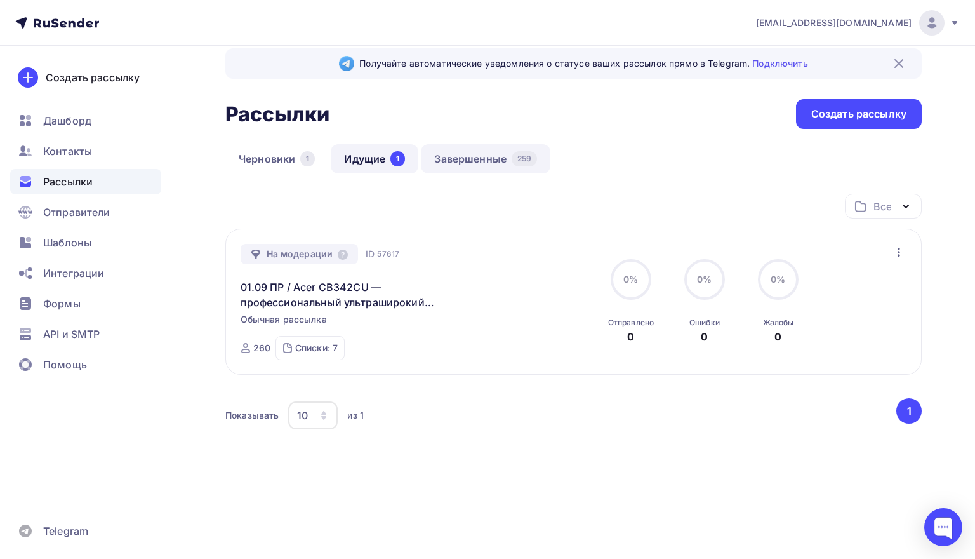
click at [458, 154] on link "Завершенные 259" at bounding box center [485, 158] width 129 height 29
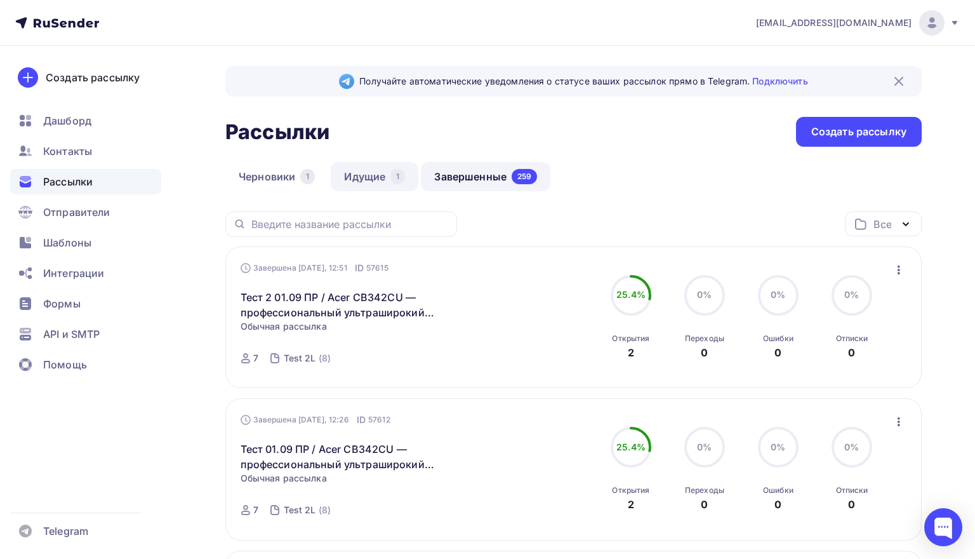
click at [382, 180] on link "Идущие 1" at bounding box center [375, 176] width 88 height 29
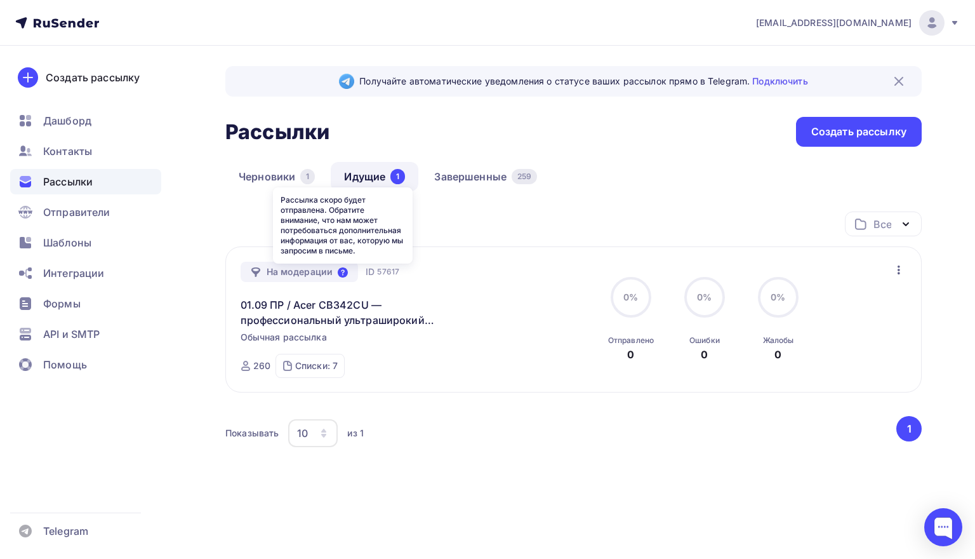
click at [342, 271] on icon at bounding box center [343, 272] width 10 height 10
click at [516, 230] on div "Все Все папки Acer (39) Dreame (12) TCL (6) Amazfit (6) TCL tests (10) ACer tes…" at bounding box center [573, 228] width 696 height 35
click at [898, 267] on icon "button" at bounding box center [899, 269] width 3 height 9
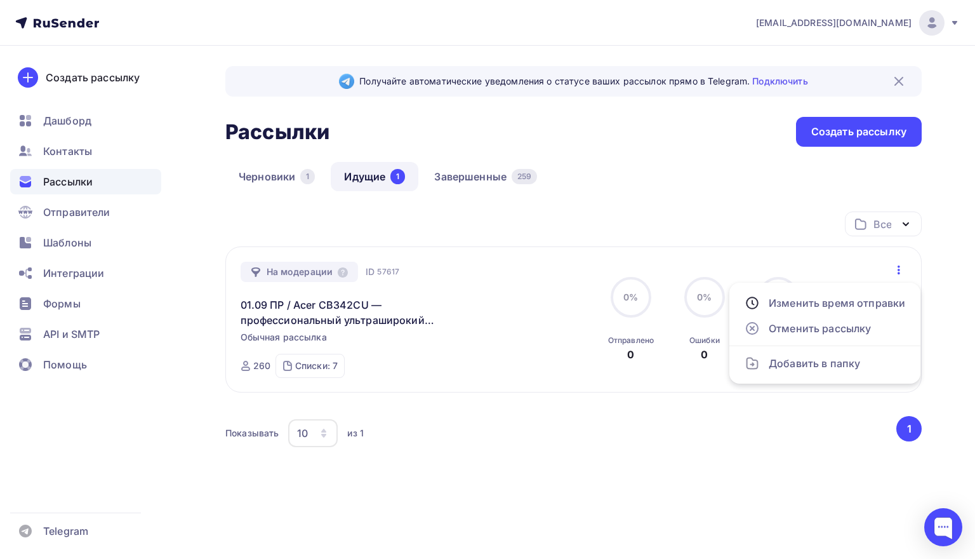
click at [719, 232] on div "Все Все папки Acer (39) Dreame (12) TCL (6) Amazfit (6) TCL tests (10) ACer tes…" at bounding box center [573, 228] width 696 height 35
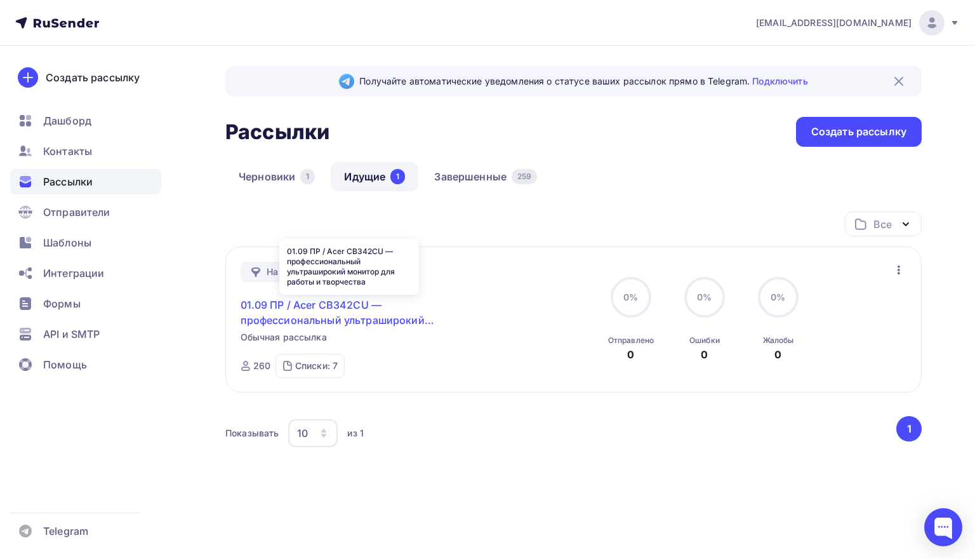
click at [384, 314] on link "01.09 ПР / Acer CB342CU — профессиональный ультраширокий монитор для работы и т…" at bounding box center [350, 312] width 218 height 30
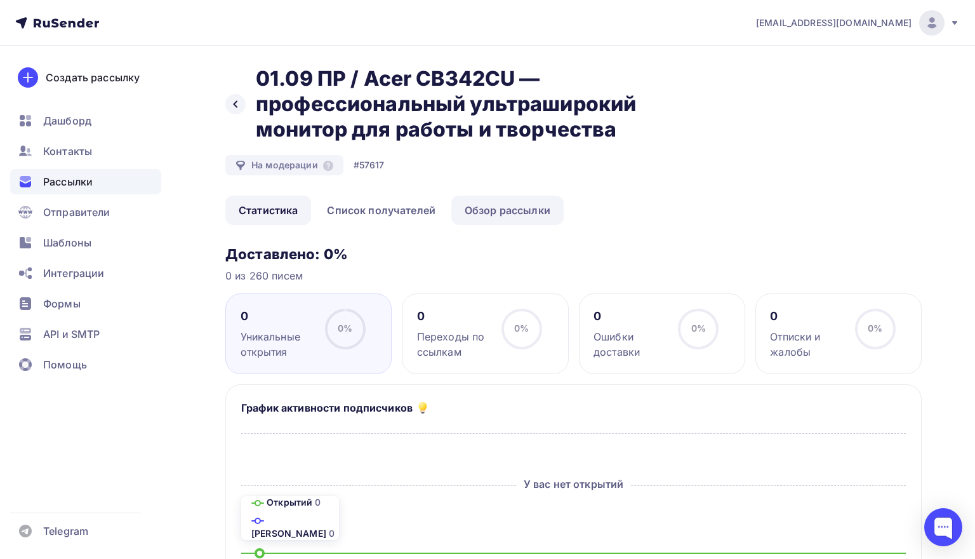
click at [494, 209] on link "Обзор рассылки" at bounding box center [507, 210] width 112 height 29
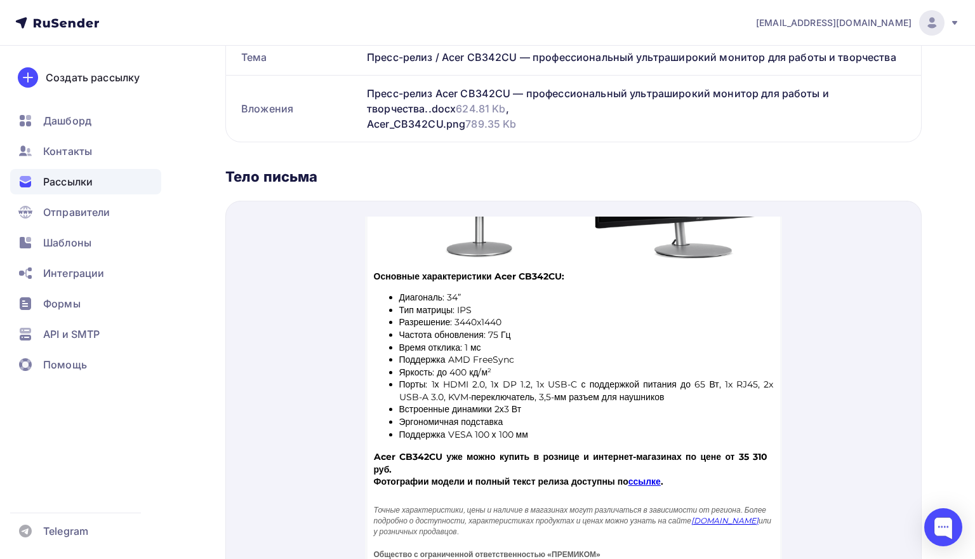
scroll to position [507, 0]
click at [661, 462] on link "ссылке" at bounding box center [644, 465] width 32 height 11
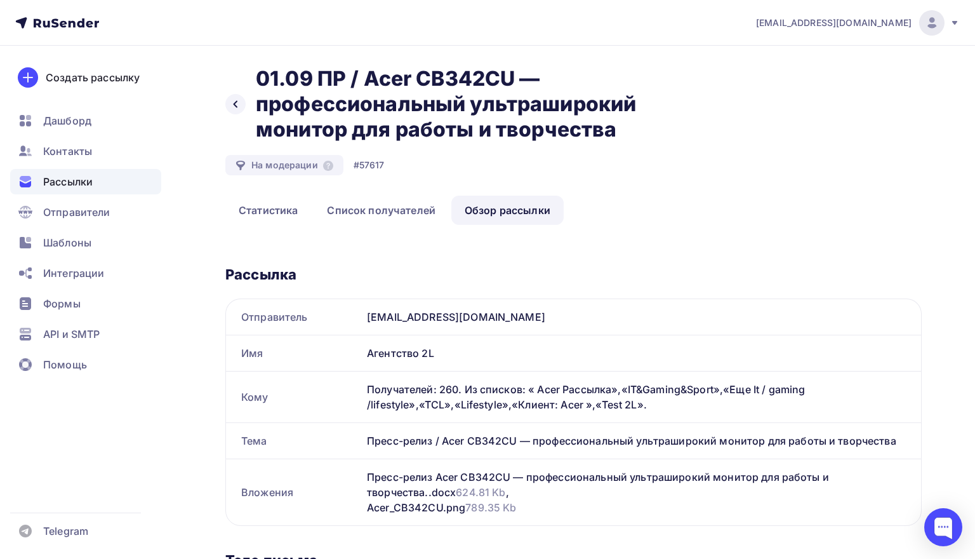
scroll to position [0, 0]
click at [239, 99] on div at bounding box center [235, 104] width 20 height 20
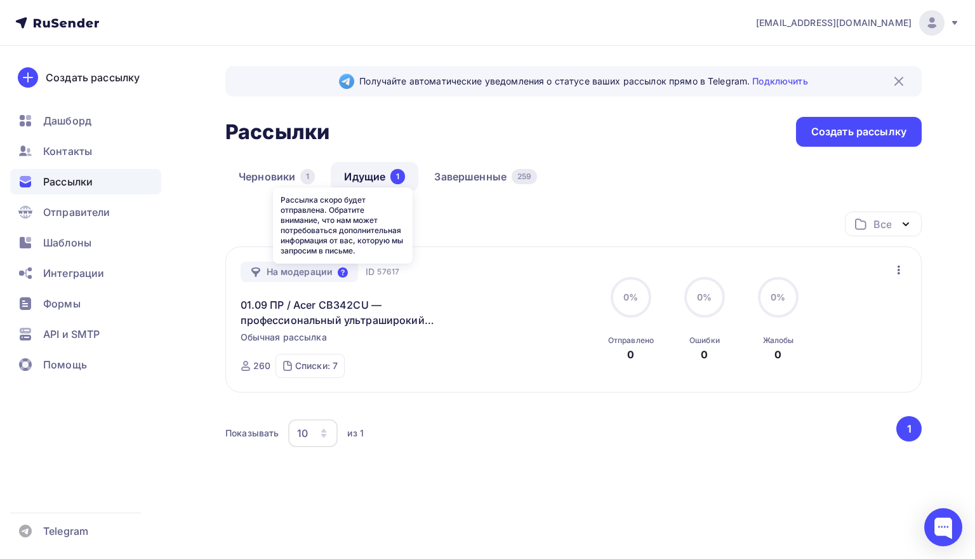
click at [341, 274] on icon at bounding box center [343, 272] width 10 height 10
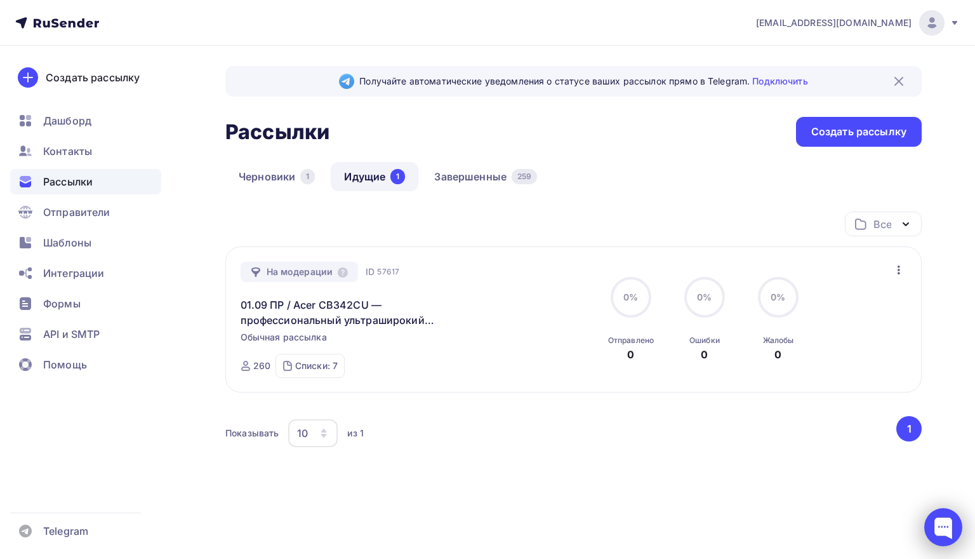
click at [950, 530] on div at bounding box center [943, 527] width 38 height 38
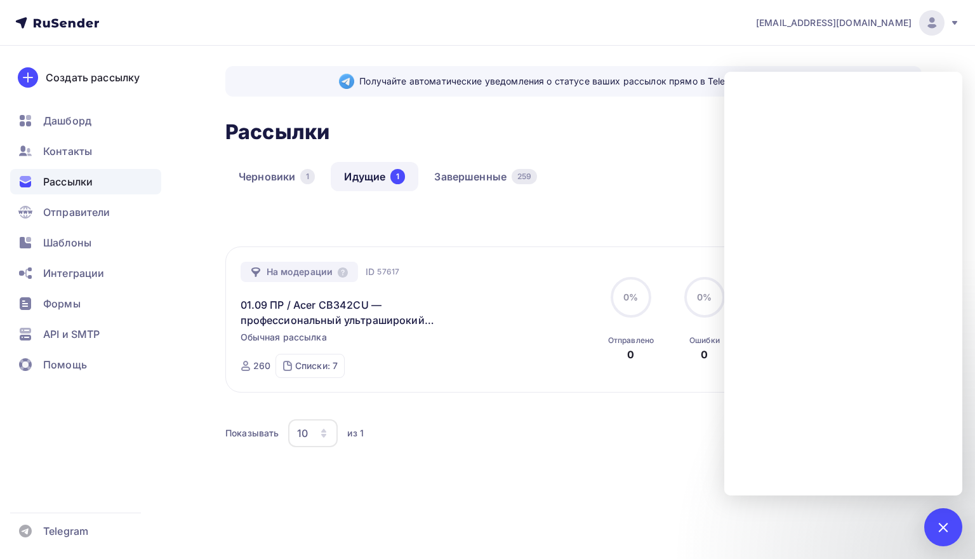
click at [674, 225] on div "Все Все папки Acer (39) Dreame (12) TCL (6) Amazfit (6) TCL tests (10) ACer tes…" at bounding box center [573, 228] width 696 height 35
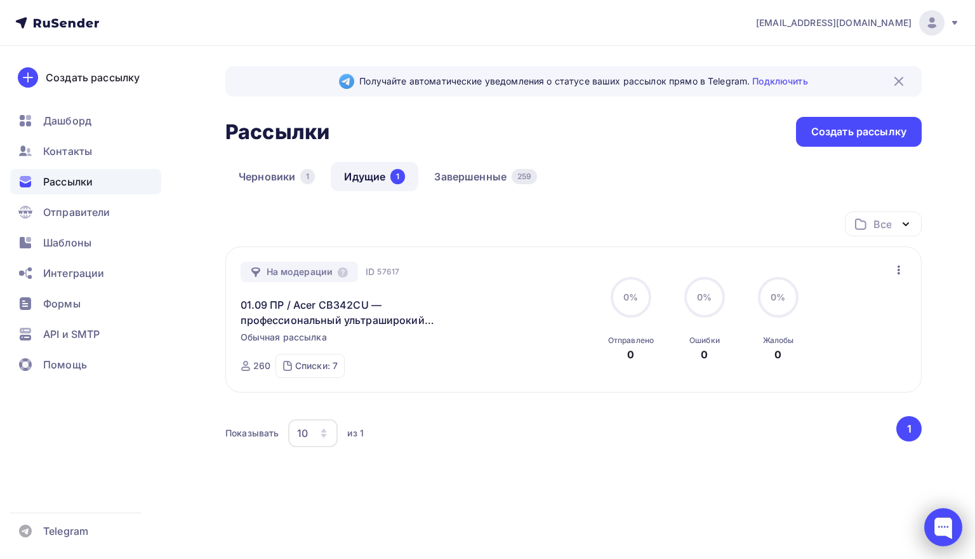
click at [947, 521] on div at bounding box center [943, 527] width 38 height 38
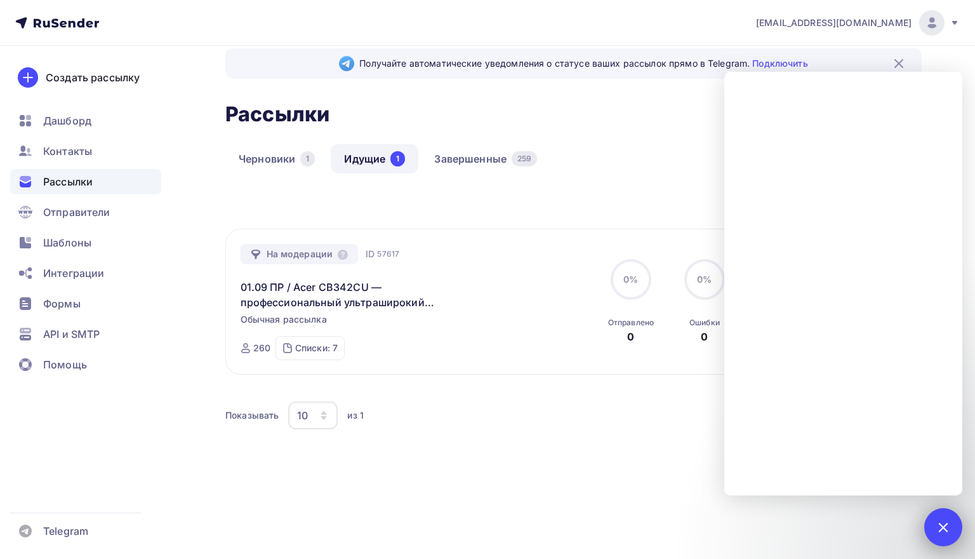
scroll to position [19, 0]
click at [672, 411] on div "Показывать 10 10 20 50 100 из 1" at bounding box center [559, 415] width 669 height 29
click at [936, 526] on div at bounding box center [942, 526] width 17 height 17
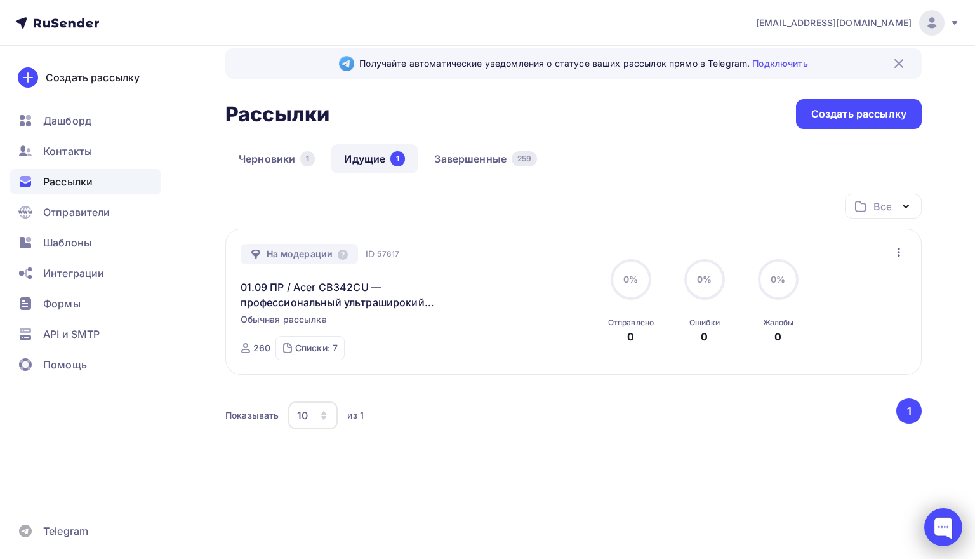
click at [945, 529] on div at bounding box center [943, 527] width 38 height 38
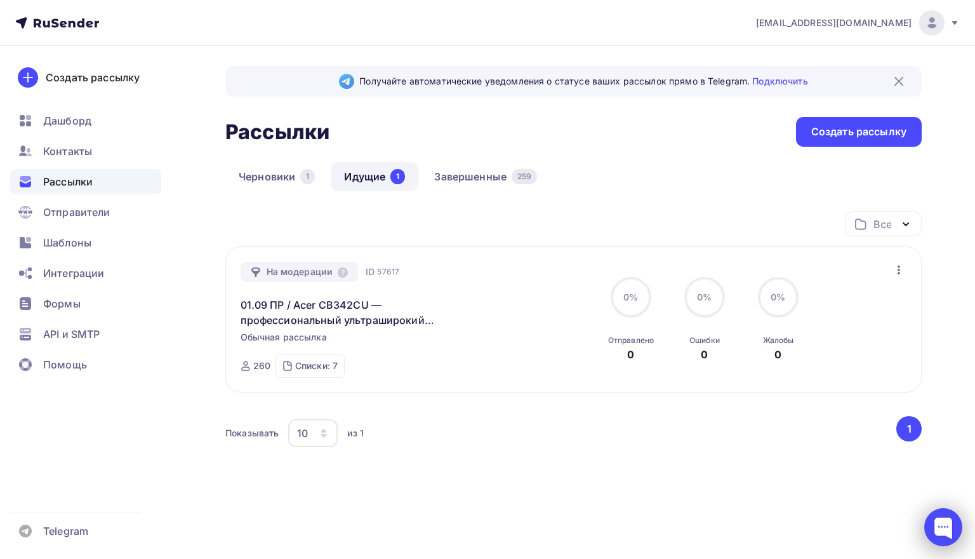
click at [938, 529] on div at bounding box center [943, 527] width 38 height 38
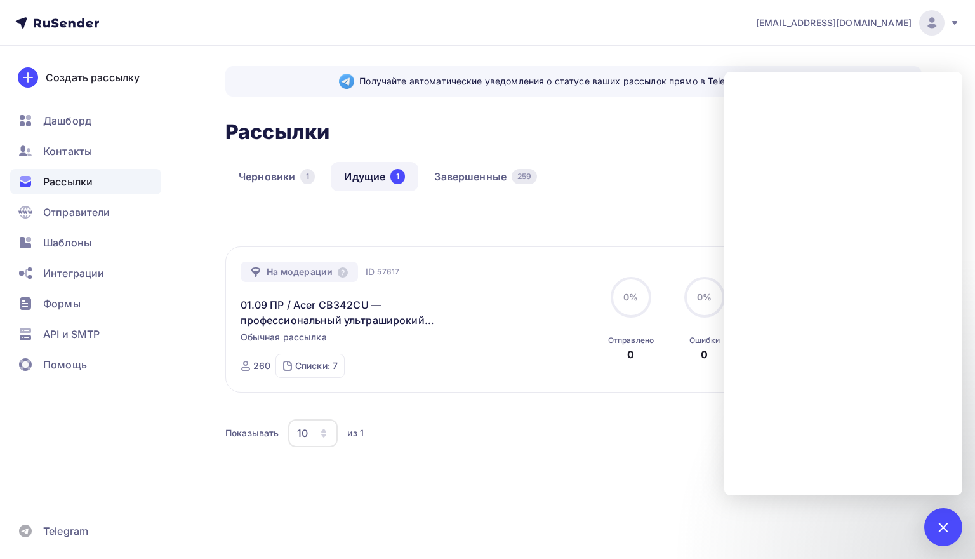
click at [601, 176] on div "Черновики 1 Идущие 1 Завершенные 259" at bounding box center [573, 187] width 696 height 50
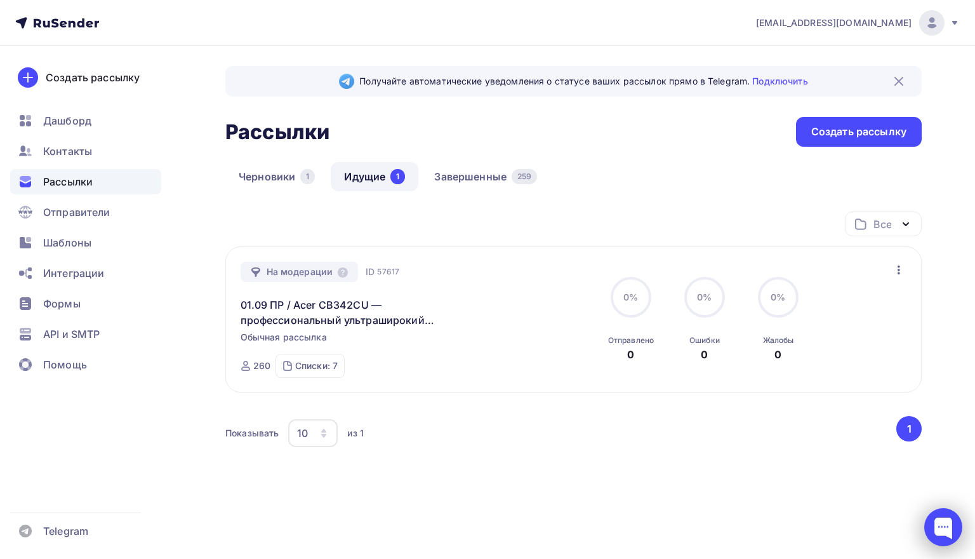
click at [939, 533] on div at bounding box center [943, 527] width 38 height 38
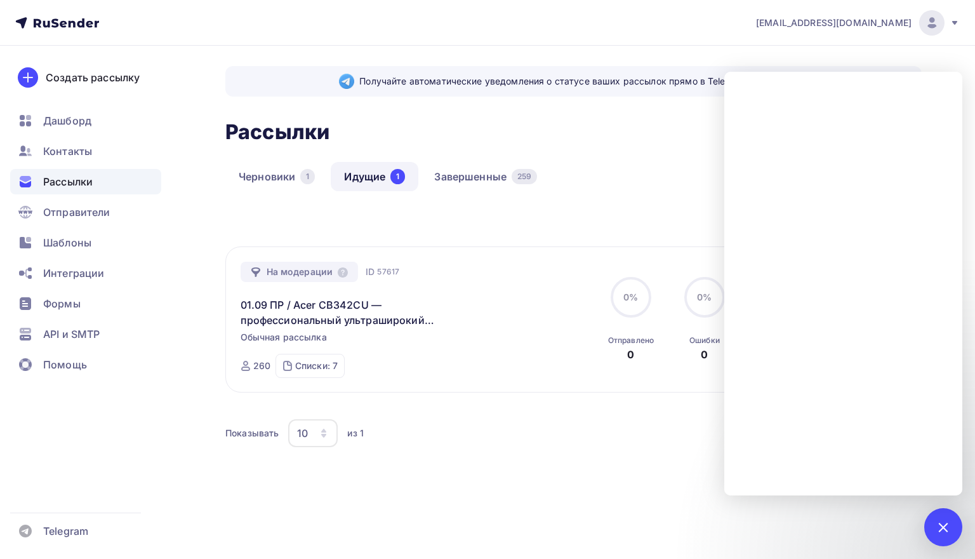
scroll to position [8, 0]
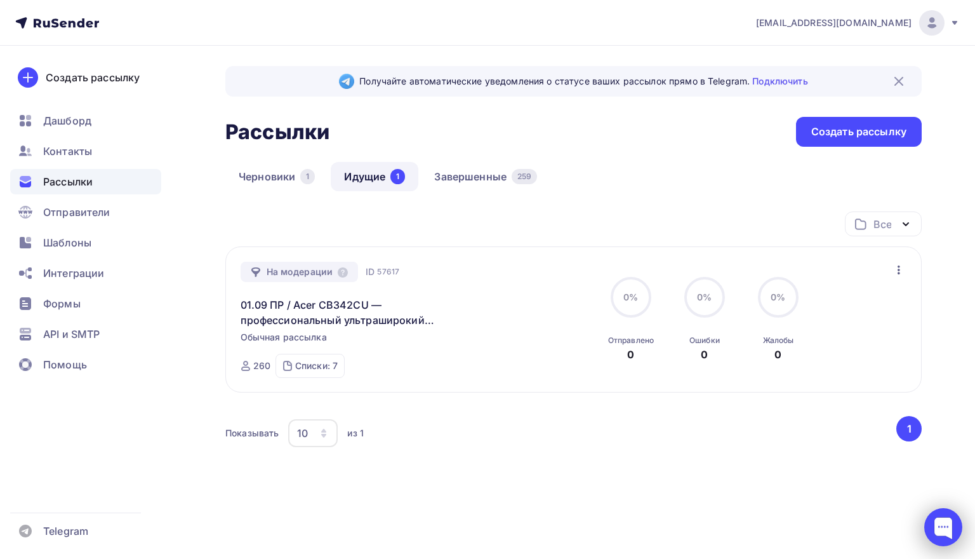
click at [932, 526] on div at bounding box center [943, 527] width 38 height 38
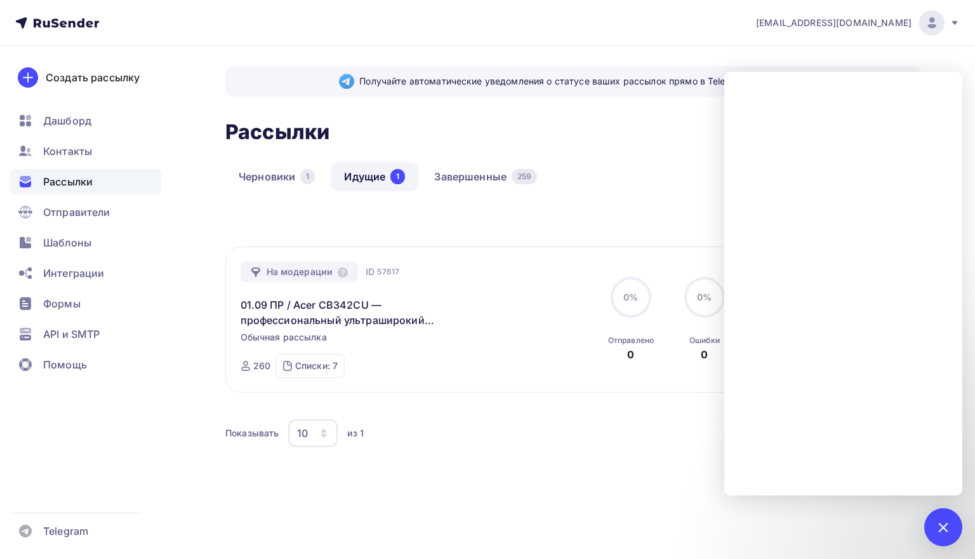
click at [673, 164] on div "Черновики 1 Идущие 1 Завершенные 259" at bounding box center [573, 187] width 696 height 50
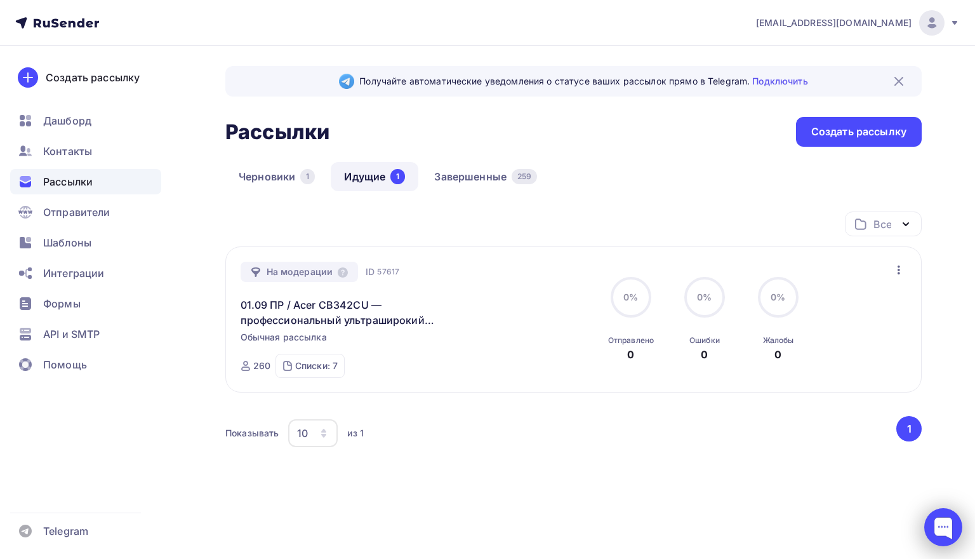
click at [937, 533] on div at bounding box center [943, 527] width 38 height 38
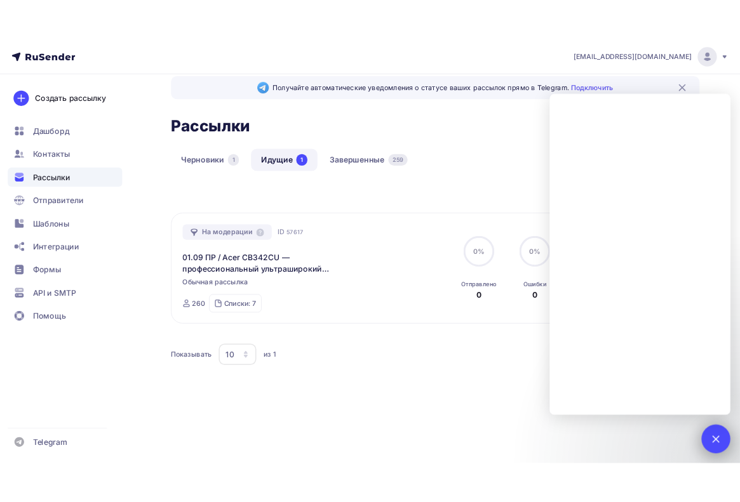
scroll to position [19, 0]
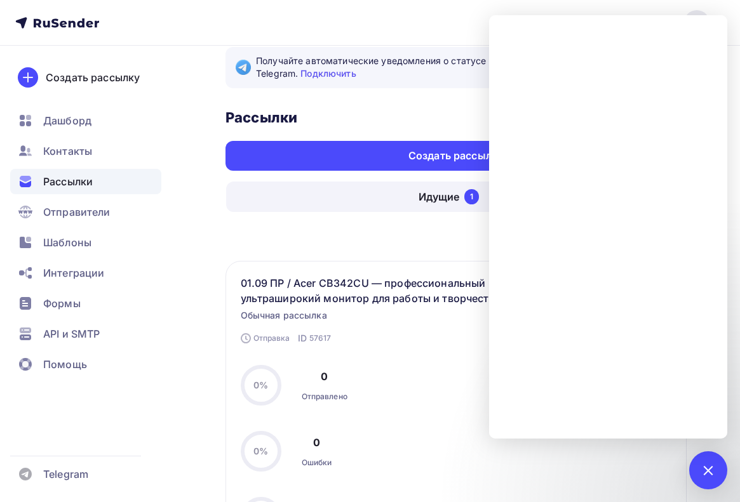
click at [451, 237] on div "Все Все папки Acer (39) Dreame (12) TCL (6) Amazfit (6) TCL tests (10) ACer tes…" at bounding box center [455, 243] width 461 height 35
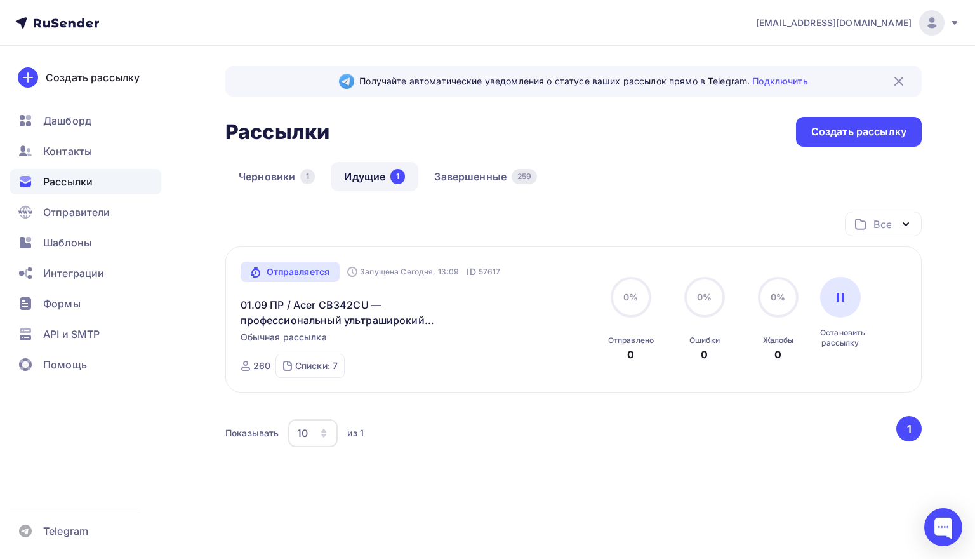
click at [319, 269] on div "Отправляется" at bounding box center [291, 272] width 100 height 20
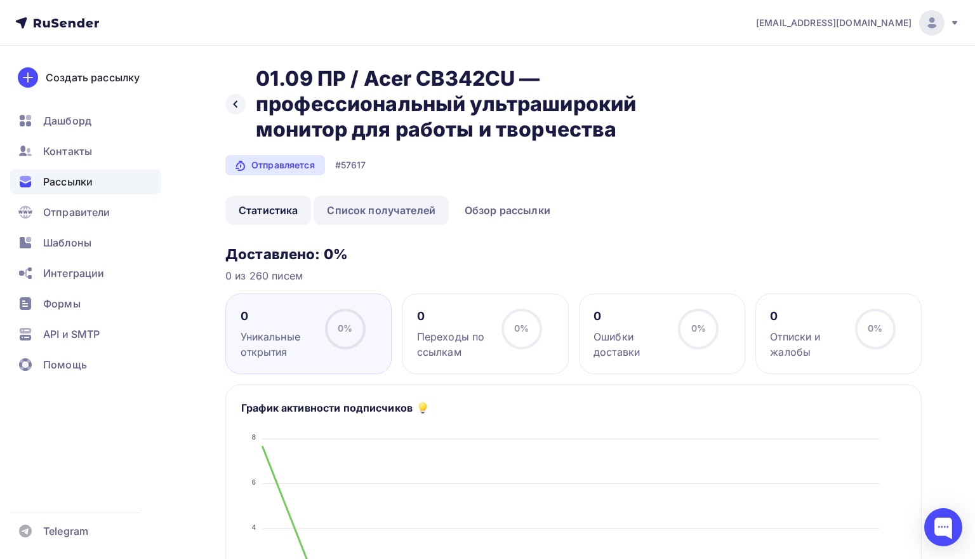
click at [371, 209] on link "Список получателей" at bounding box center [381, 210] width 135 height 29
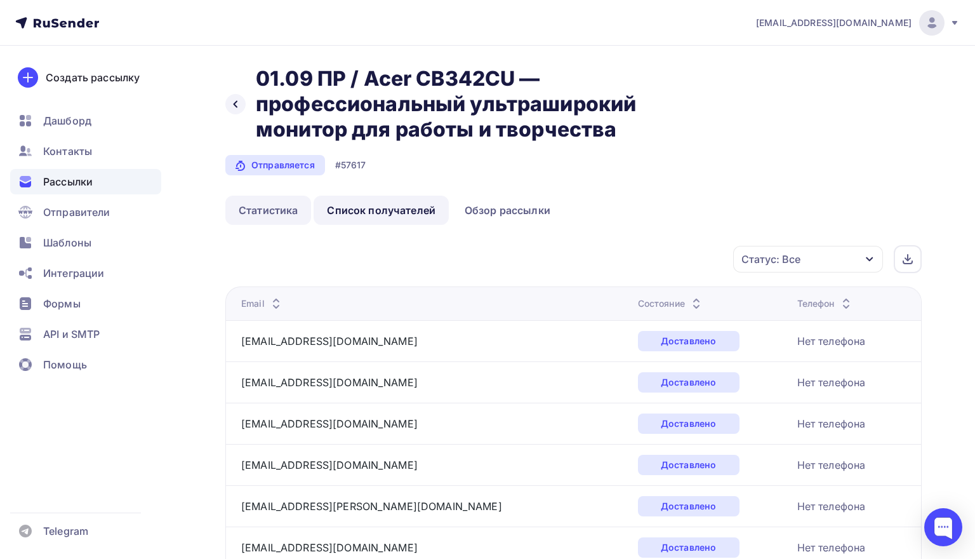
click at [281, 213] on link "Статистика" at bounding box center [268, 210] width 86 height 29
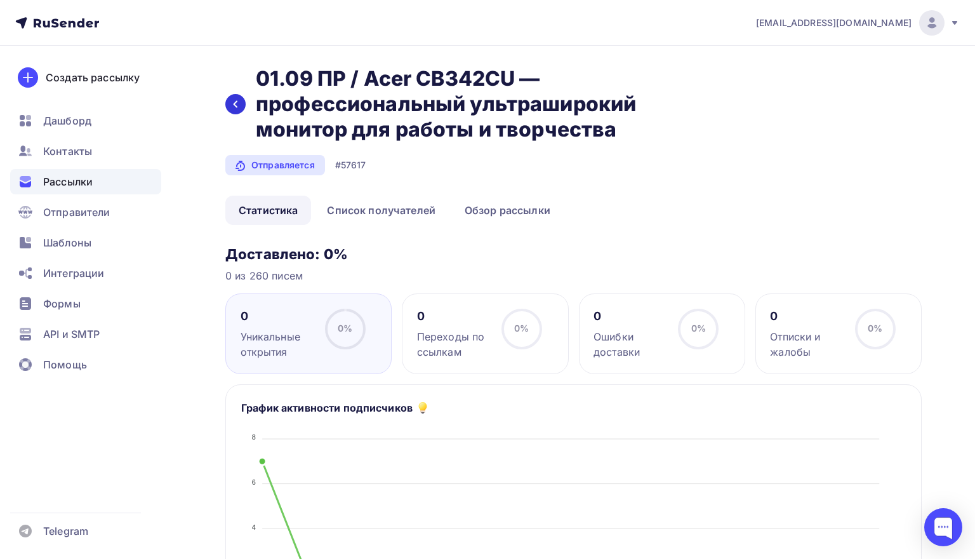
click at [240, 105] on icon at bounding box center [235, 104] width 10 height 10
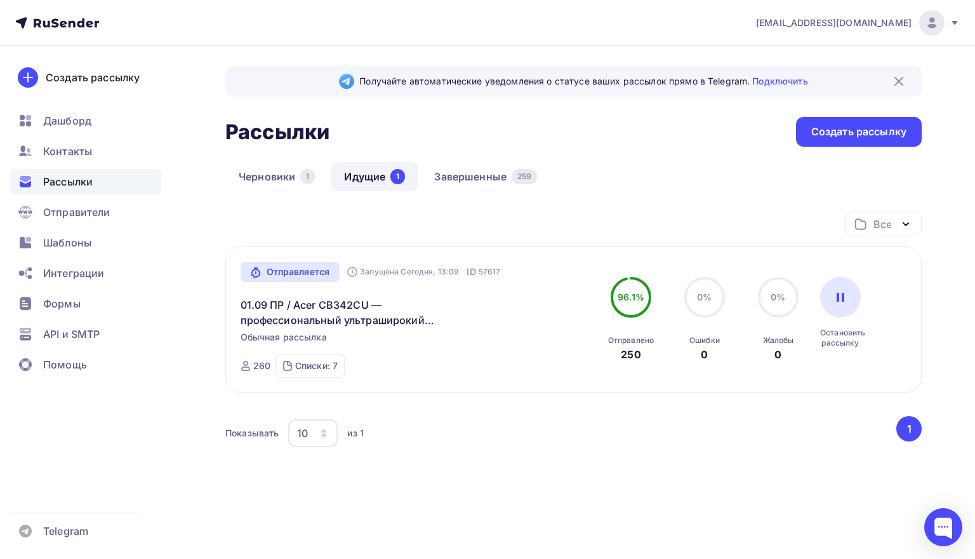
click at [317, 272] on div "Отправляется" at bounding box center [291, 272] width 100 height 20
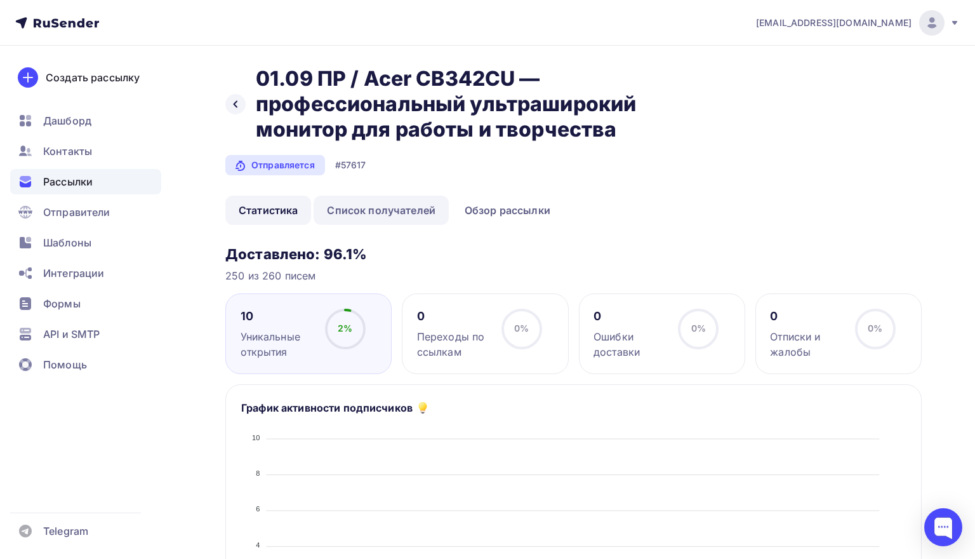
click at [405, 214] on link "Список получателей" at bounding box center [381, 210] width 135 height 29
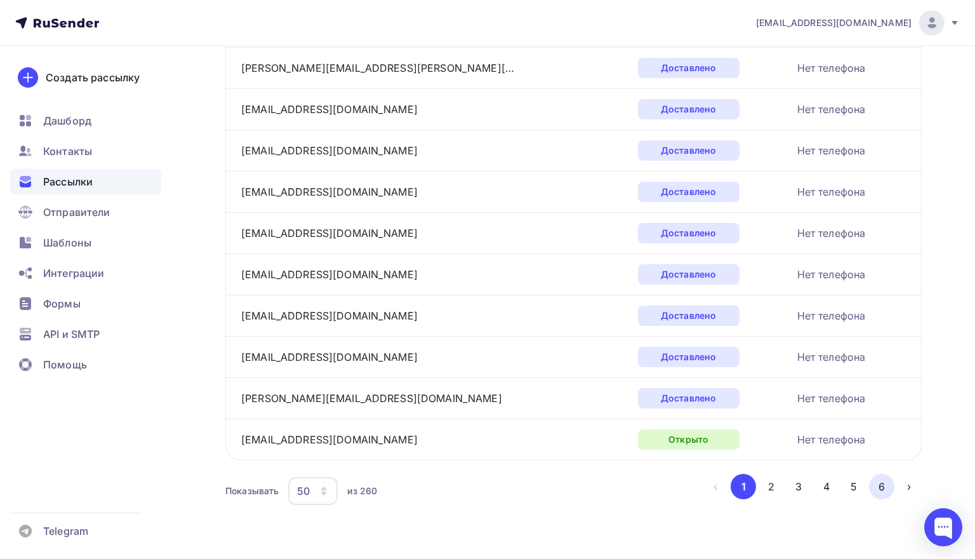
click at [871, 489] on button "6" at bounding box center [881, 486] width 25 height 25
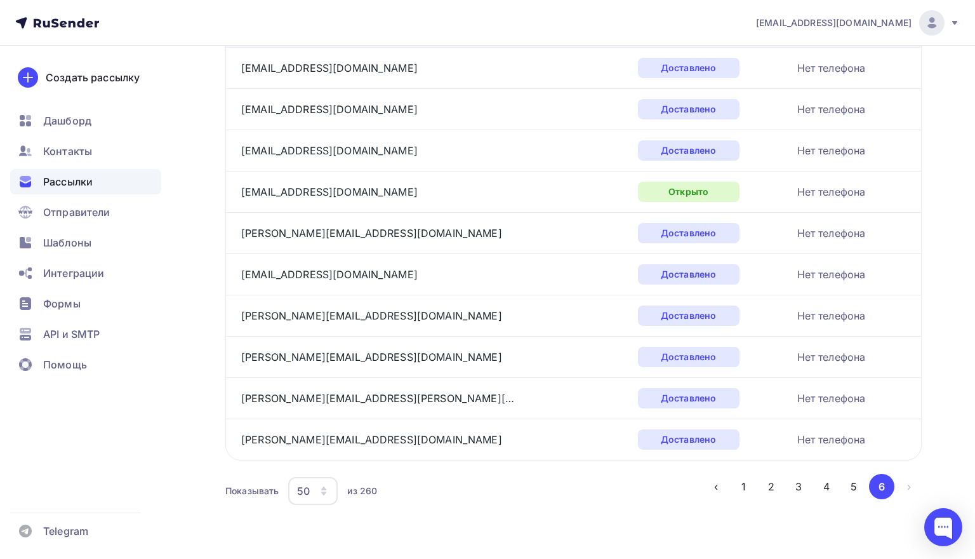
scroll to position [274, 0]
click at [858, 486] on button "5" at bounding box center [853, 486] width 25 height 25
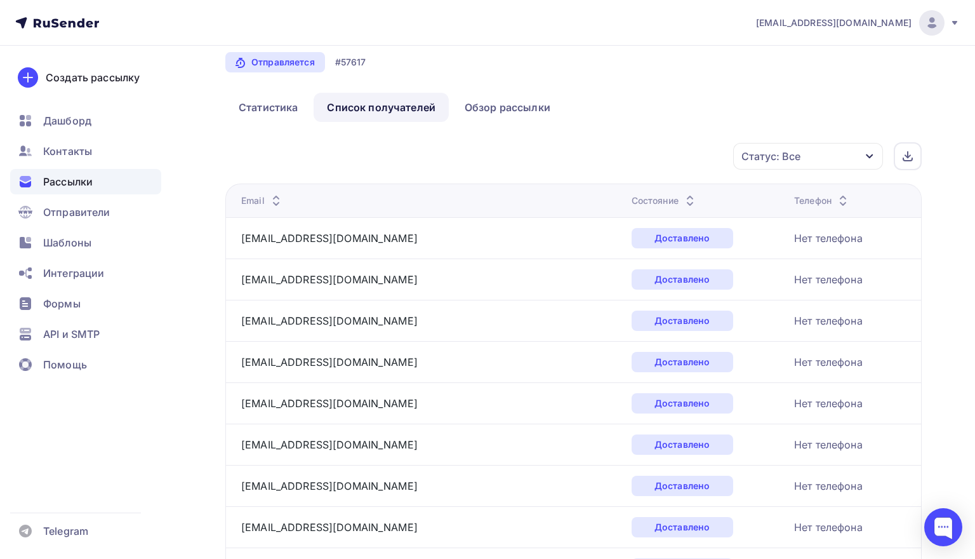
scroll to position [103, 0]
click at [859, 164] on div "Статус: Все" at bounding box center [808, 156] width 150 height 27
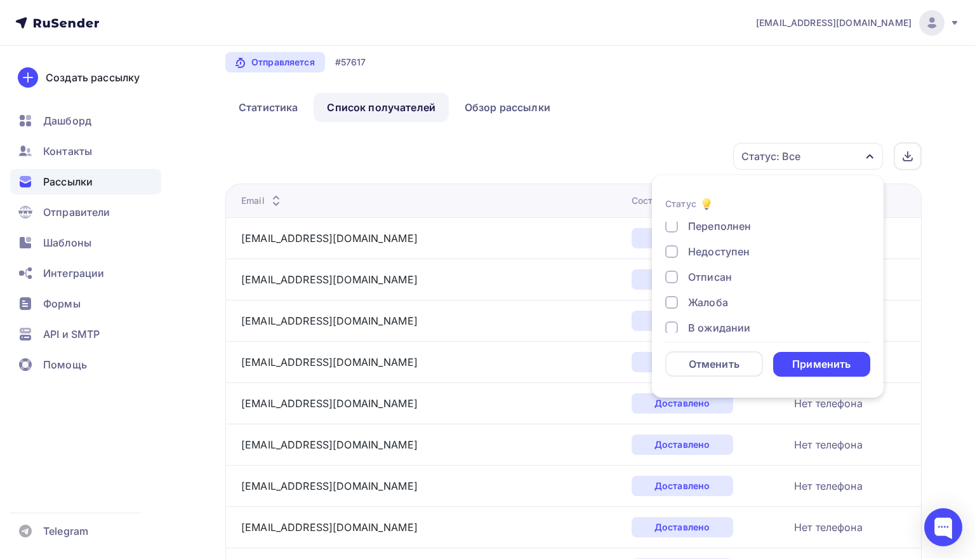
scroll to position [110, 0]
click at [734, 247] on div "Недоступен" at bounding box center [719, 245] width 62 height 15
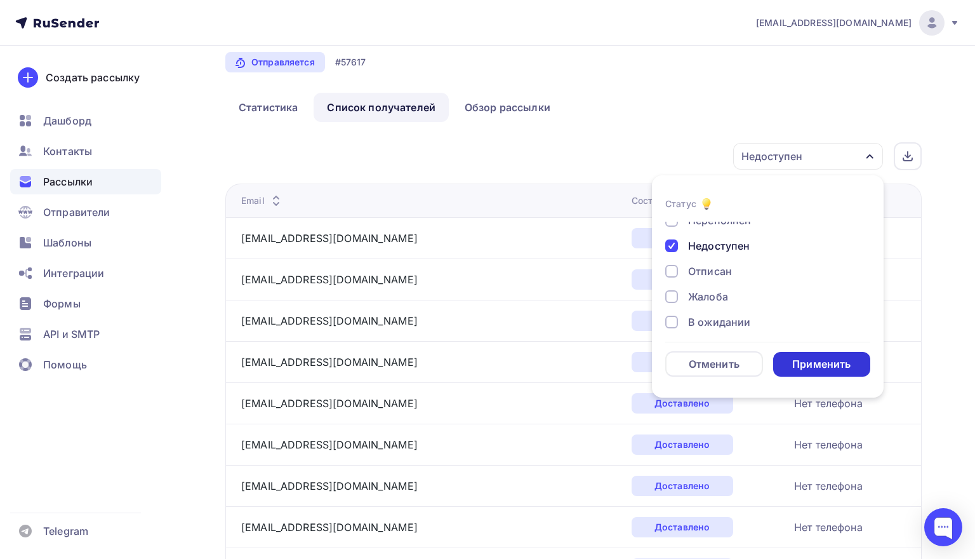
click at [795, 357] on div "Применить" at bounding box center [821, 364] width 58 height 15
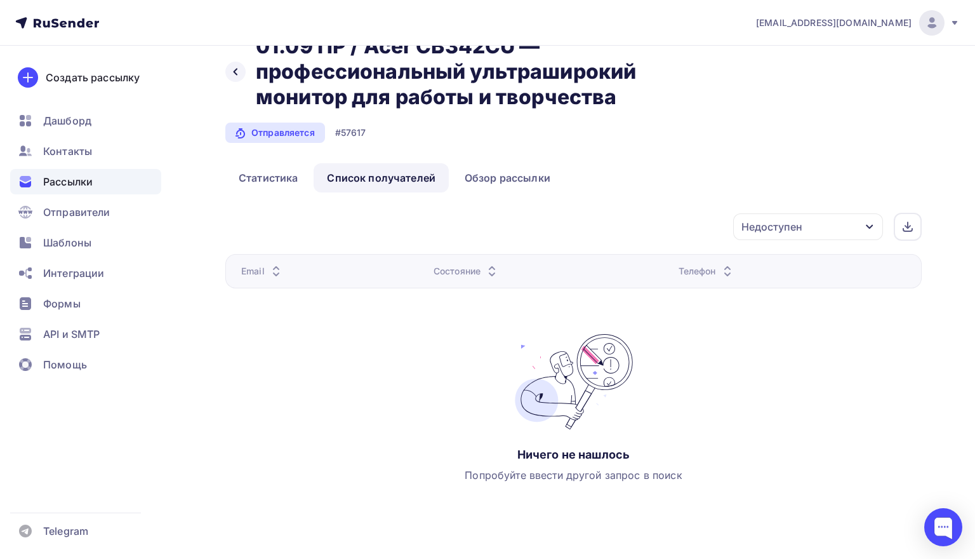
scroll to position [0, 0]
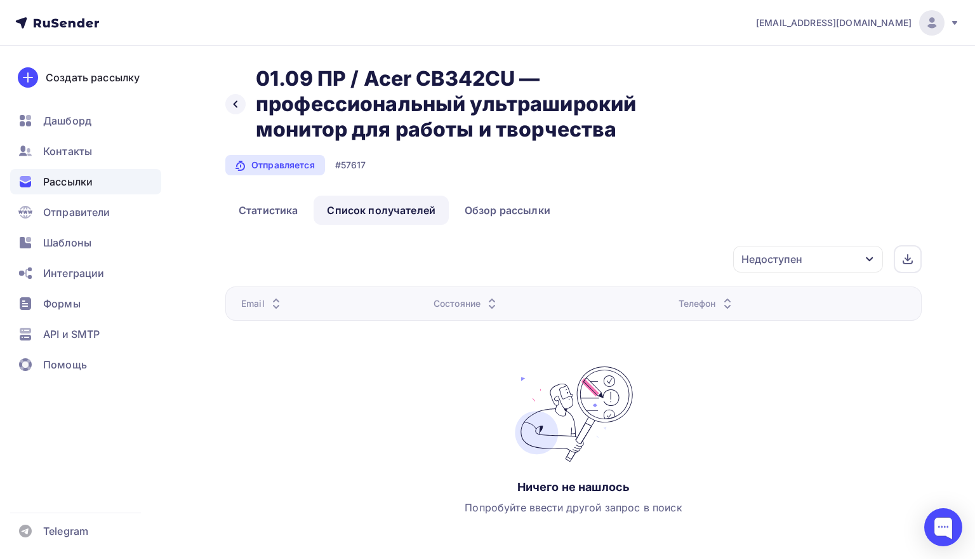
click at [829, 267] on div "Недоступен" at bounding box center [808, 259] width 150 height 27
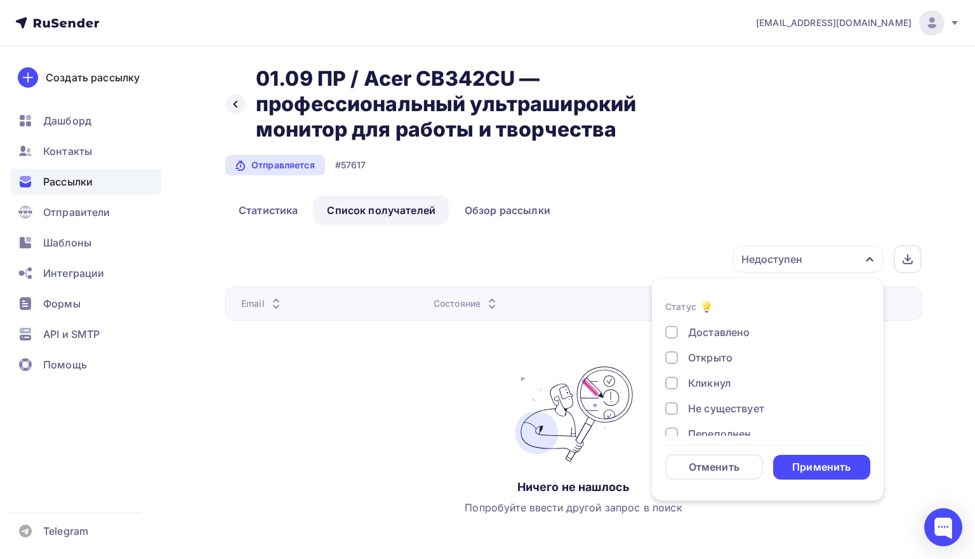
click at [714, 358] on div "Открыто" at bounding box center [710, 357] width 44 height 15
click at [711, 352] on div "Открыто" at bounding box center [710, 357] width 44 height 15
click at [710, 376] on div "Не существует" at bounding box center [726, 370] width 76 height 15
click at [703, 394] on div "Переполнен" at bounding box center [719, 395] width 63 height 15
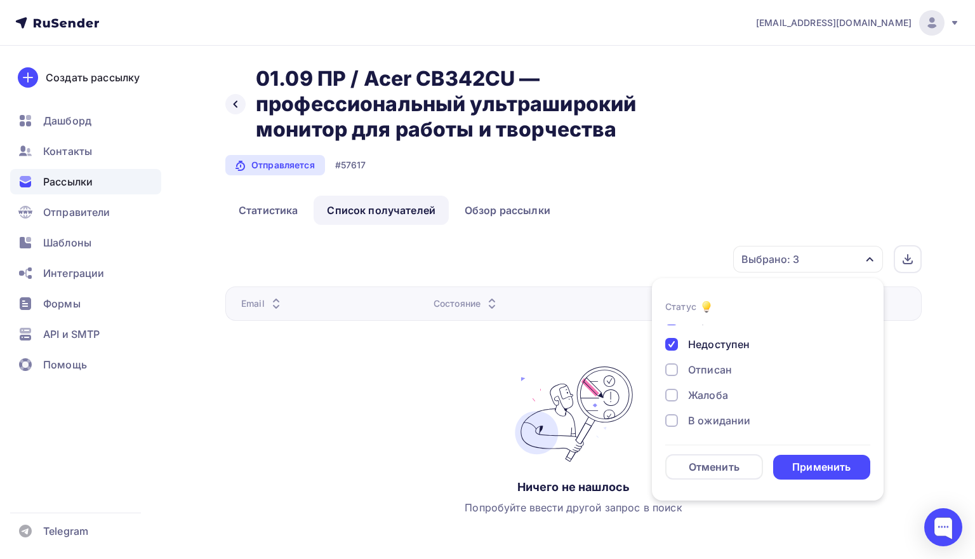
scroll to position [116, 0]
click at [712, 368] on div "Отписан" at bounding box center [710, 368] width 44 height 15
click at [712, 397] on div "Жалоба" at bounding box center [708, 394] width 40 height 15
click at [712, 420] on div "В ожидании" at bounding box center [719, 419] width 62 height 15
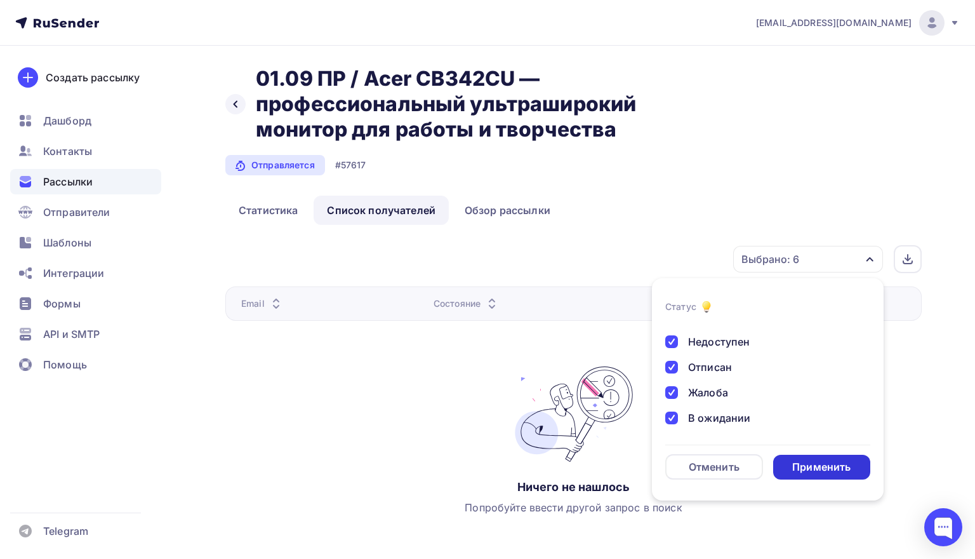
scroll to position [117, 0]
click at [800, 463] on div "Применить" at bounding box center [821, 467] width 58 height 15
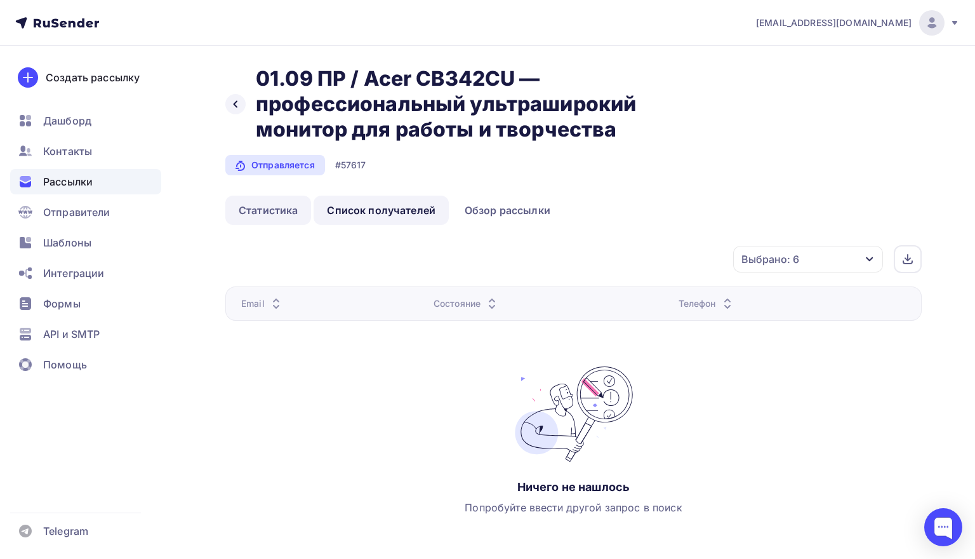
click at [295, 206] on link "Статистика" at bounding box center [268, 210] width 86 height 29
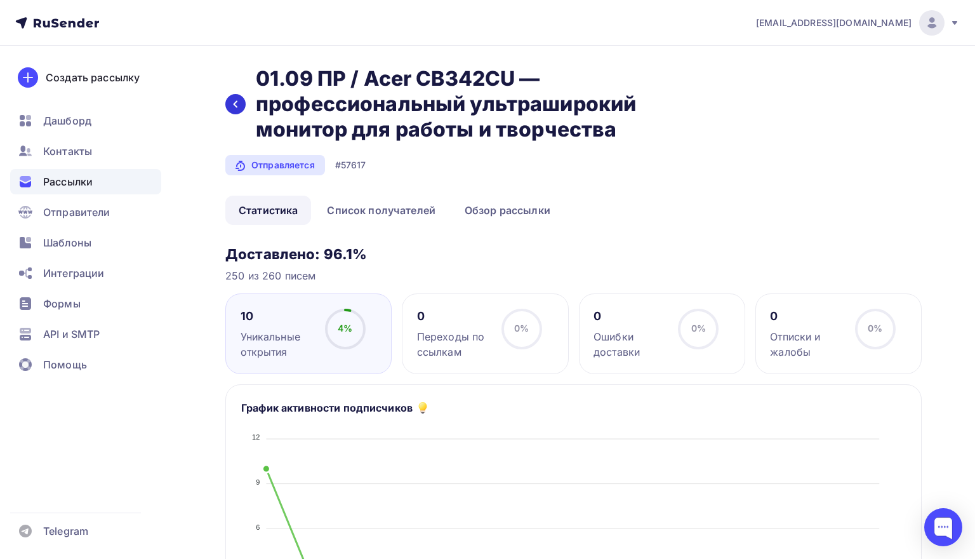
click at [241, 105] on div at bounding box center [235, 104] width 20 height 20
